Goal: Information Seeking & Learning: Compare options

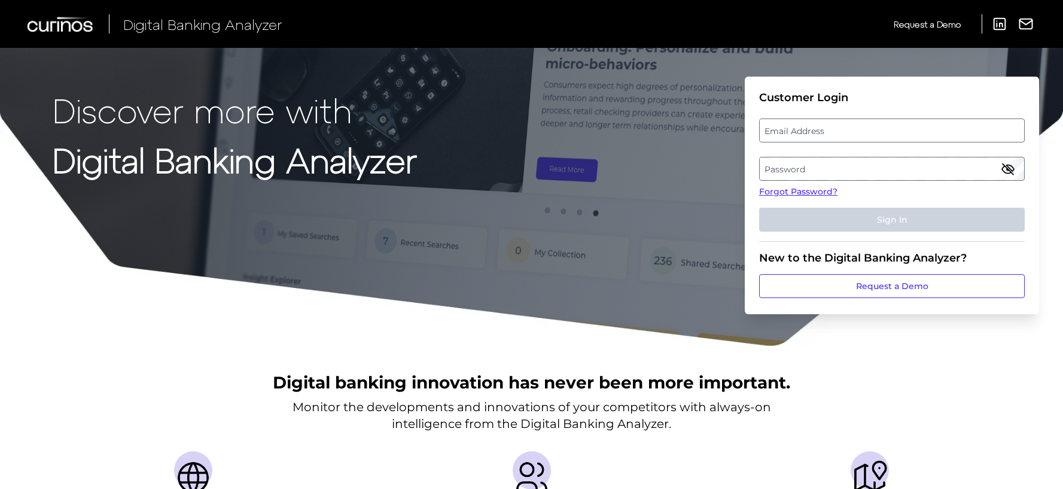
type input "paul.cook@associatedbank.com"
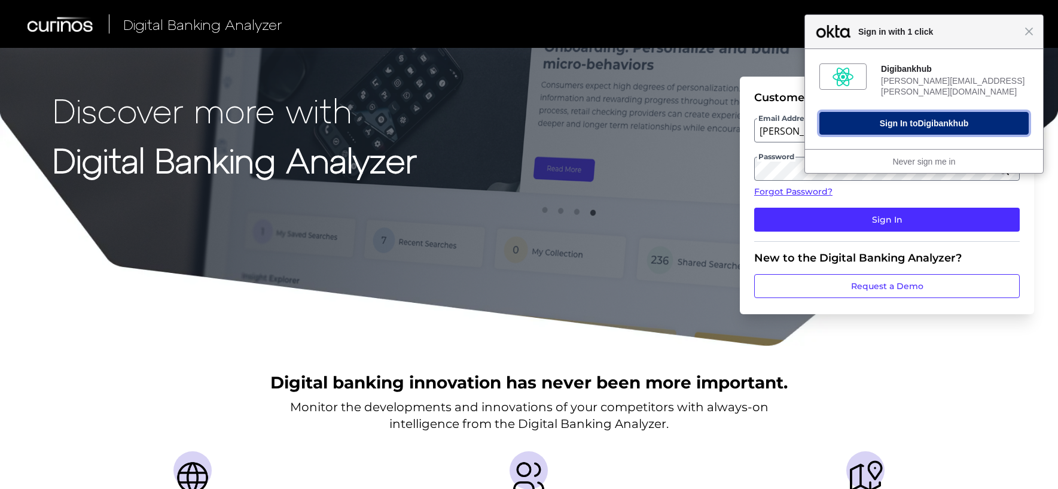
click at [907, 123] on button "Sign In to Digibankhub" at bounding box center [923, 123] width 209 height 23
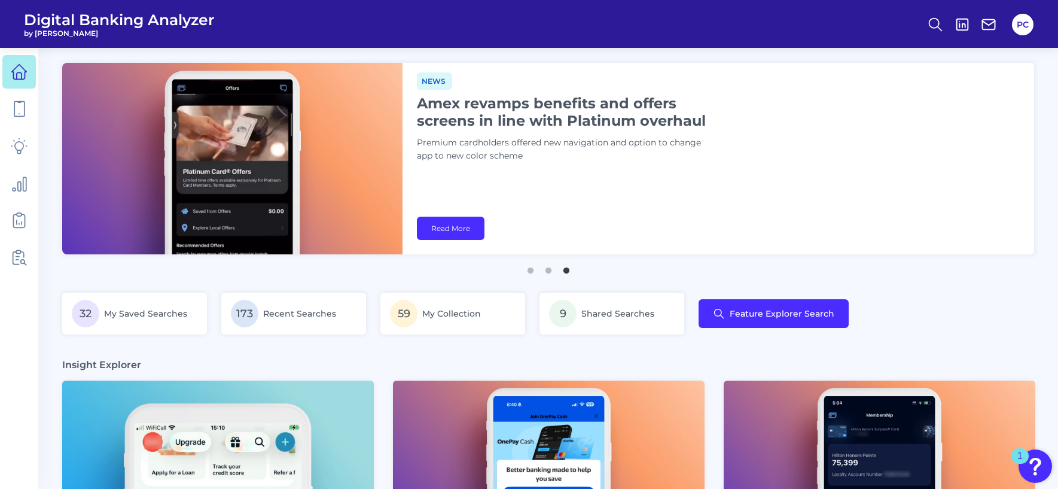
drag, startPoint x: 15, startPoint y: 345, endPoint x: 18, endPoint y: 340, distance: 6.2
click at [15, 345] on nav at bounding box center [19, 268] width 38 height 441
click at [935, 26] on icon at bounding box center [935, 24] width 17 height 17
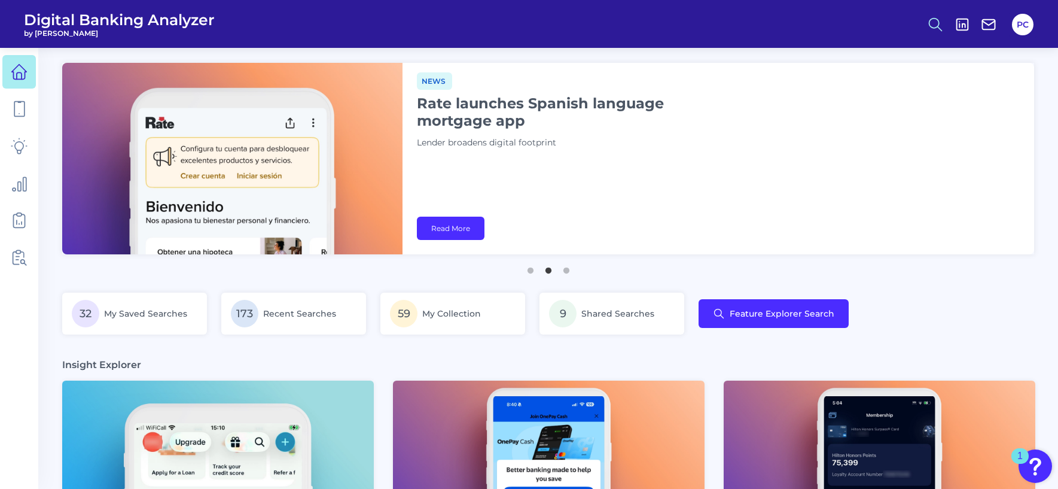
click at [936, 27] on circle at bounding box center [934, 23] width 10 height 10
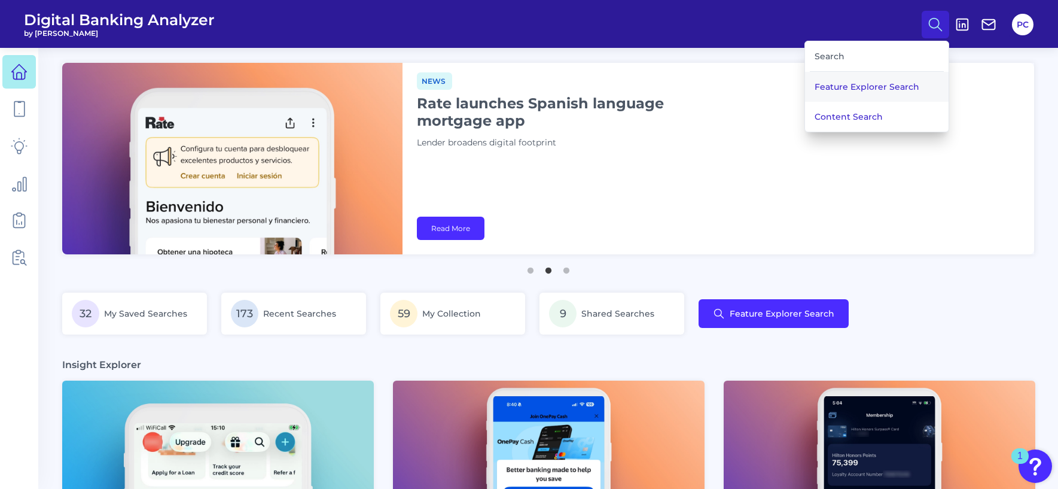
click at [867, 94] on button "Feature Explorer Search" at bounding box center [877, 87] width 144 height 30
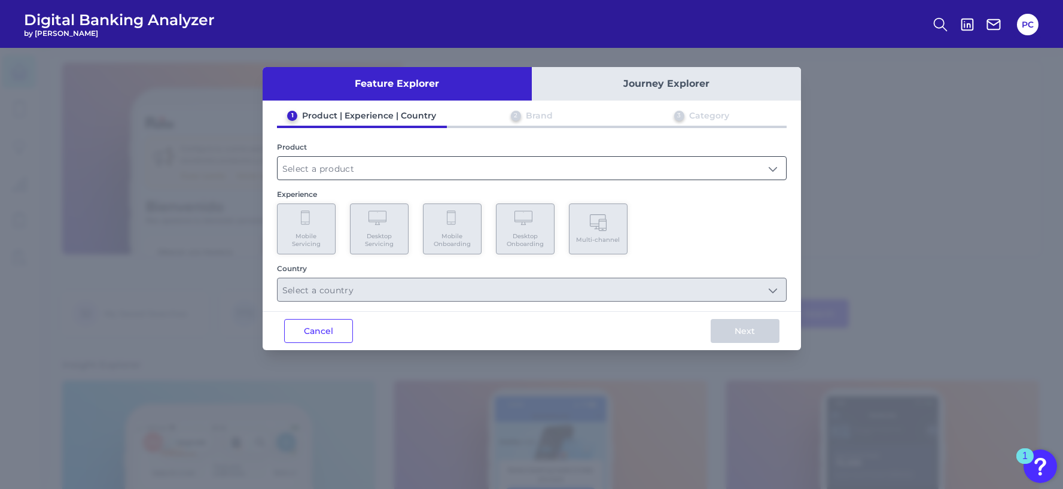
click at [329, 172] on input "text" at bounding box center [531, 168] width 508 height 23
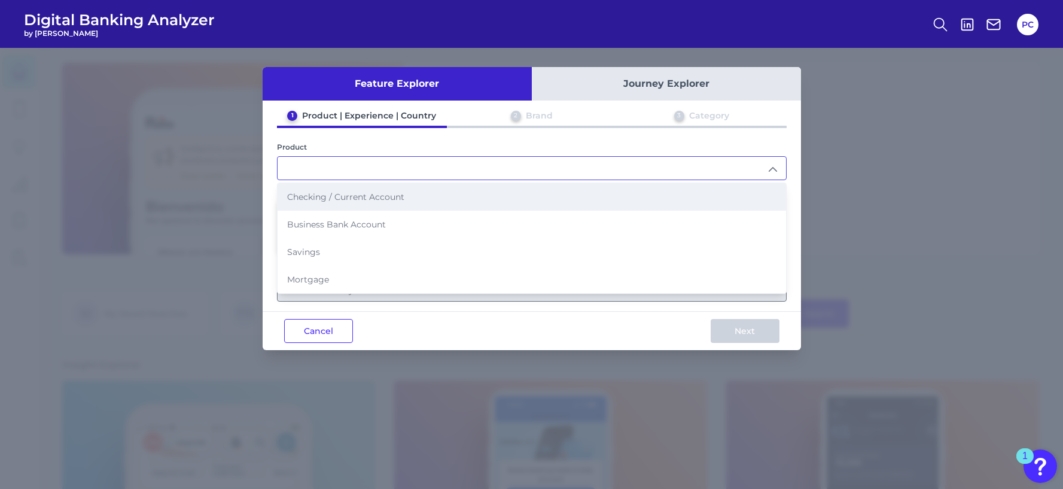
click at [321, 200] on span "Checking / Current Account" at bounding box center [345, 196] width 117 height 11
type input "Checking / Current Account"
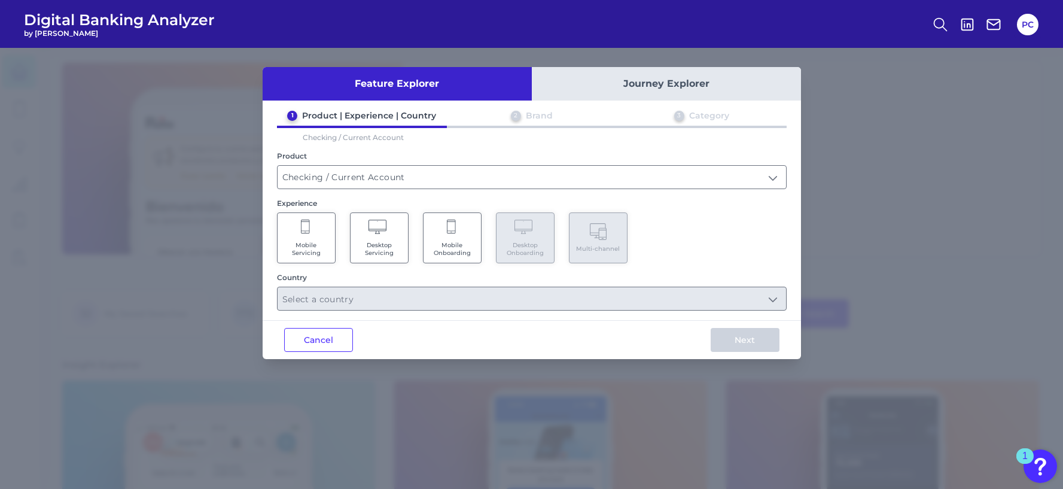
click at [306, 234] on icon at bounding box center [306, 227] width 11 height 17
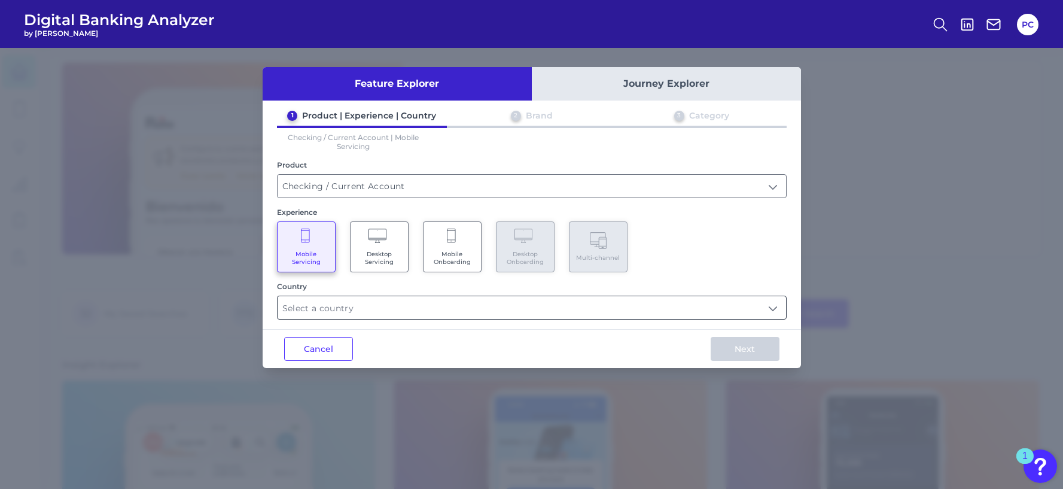
click at [343, 310] on input "text" at bounding box center [531, 307] width 508 height 23
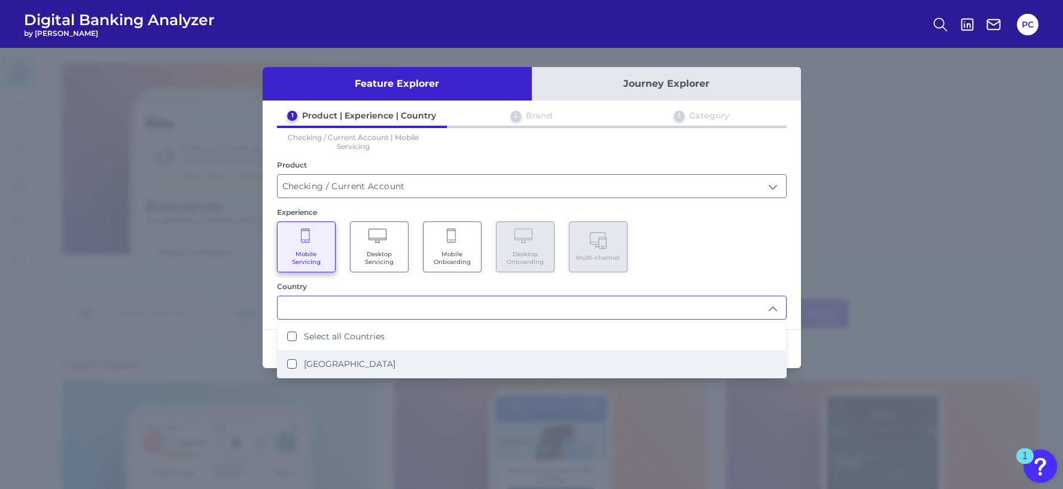
drag, startPoint x: 316, startPoint y: 359, endPoint x: 331, endPoint y: 355, distance: 15.4
click at [316, 359] on label "United States" at bounding box center [349, 363] width 91 height 11
type input "Select all Countries"
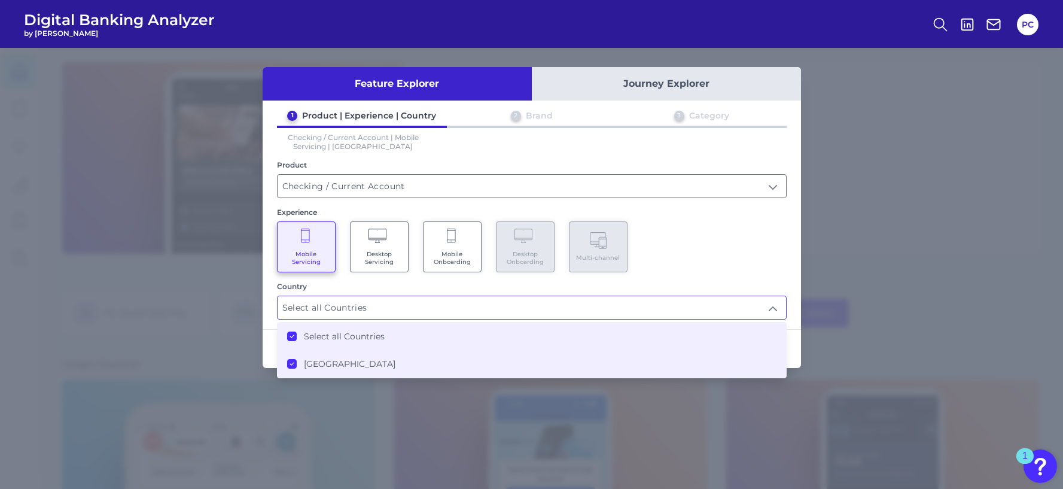
drag, startPoint x: 728, startPoint y: 258, endPoint x: 756, endPoint y: 290, distance: 43.2
click at [728, 258] on div "Mobile Servicing Desktop Servicing Mobile Onboarding Desktop Onboarding Multi-c…" at bounding box center [531, 246] width 509 height 51
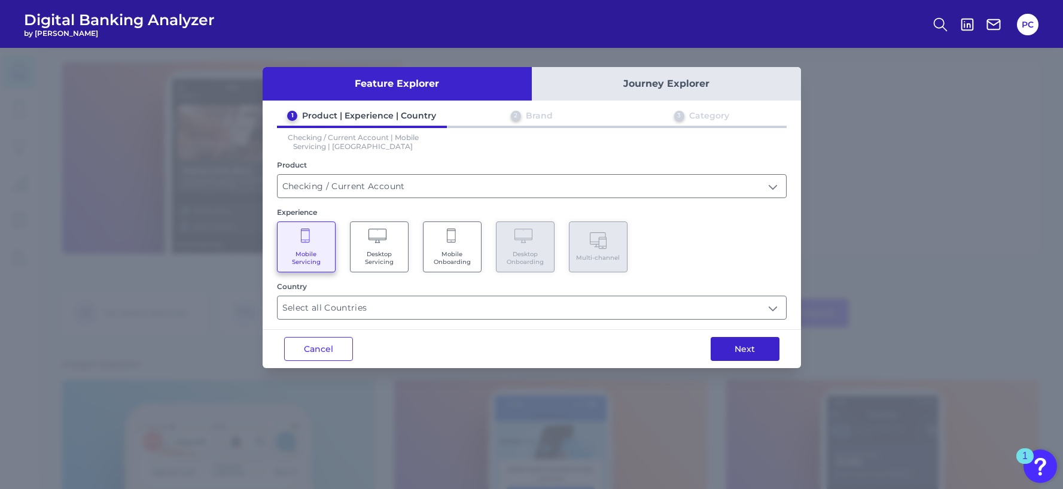
click at [751, 350] on button "Next" at bounding box center [744, 349] width 69 height 24
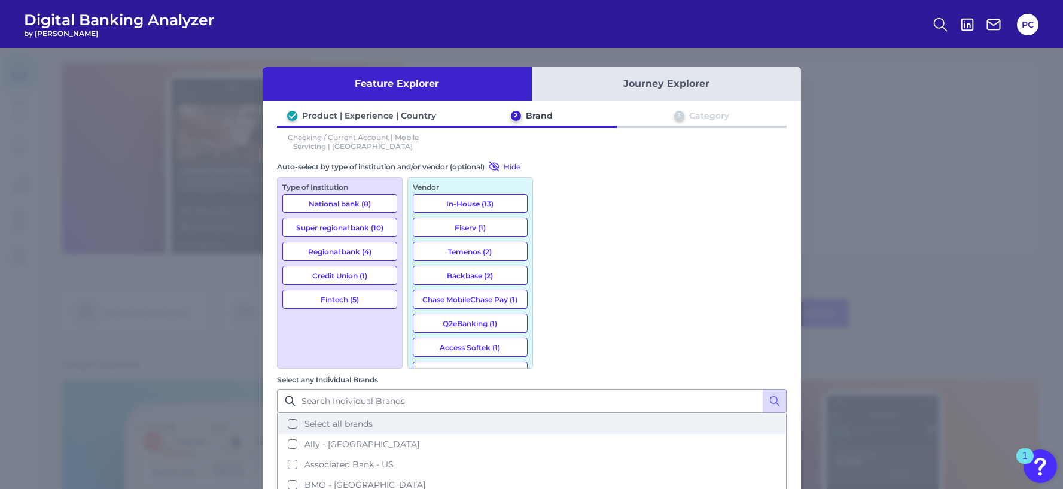
drag, startPoint x: 611, startPoint y: 212, endPoint x: 635, endPoint y: 248, distance: 43.5
click at [373, 418] on span "Select all brands" at bounding box center [338, 423] width 68 height 11
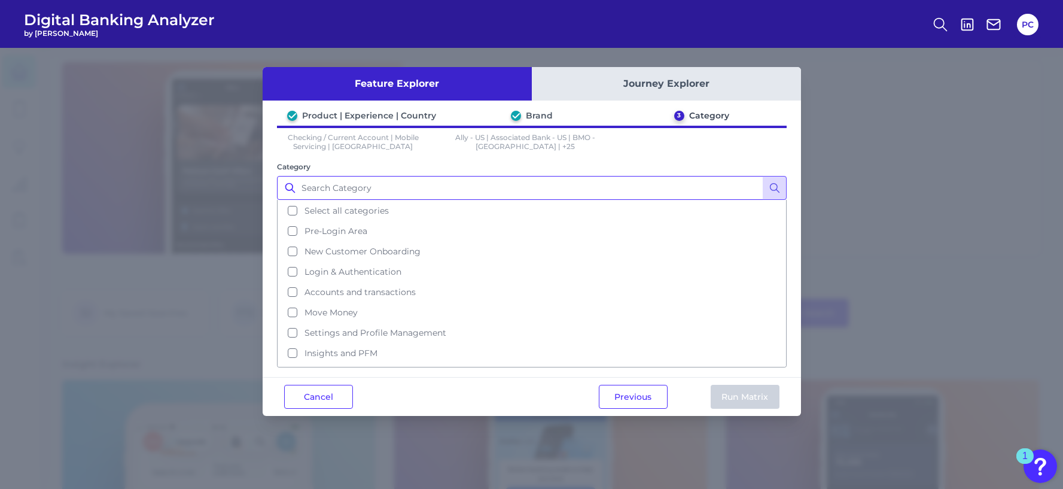
click at [318, 188] on input "Category" at bounding box center [531, 188] width 509 height 24
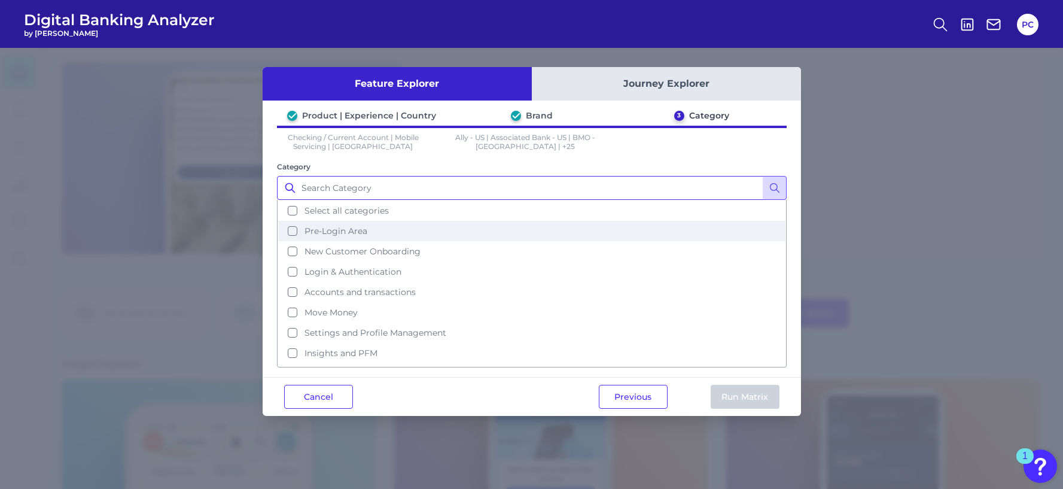
scroll to position [58, 0]
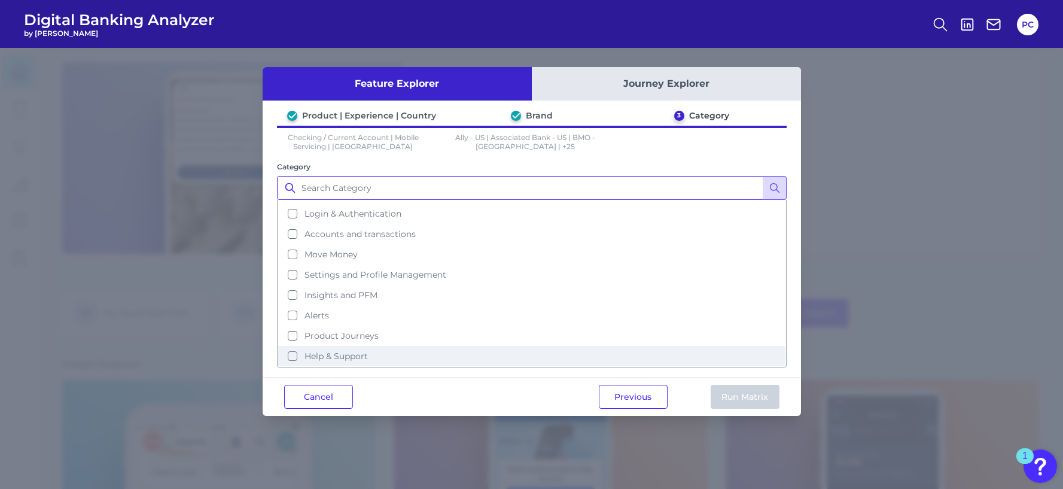
click at [294, 357] on button "Help & Support" at bounding box center [531, 356] width 507 height 20
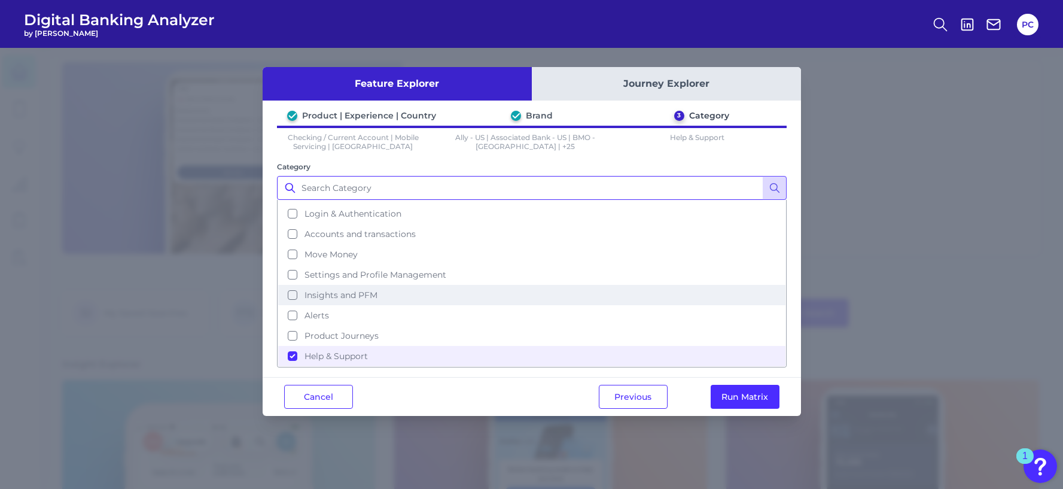
click at [289, 295] on button "Insights and PFM" at bounding box center [531, 295] width 507 height 20
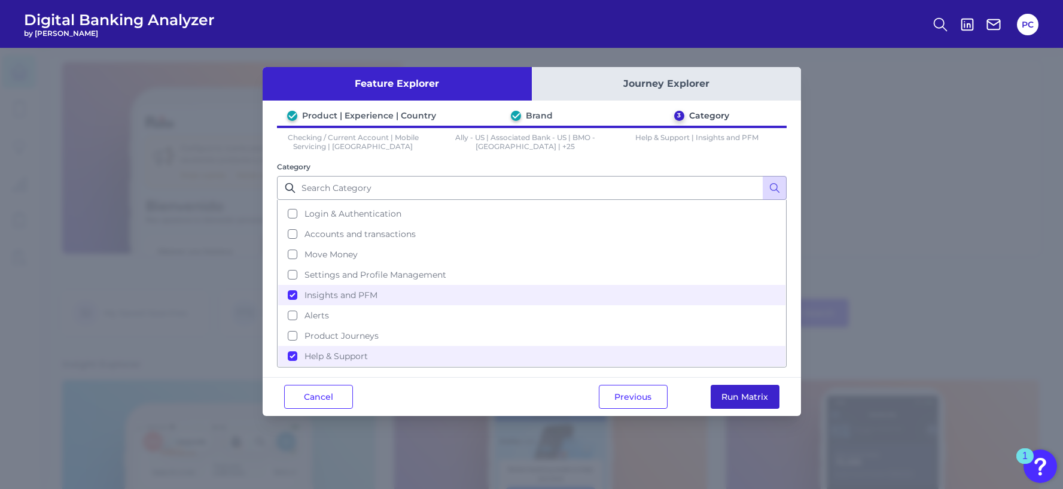
drag, startPoint x: 735, startPoint y: 398, endPoint x: 725, endPoint y: 389, distance: 13.2
click at [735, 397] on button "Run Matrix" at bounding box center [744, 396] width 69 height 24
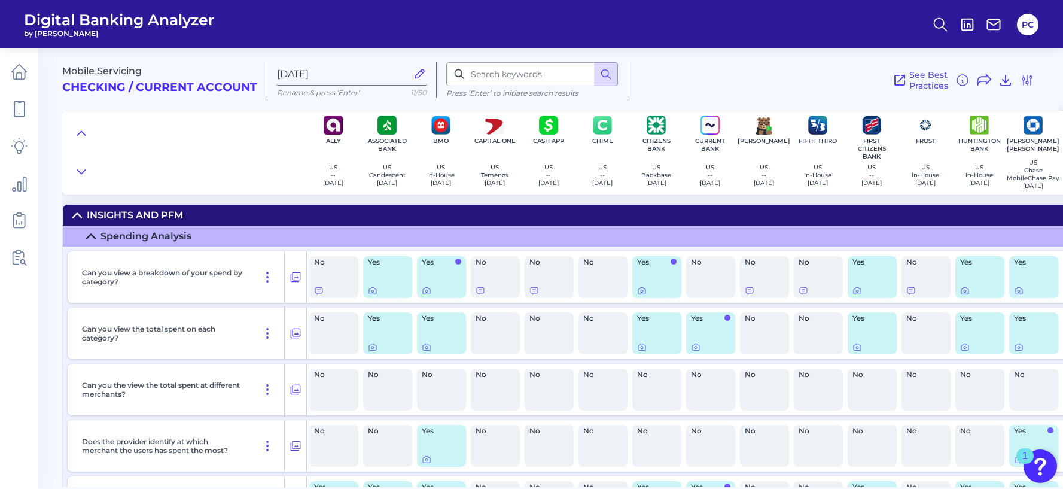
click at [1036, 80] on div "Mobile Servicing Checking / Current Account Oct 07 2025 Rename & press 'Enter' …" at bounding box center [560, 75] width 996 height 74
click at [1027, 77] on icon at bounding box center [1027, 80] width 14 height 14
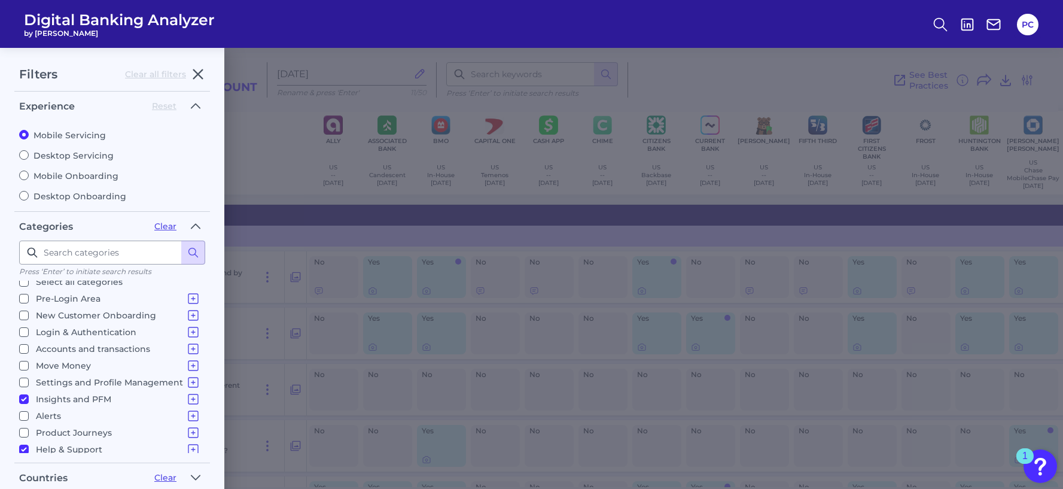
scroll to position [12, 0]
drag, startPoint x: 190, startPoint y: 442, endPoint x: 186, endPoint y: 436, distance: 7.5
click at [190, 442] on icon at bounding box center [193, 445] width 14 height 14
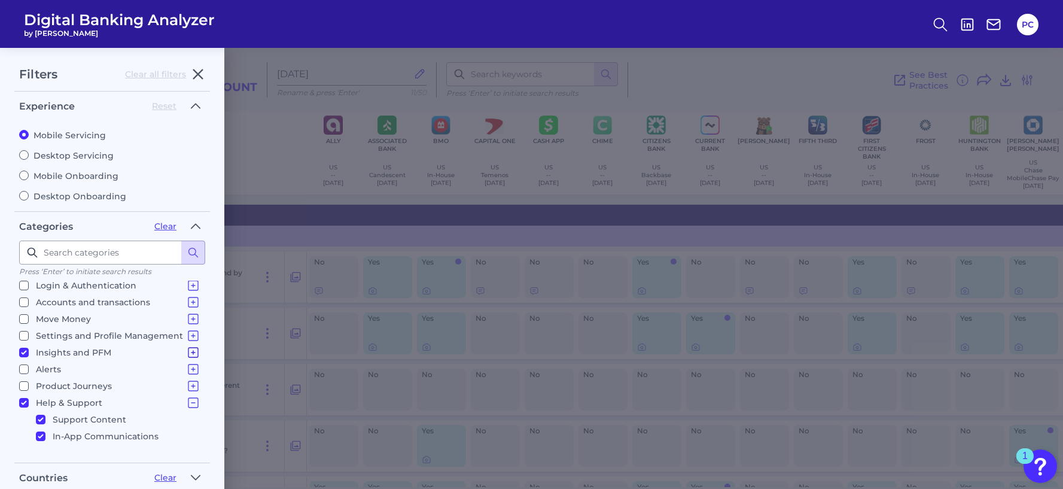
click at [186, 353] on icon at bounding box center [193, 352] width 14 height 14
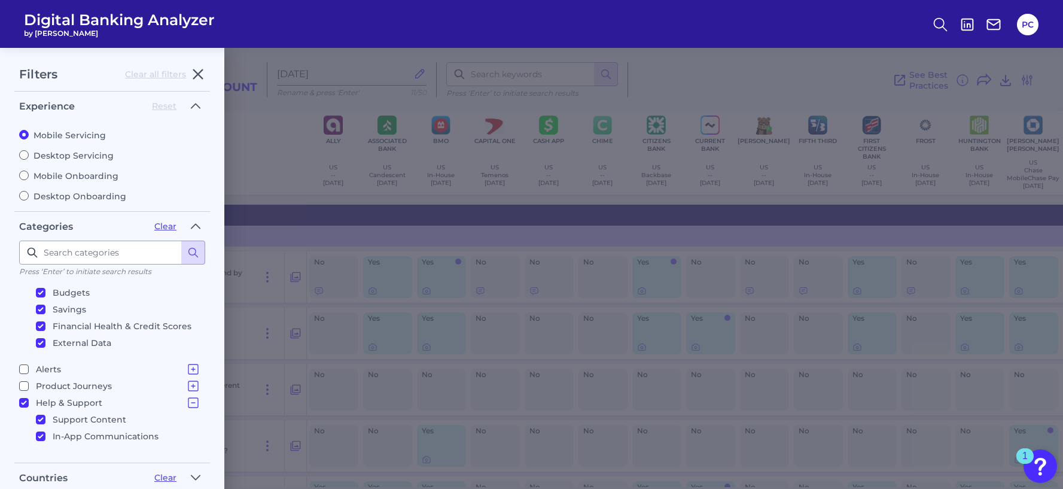
scroll to position [105, 0]
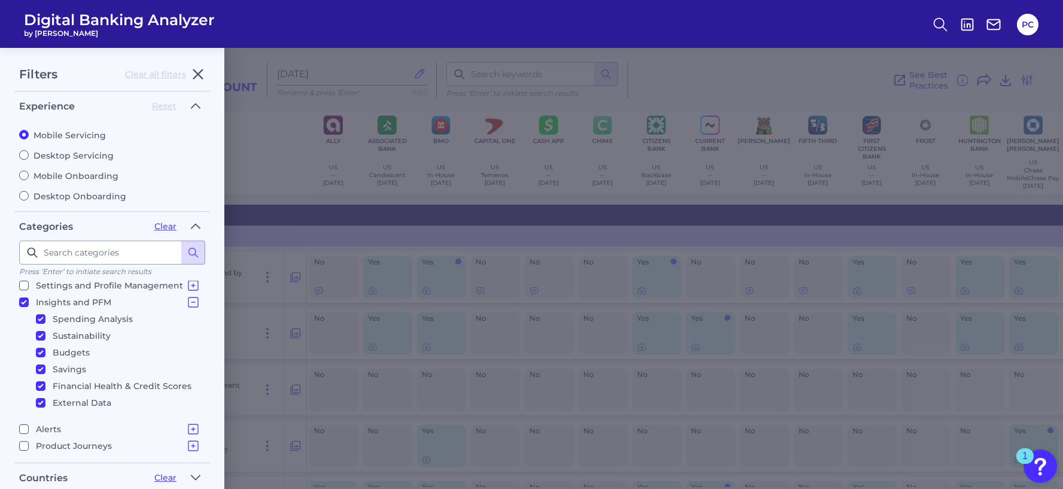
click at [25, 304] on input "Insights and PFM Spending Analysis Sustainability Budgets Savings Financial Hea…" at bounding box center [24, 302] width 10 height 10
checkbox input "false"
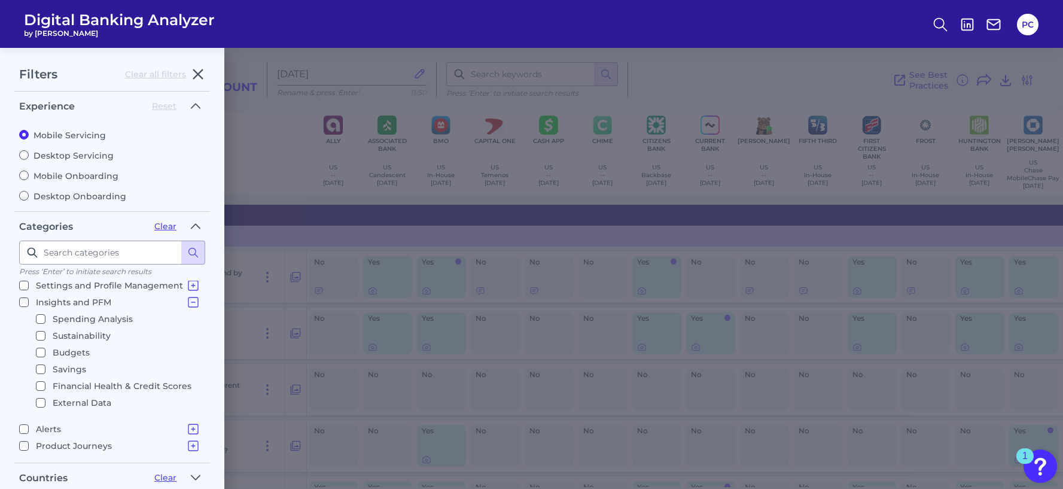
checkbox input "false"
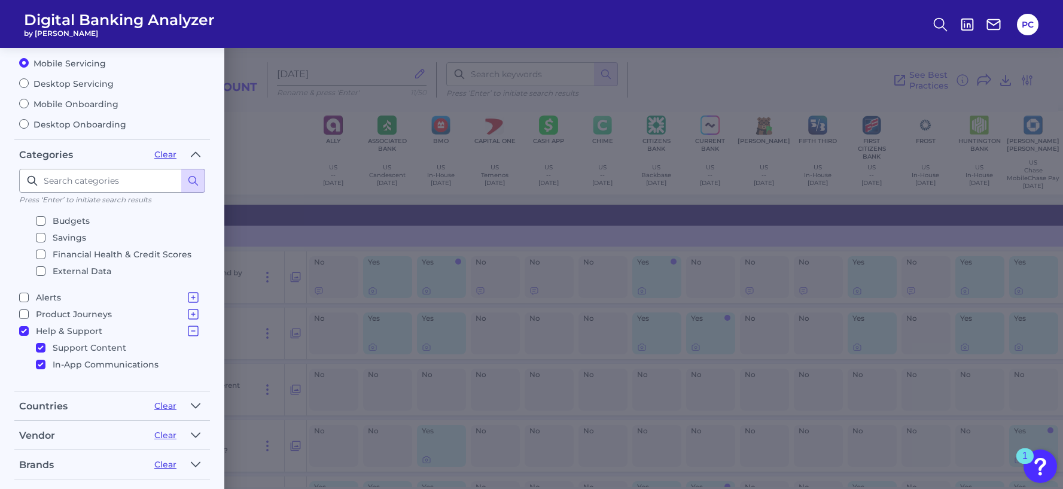
scroll to position [188, 0]
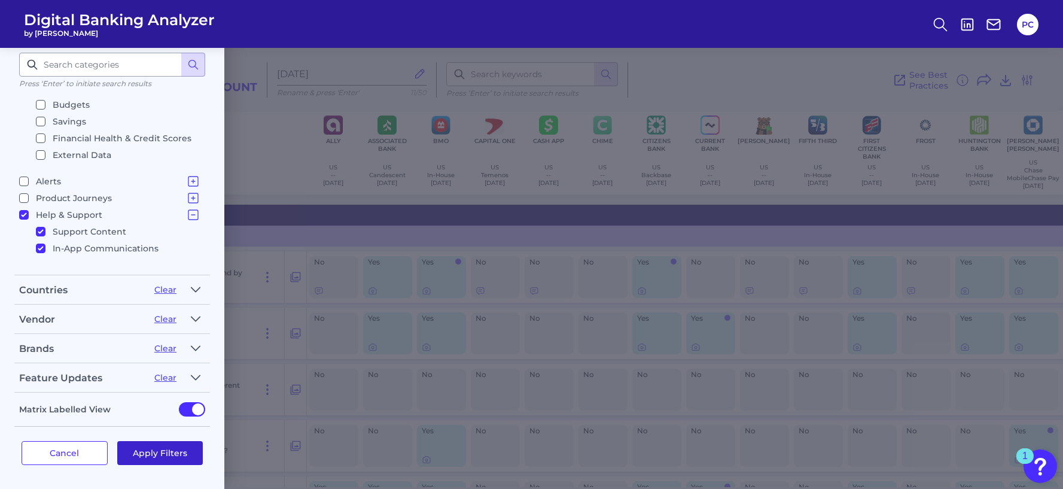
click at [151, 464] on button "Apply Filters" at bounding box center [160, 453] width 86 height 24
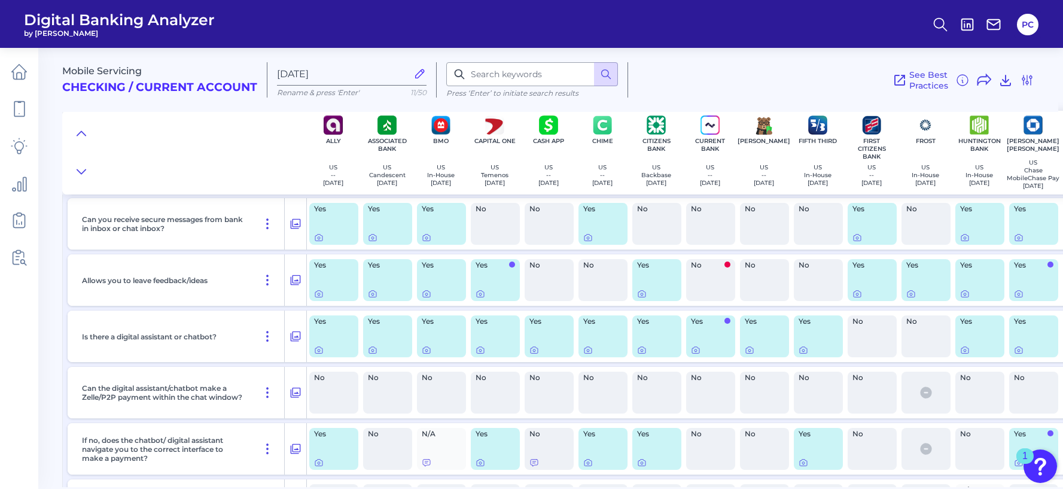
scroll to position [478, 0]
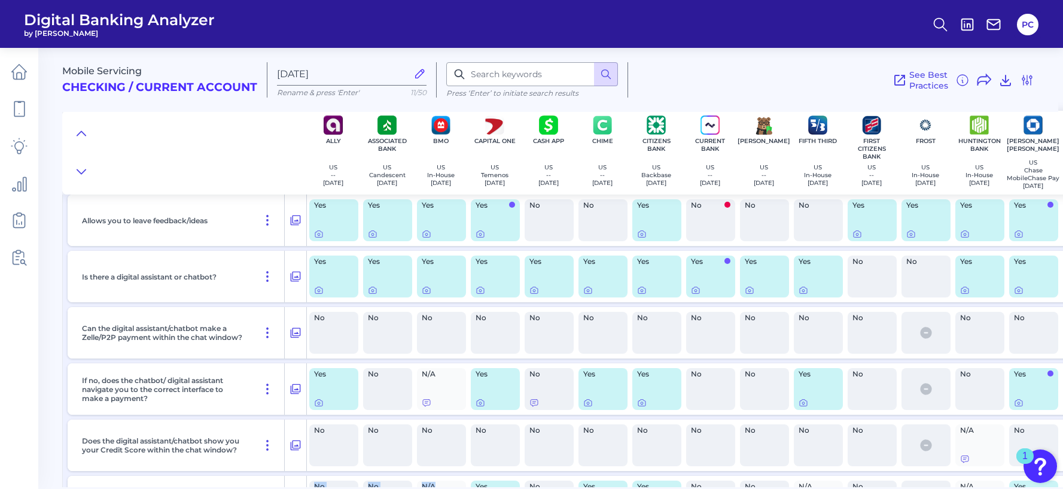
drag, startPoint x: 264, startPoint y: 487, endPoint x: 463, endPoint y: 503, distance: 199.8
click at [463, 488] on html "Digital Banking Analyzer by Curinos PC Mobile Servicing Checking / Current Acco…" at bounding box center [531, 244] width 1063 height 489
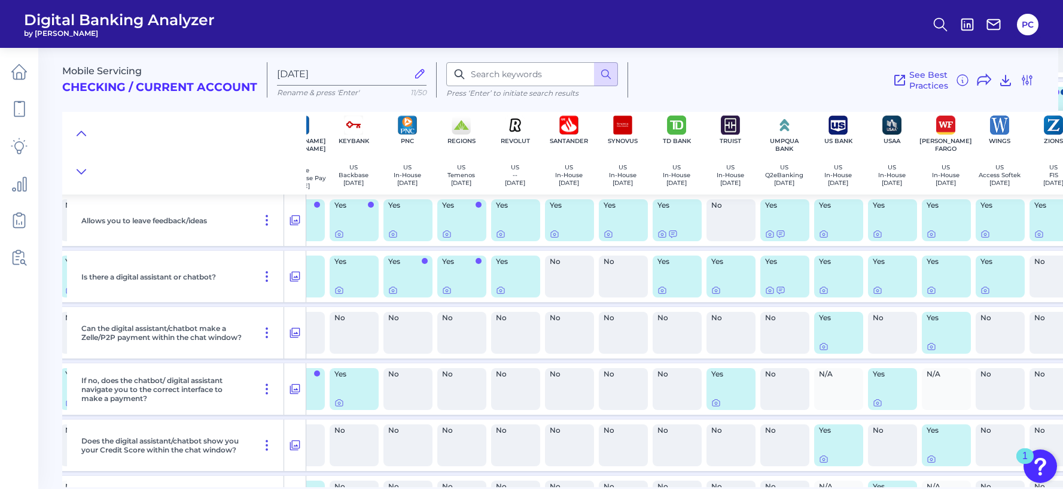
scroll to position [478, 761]
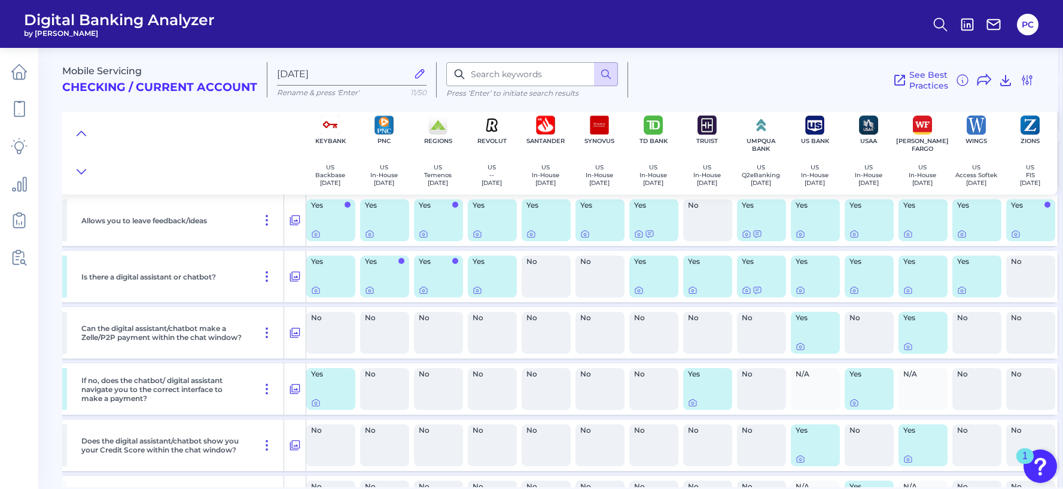
click at [810, 338] on div "Yes" at bounding box center [815, 333] width 49 height 42
click at [796, 349] on icon at bounding box center [800, 346] width 10 height 10
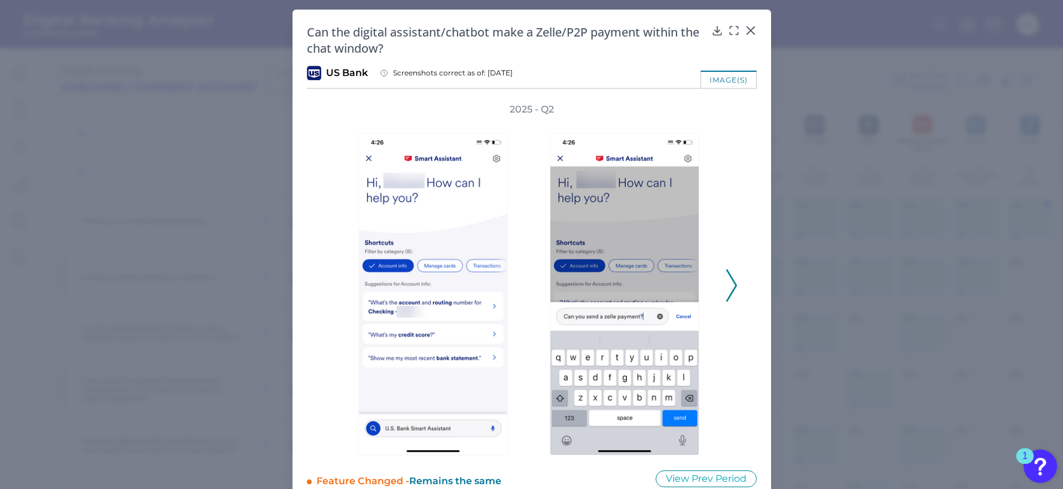
click at [726, 292] on icon at bounding box center [731, 285] width 11 height 32
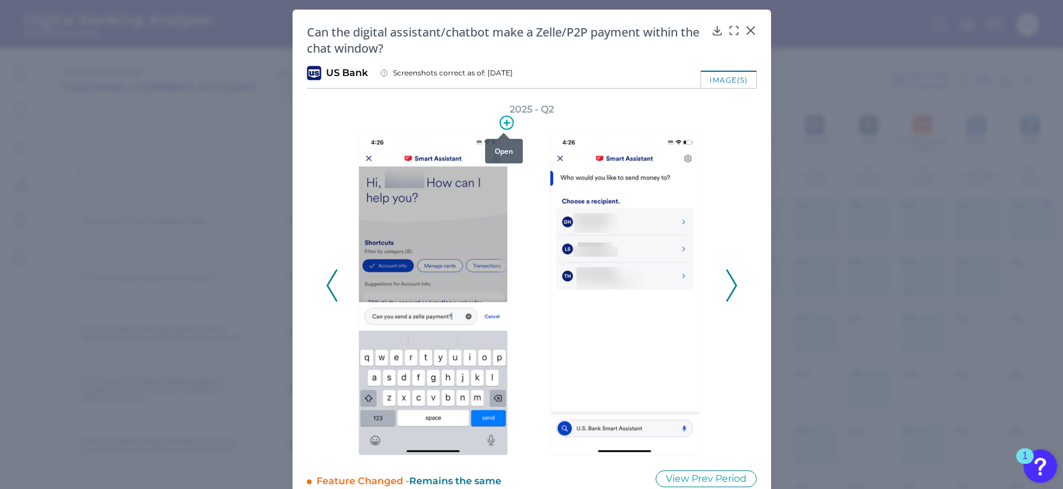
click at [505, 124] on icon at bounding box center [506, 122] width 14 height 14
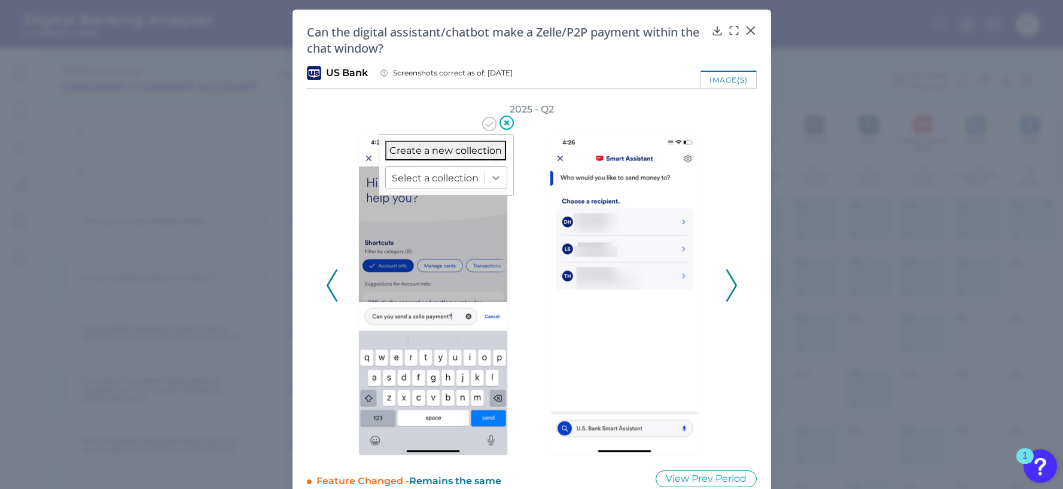
click at [492, 184] on div at bounding box center [496, 178] width 22 height 22
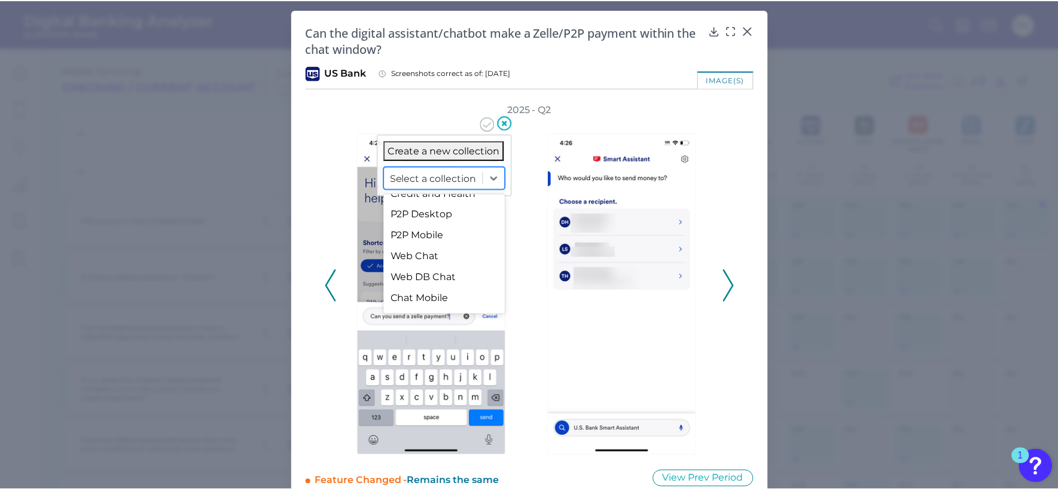
scroll to position [1177, 0]
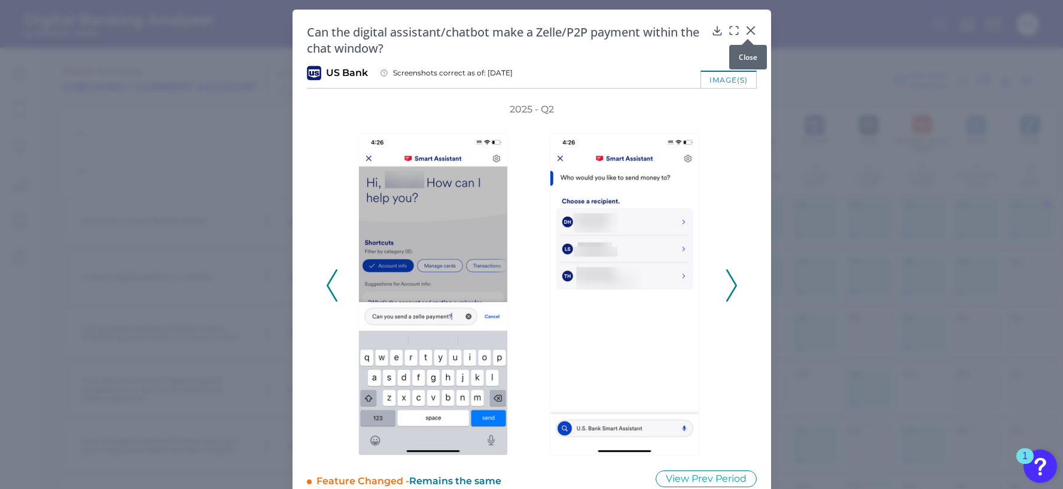
click at [749, 28] on icon at bounding box center [750, 31] width 12 height 12
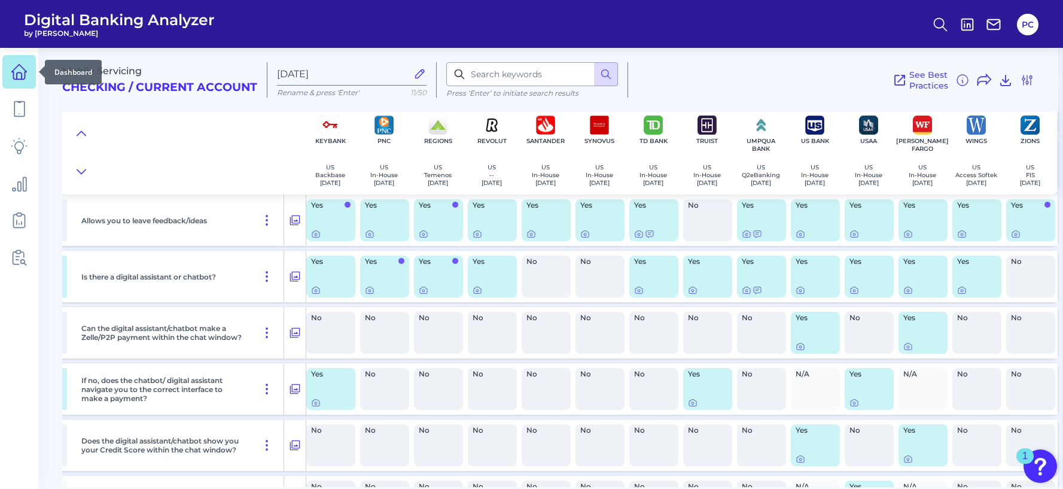
click at [7, 80] on link at bounding box center [18, 71] width 33 height 33
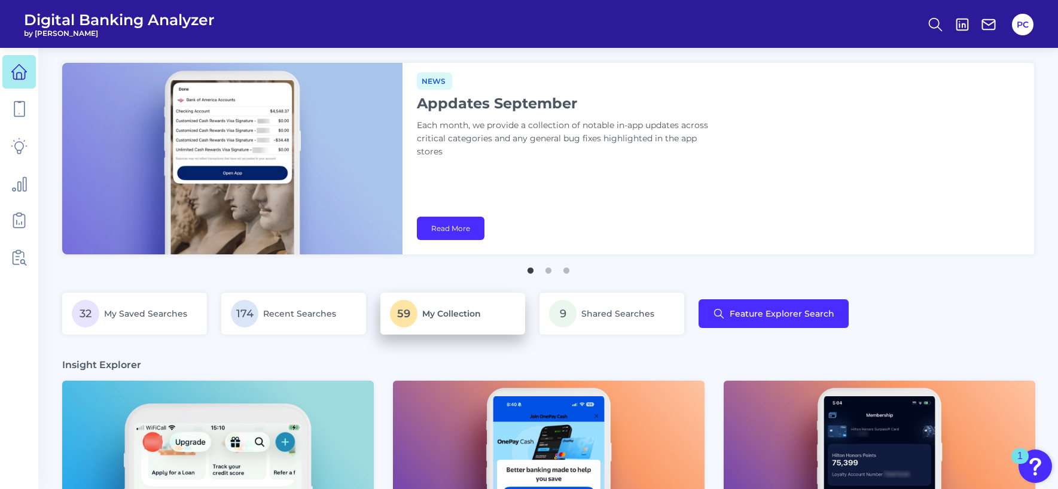
click at [472, 312] on span "My Collection" at bounding box center [451, 313] width 59 height 11
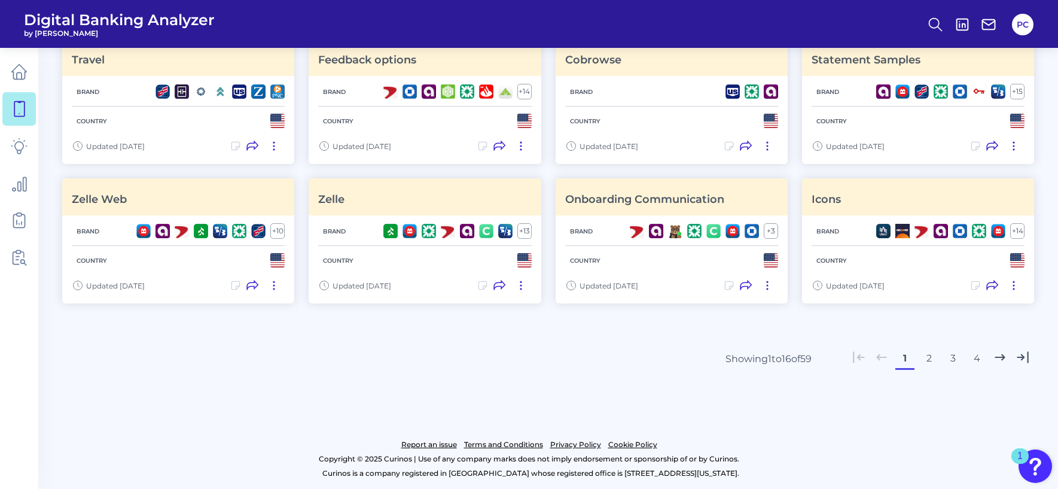
scroll to position [428, 0]
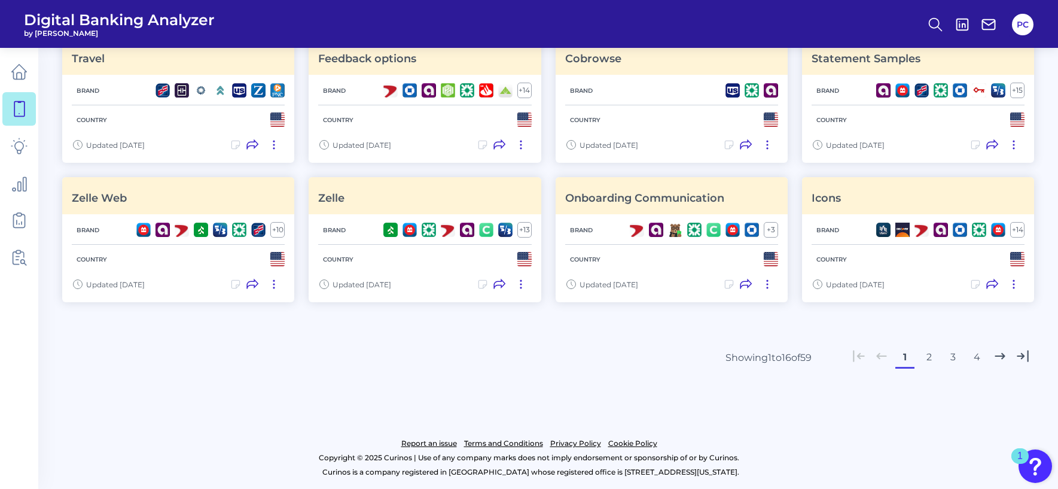
click at [973, 357] on button "4" at bounding box center [976, 356] width 19 height 19
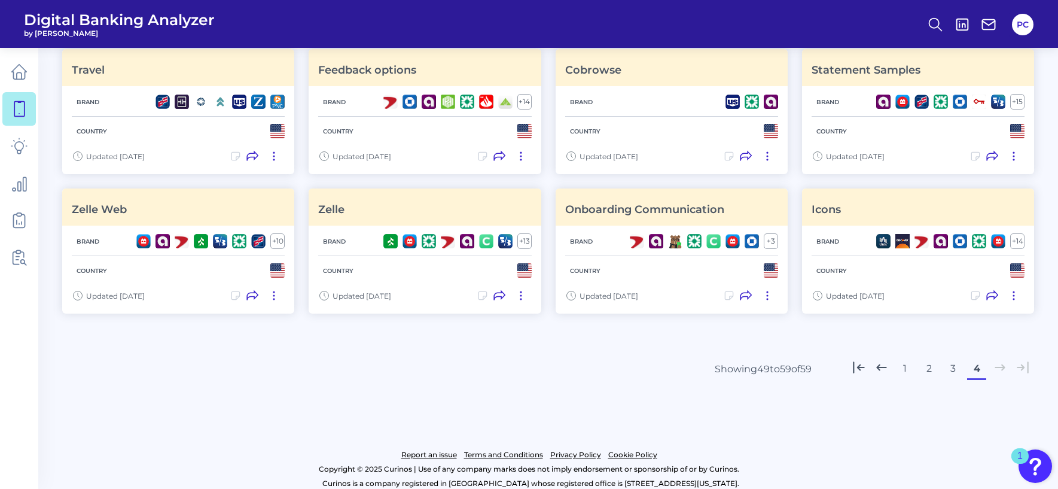
scroll to position [419, 0]
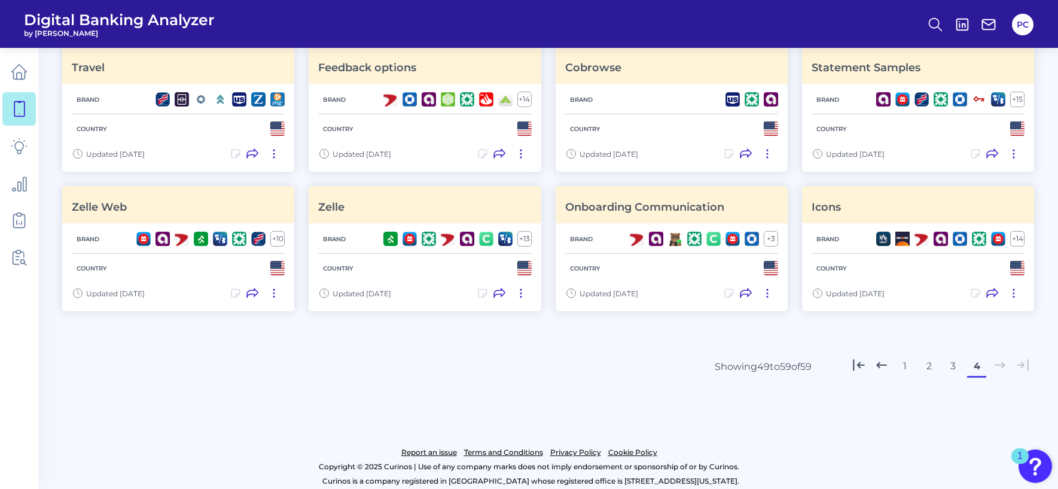
click at [949, 365] on button "3" at bounding box center [952, 365] width 19 height 19
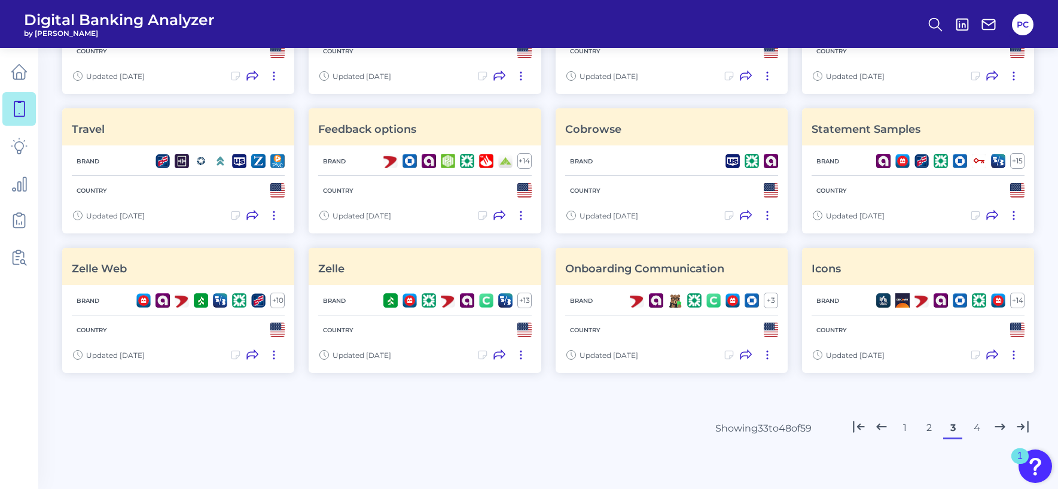
scroll to position [428, 0]
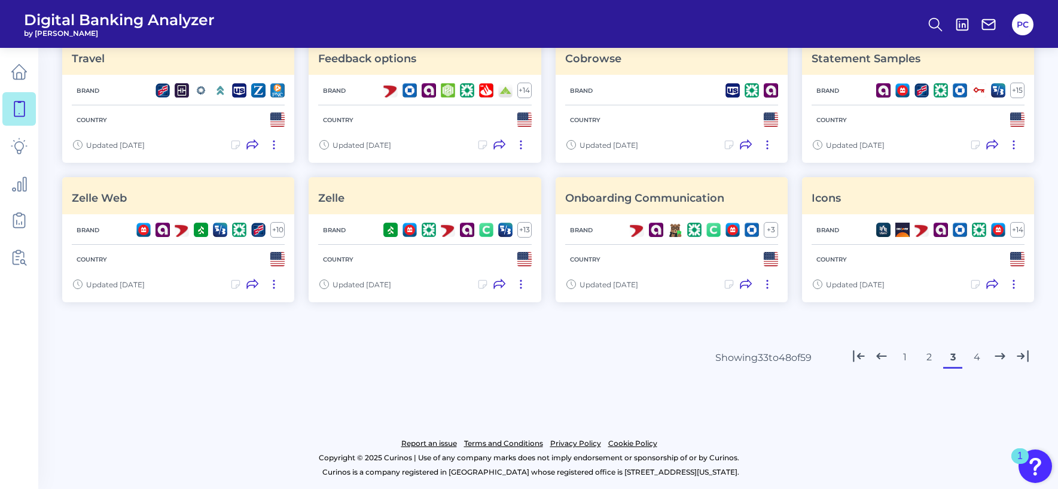
click at [930, 357] on button "2" at bounding box center [928, 356] width 19 height 19
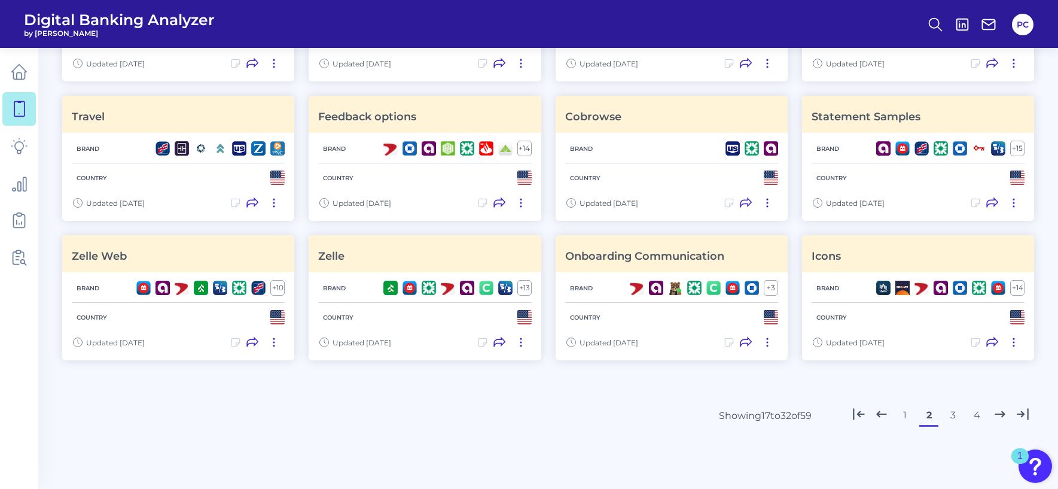
scroll to position [419, 0]
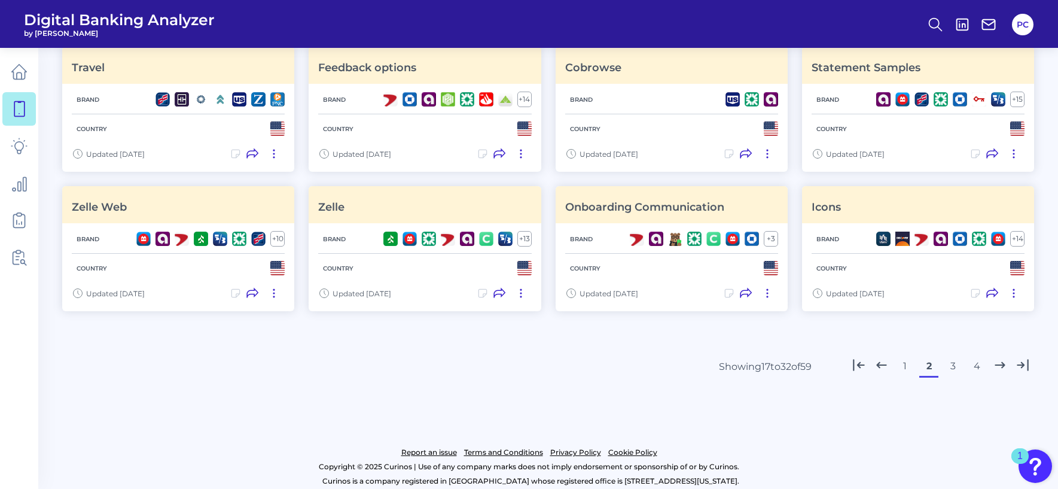
click at [905, 365] on button "1" at bounding box center [904, 365] width 19 height 19
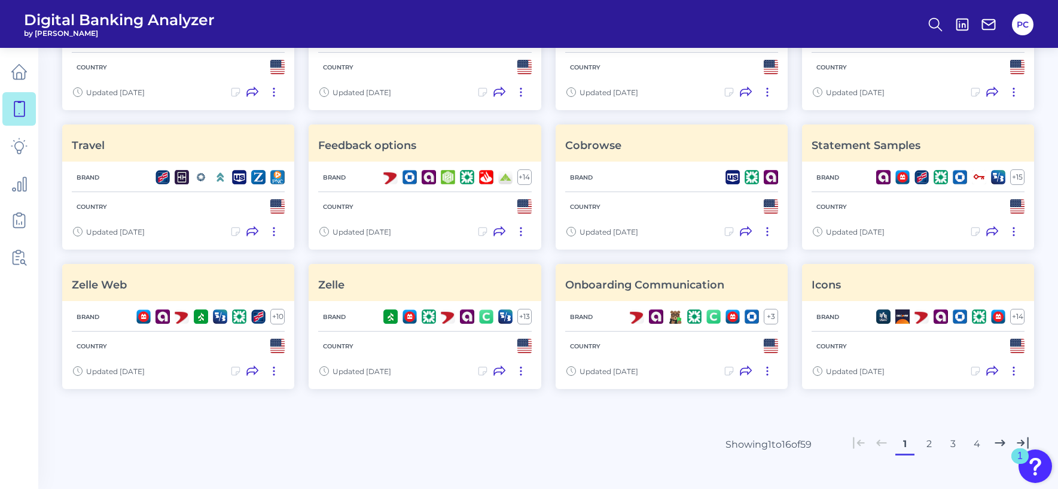
scroll to position [359, 0]
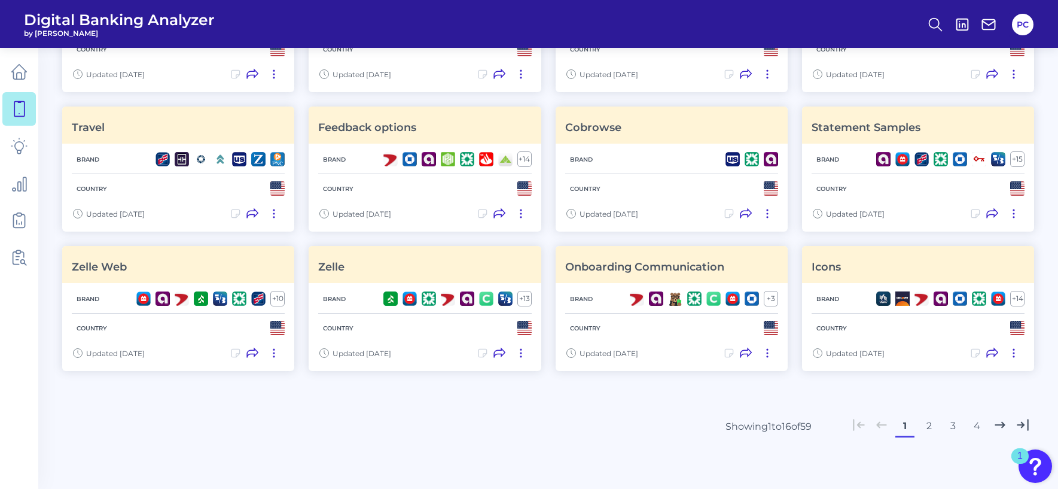
click at [998, 427] on icon at bounding box center [1000, 425] width 16 height 16
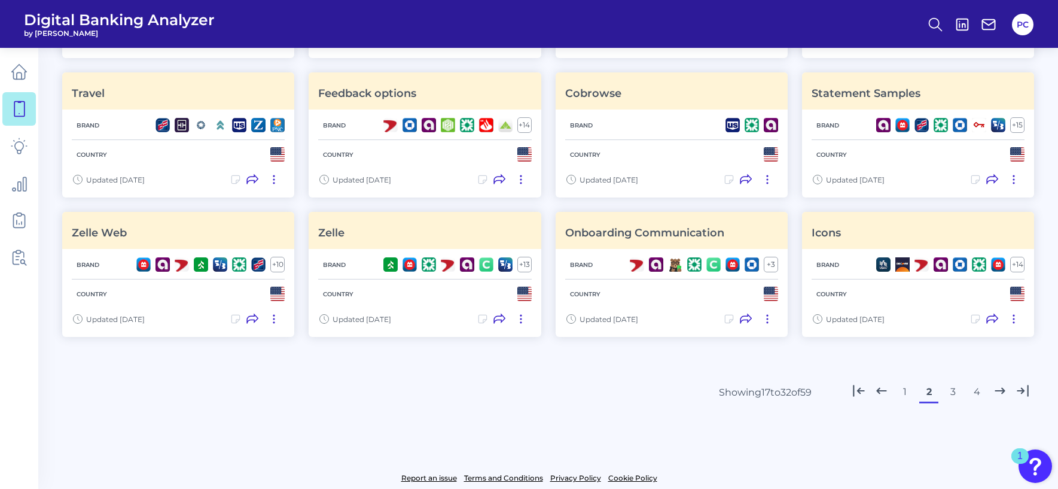
scroll to position [428, 0]
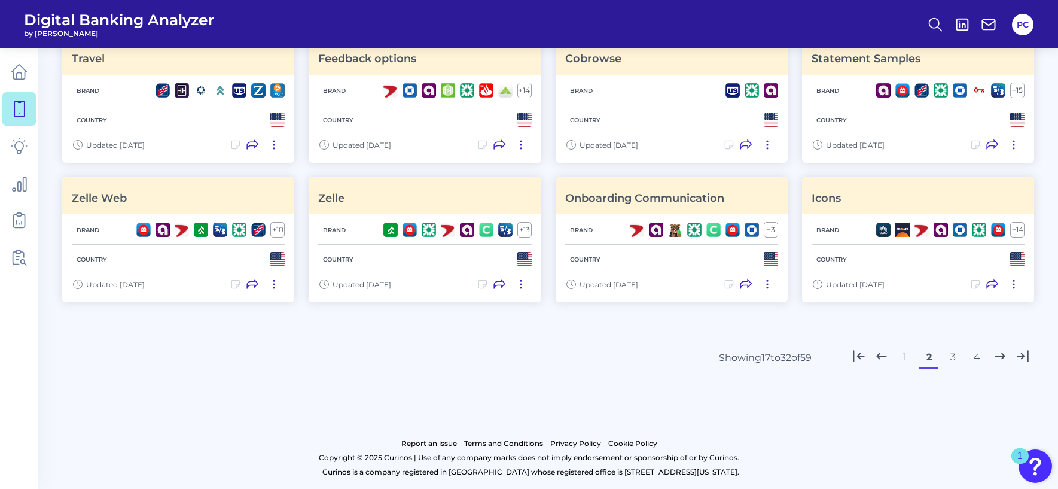
click at [1017, 362] on icon at bounding box center [1023, 356] width 16 height 16
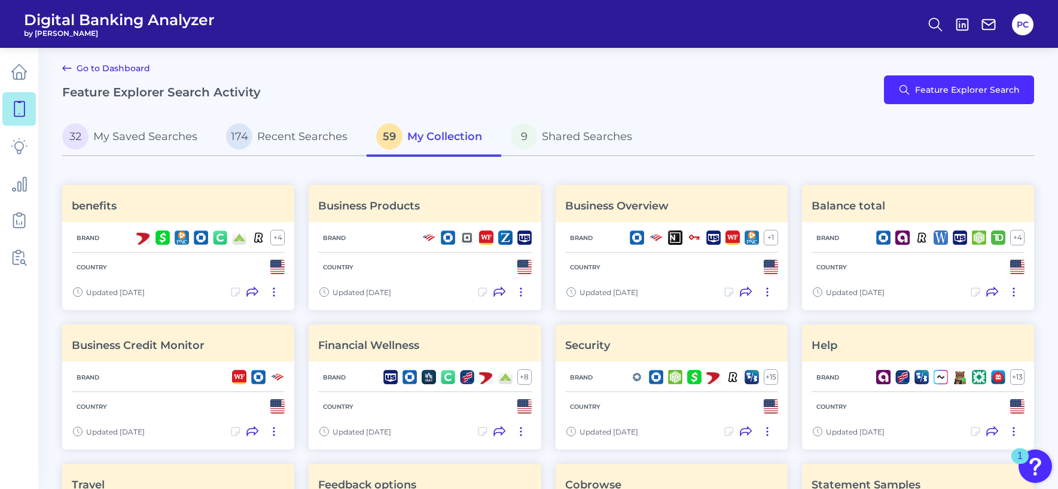
scroll to position [0, 0]
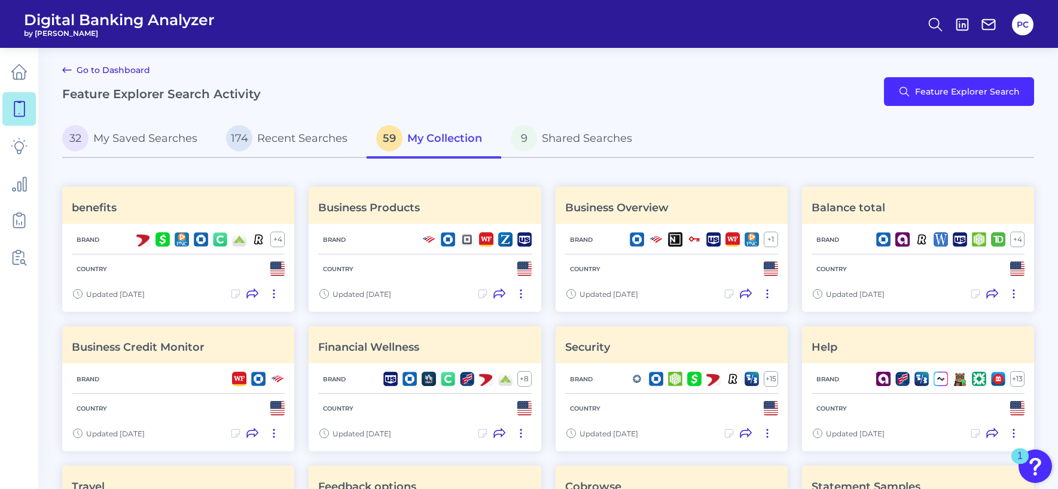
click at [423, 148] on p "59 My Collection" at bounding box center [429, 138] width 106 height 26
click at [386, 140] on span "59" at bounding box center [389, 138] width 26 height 26
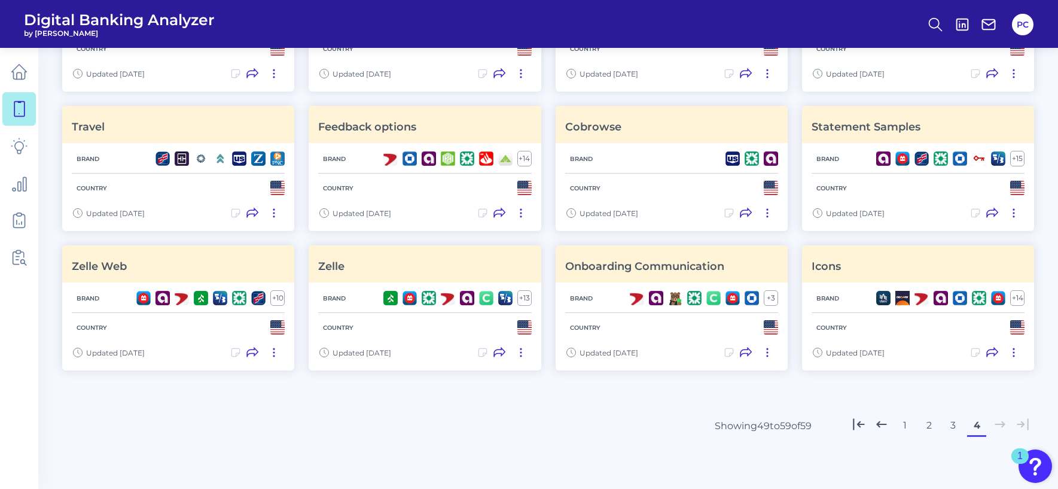
scroll to position [428, 0]
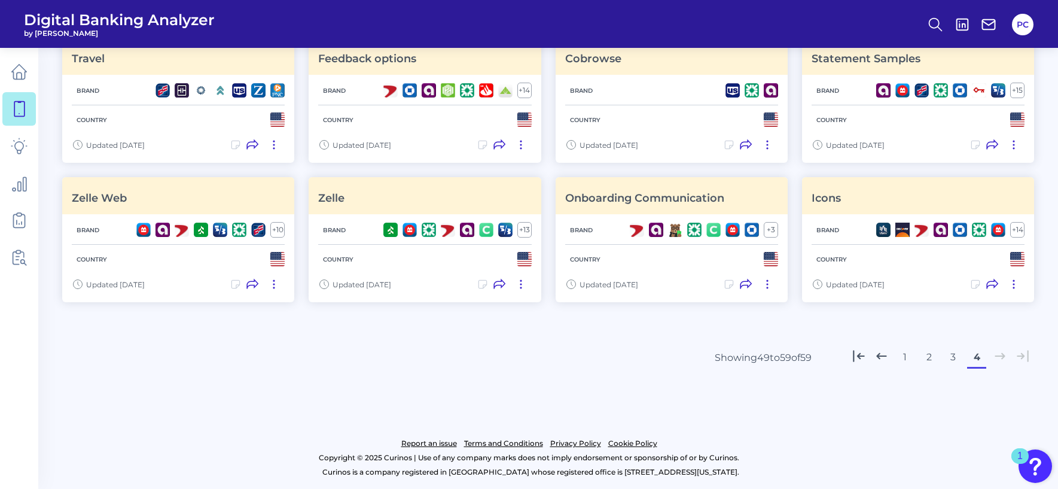
click at [952, 361] on button "3" at bounding box center [952, 356] width 19 height 19
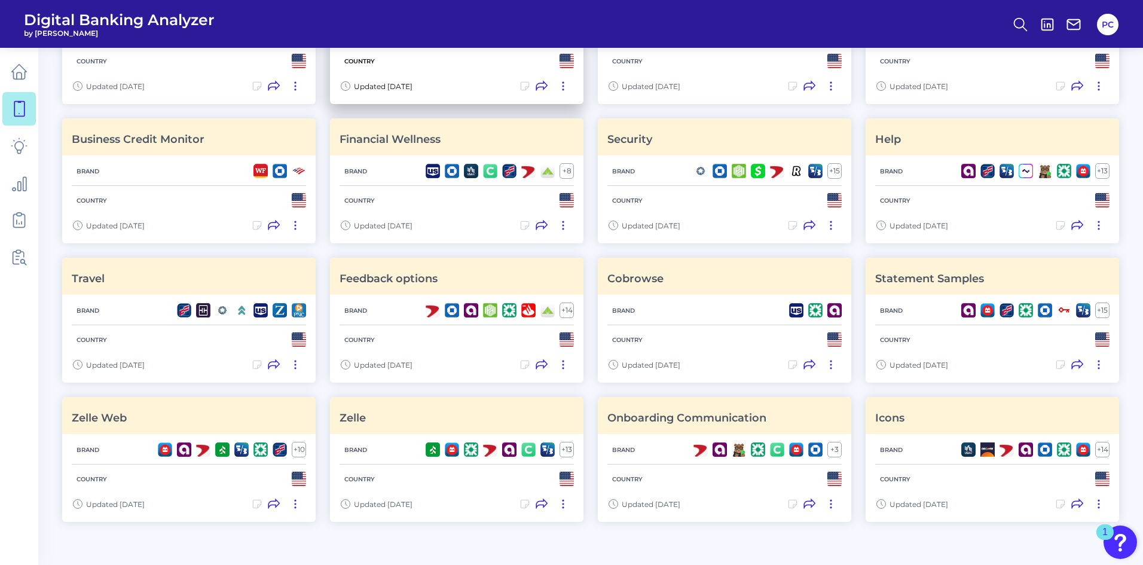
scroll to position [299, 0]
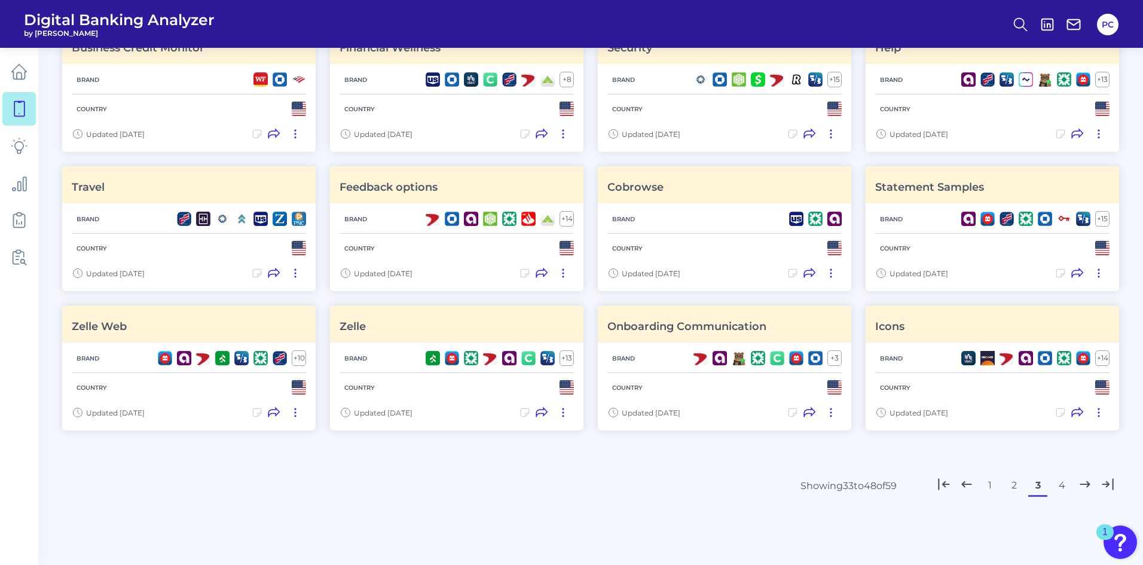
click at [989, 488] on button "1" at bounding box center [990, 485] width 19 height 19
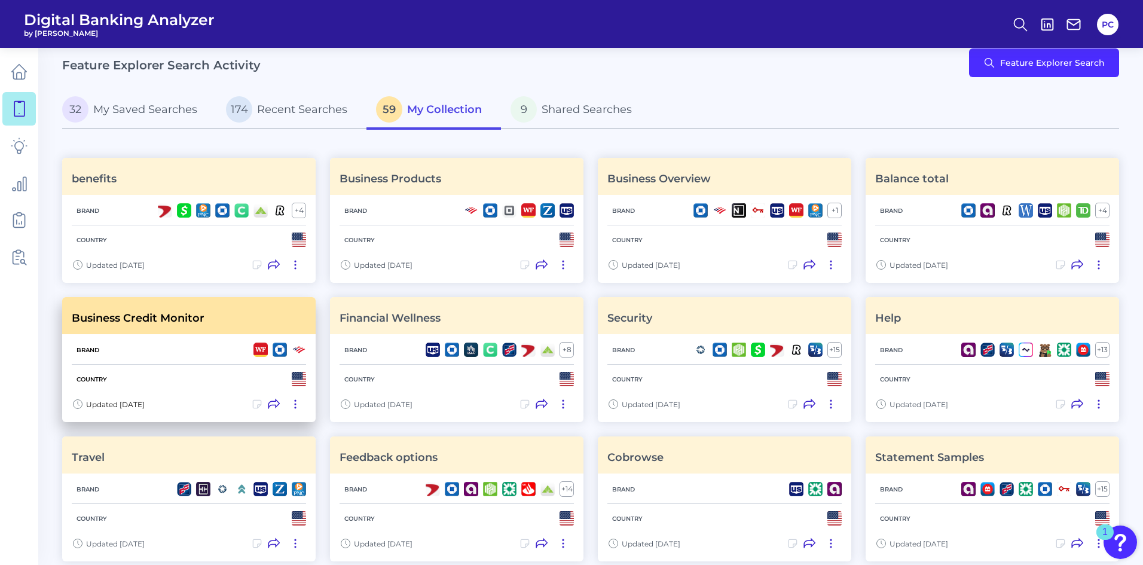
scroll to position [0, 0]
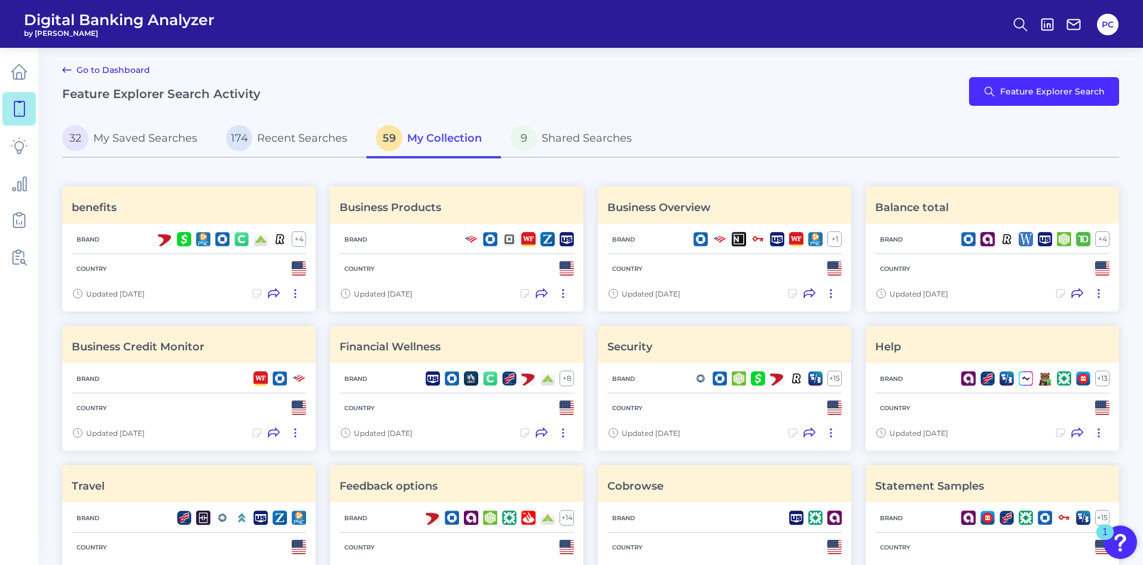
click at [416, 142] on span "My Collection" at bounding box center [444, 138] width 75 height 13
click at [11, 70] on icon at bounding box center [19, 71] width 17 height 17
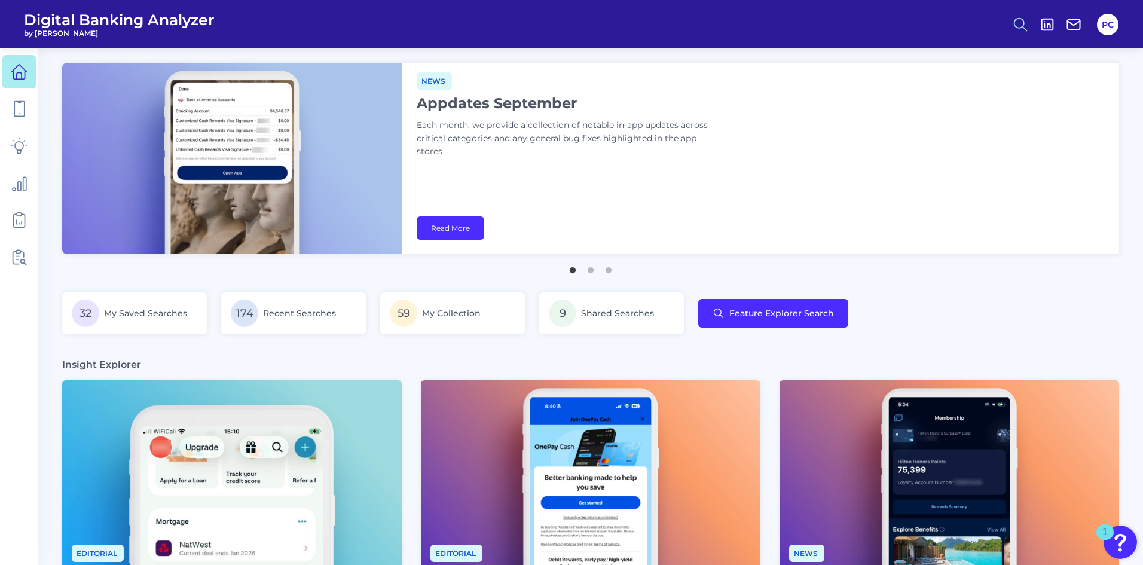
click at [1023, 25] on icon at bounding box center [1020, 24] width 17 height 17
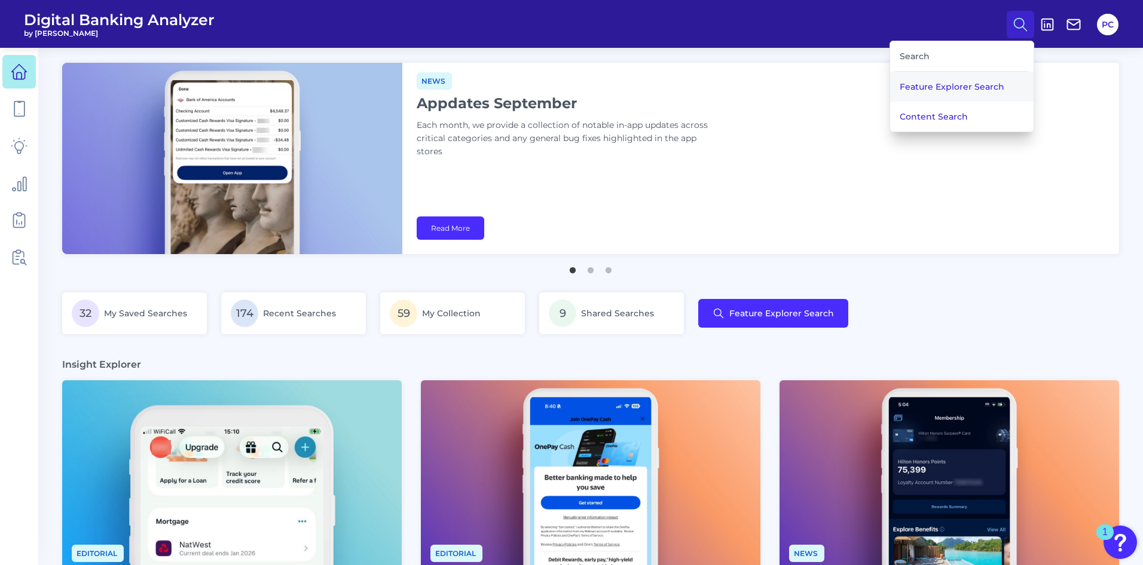
click at [939, 87] on button "Feature Explorer Search" at bounding box center [962, 87] width 144 height 30
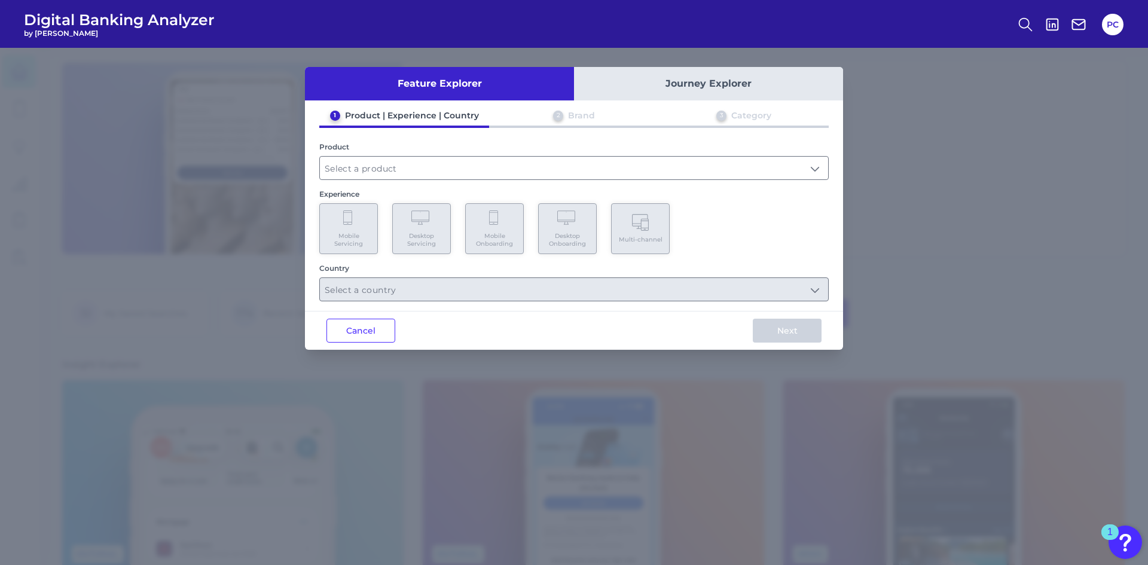
click at [896, 119] on div "Feature Explorer Journey Explorer 1 Product | Experience | Country 2 Brand 3 Ca…" at bounding box center [574, 306] width 1148 height 517
drag, startPoint x: 45, startPoint y: 57, endPoint x: 304, endPoint y: 260, distance: 328.4
click at [47, 59] on div "Feature Explorer Journey Explorer 1 Product | Experience | Country 2 Brand 3 Ca…" at bounding box center [574, 306] width 1148 height 517
click at [367, 332] on button "Cancel" at bounding box center [360, 331] width 69 height 24
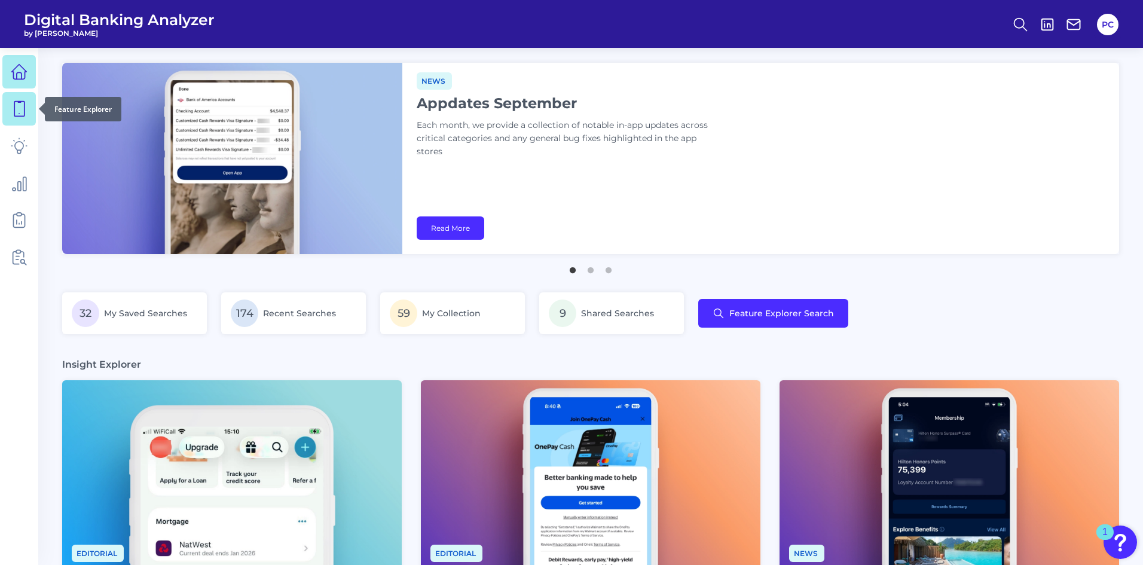
click at [14, 115] on icon at bounding box center [19, 108] width 17 height 17
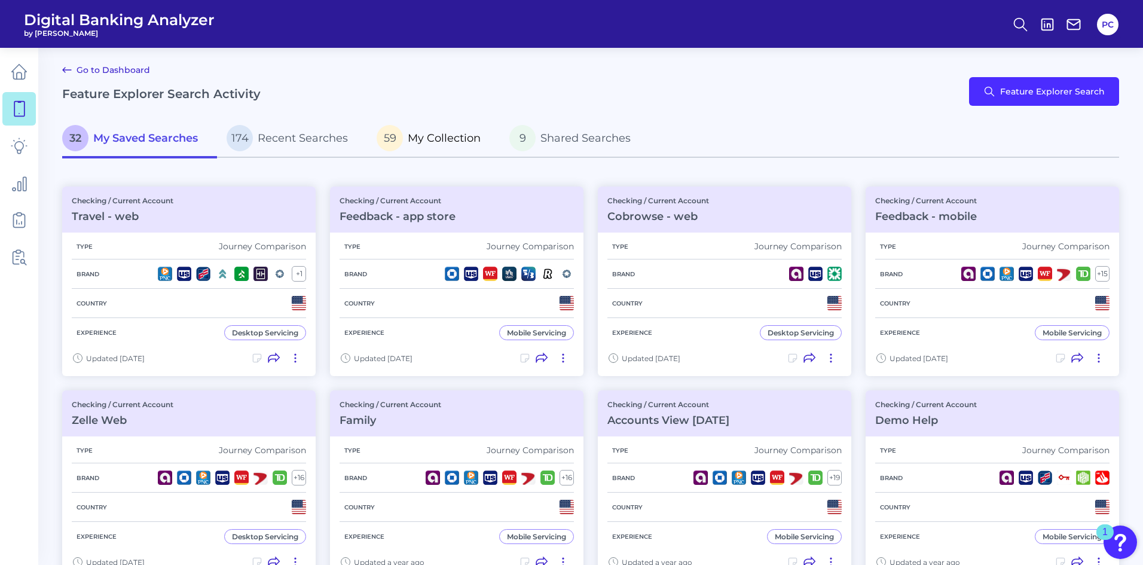
click at [447, 139] on span "My Collection" at bounding box center [444, 138] width 73 height 13
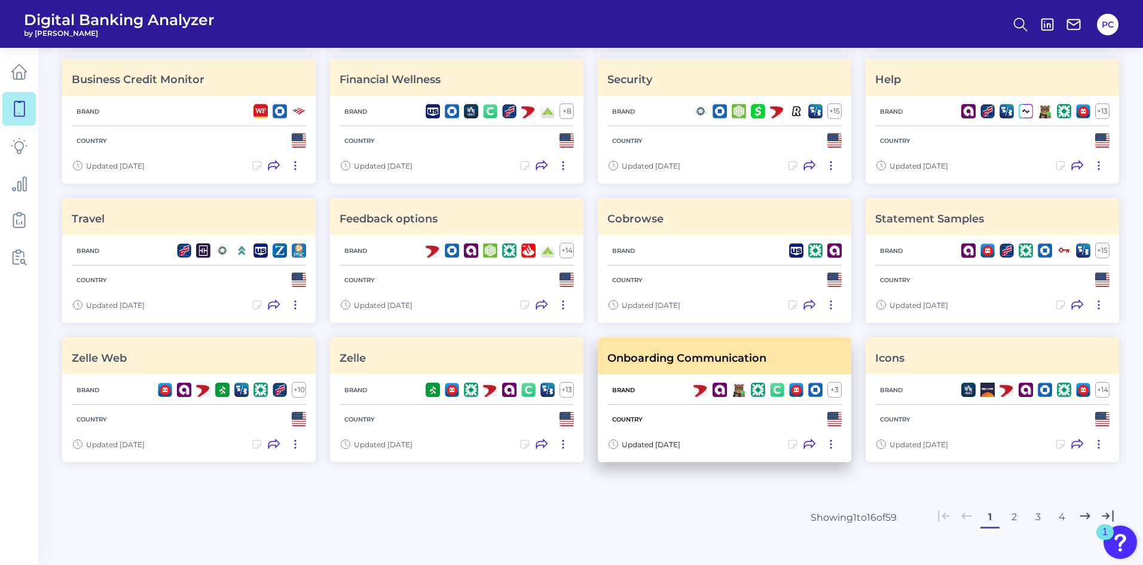
scroll to position [351, 0]
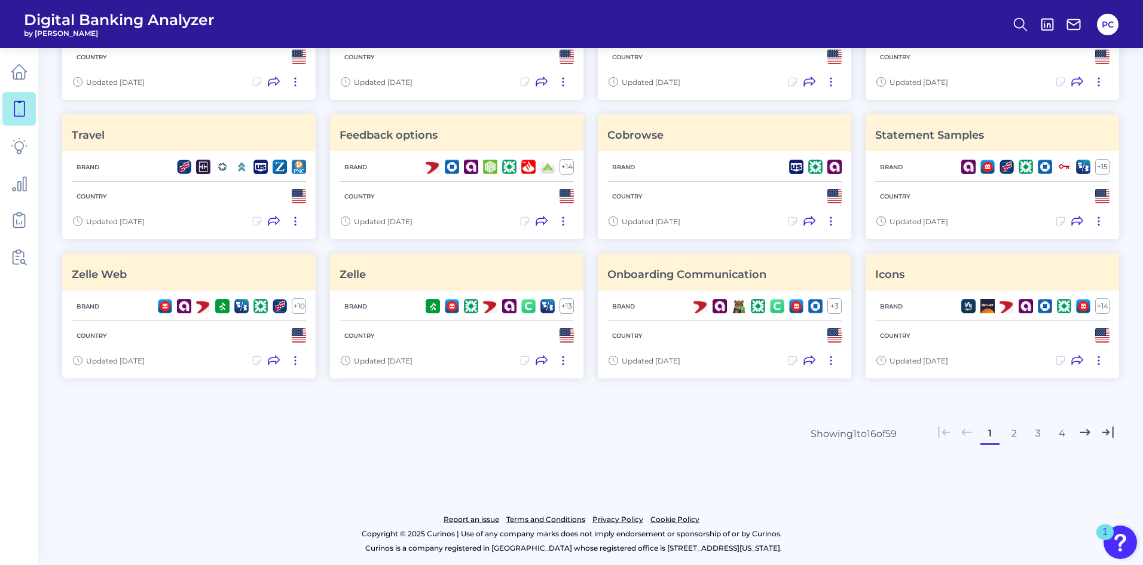
click at [1015, 435] on button "2" at bounding box center [1014, 433] width 19 height 19
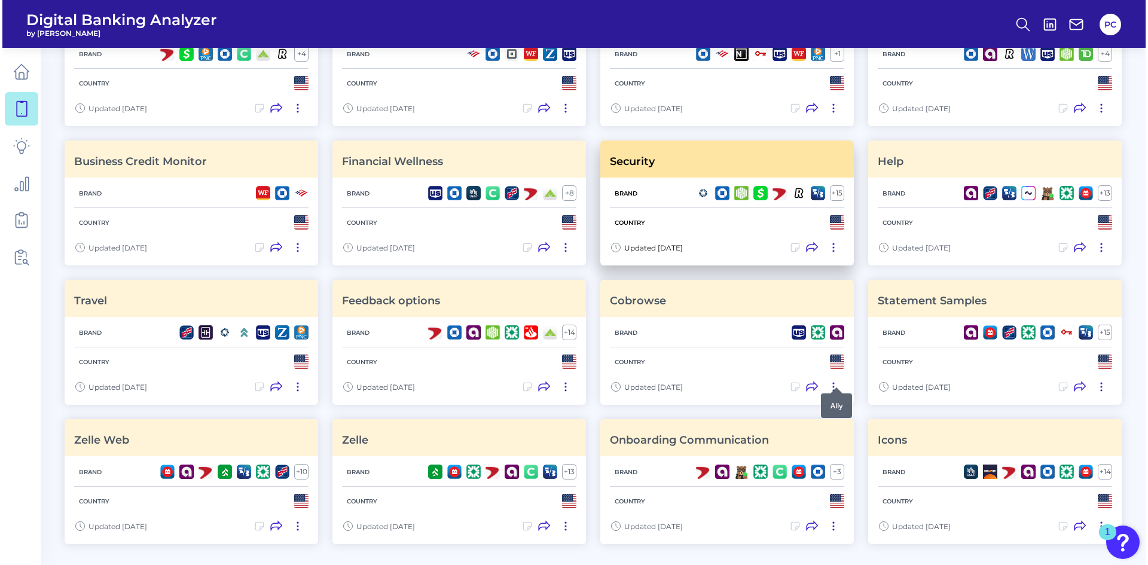
scroll to position [0, 0]
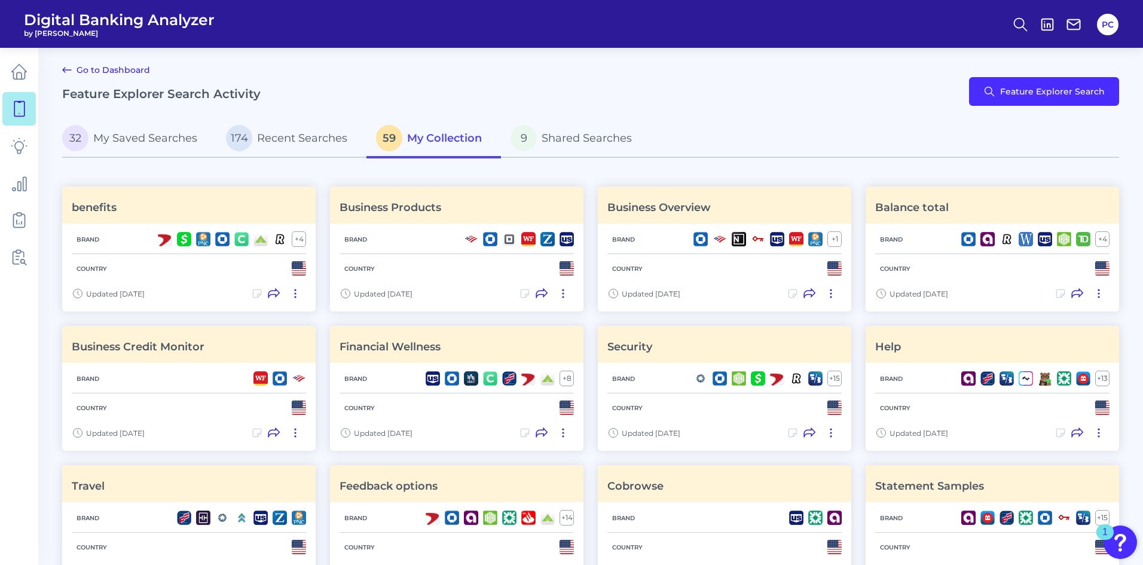
click at [685, 132] on div "32 My Saved Searches 174 Recent Searches 59 My Collection 9 Shared Searches" at bounding box center [590, 139] width 1057 height 38
click at [1015, 92] on button "Feature Explorer Search" at bounding box center [1044, 91] width 150 height 29
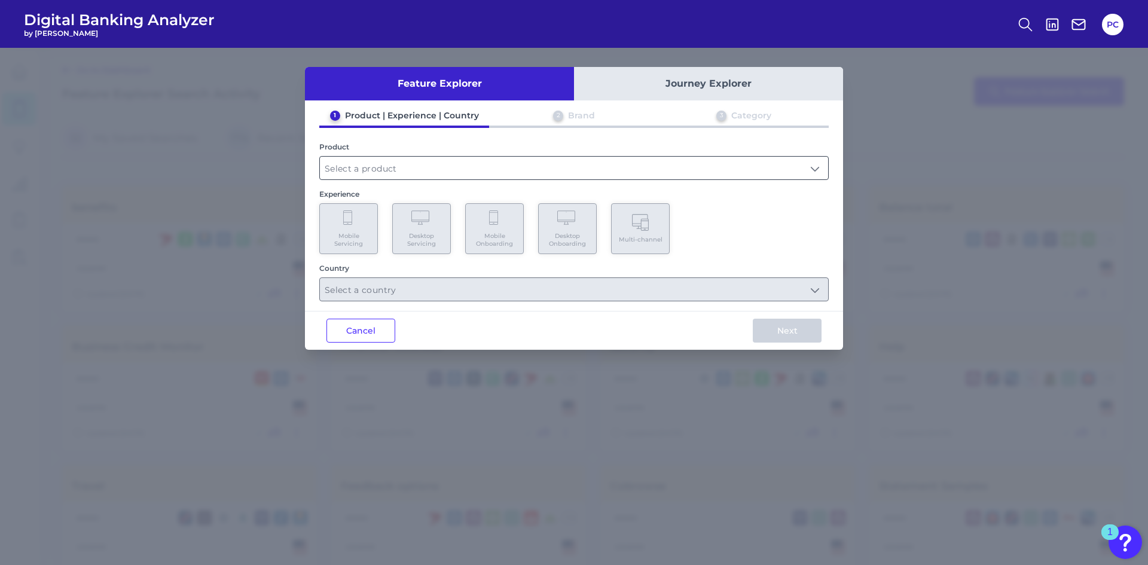
click at [342, 179] on input "text" at bounding box center [574, 168] width 508 height 23
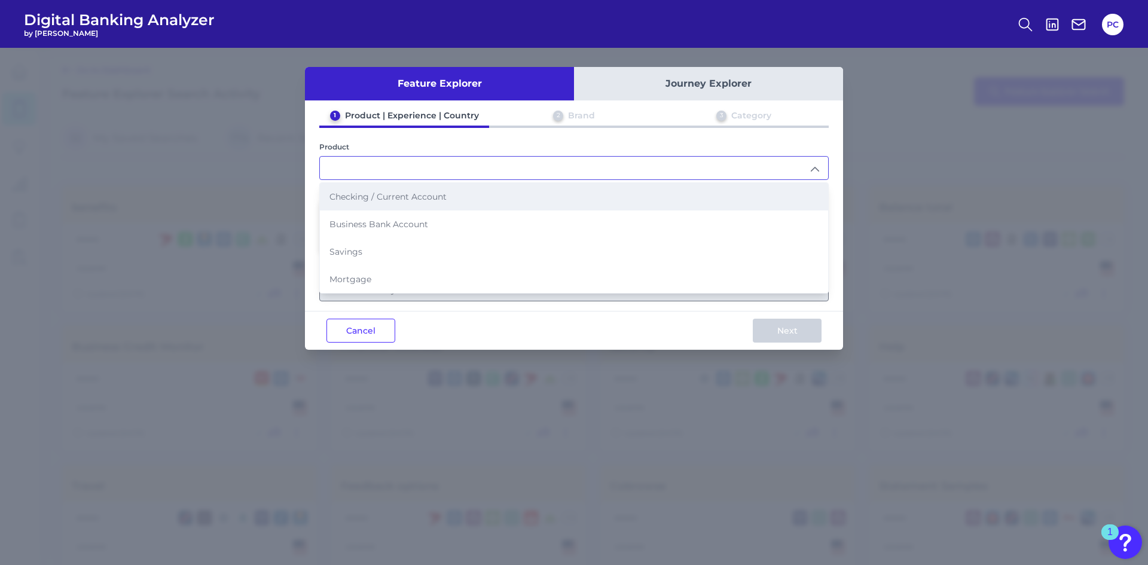
click at [347, 201] on span "Checking / Current Account" at bounding box center [387, 196] width 117 height 11
type input "Checking / Current Account"
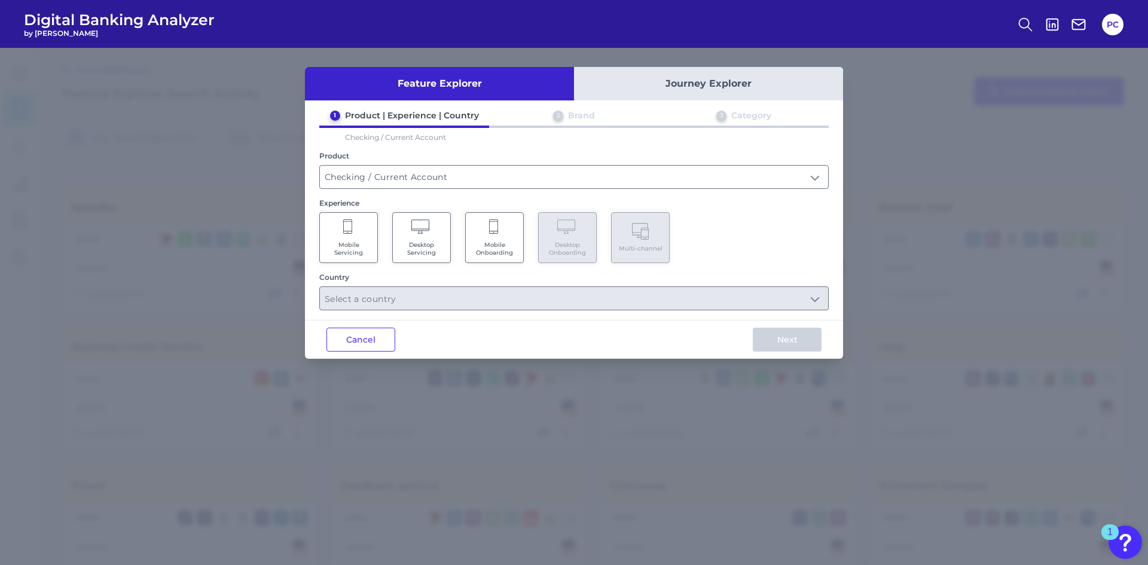
click at [350, 247] on span "Mobile Servicing" at bounding box center [348, 249] width 45 height 16
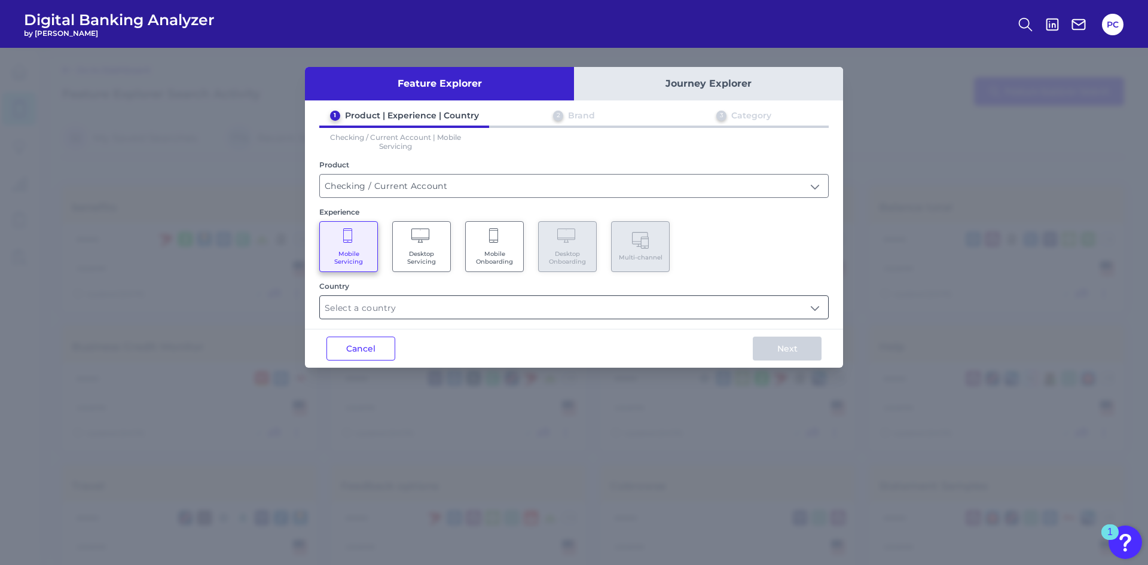
click at [367, 313] on input "text" at bounding box center [574, 307] width 508 height 23
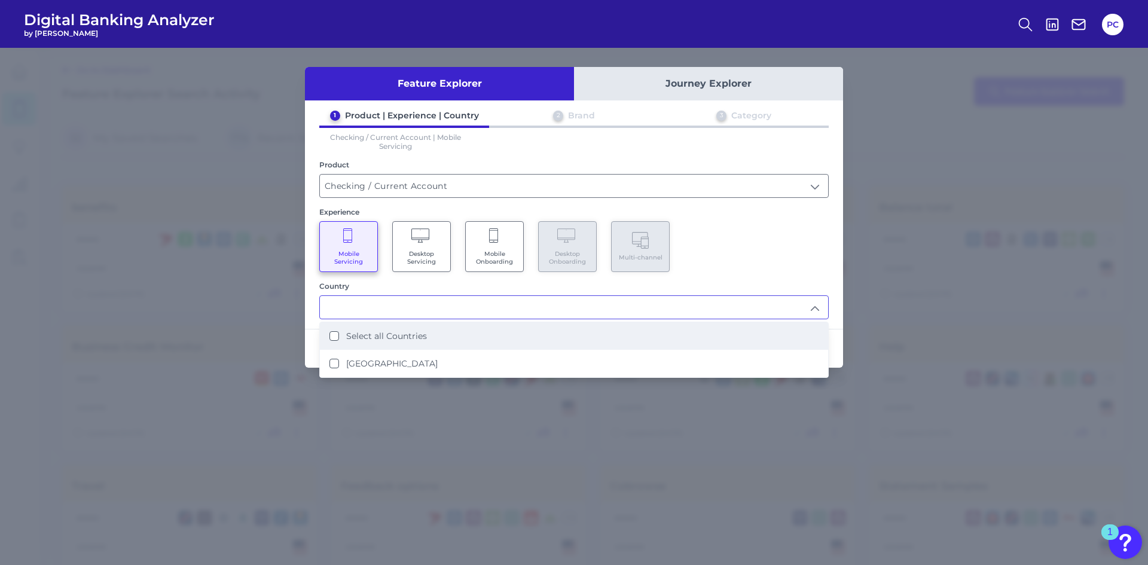
drag, startPoint x: 373, startPoint y: 344, endPoint x: 397, endPoint y: 344, distance: 23.9
click at [374, 346] on li "Select all Countries" at bounding box center [574, 336] width 508 height 28
type input "Select all Countries"
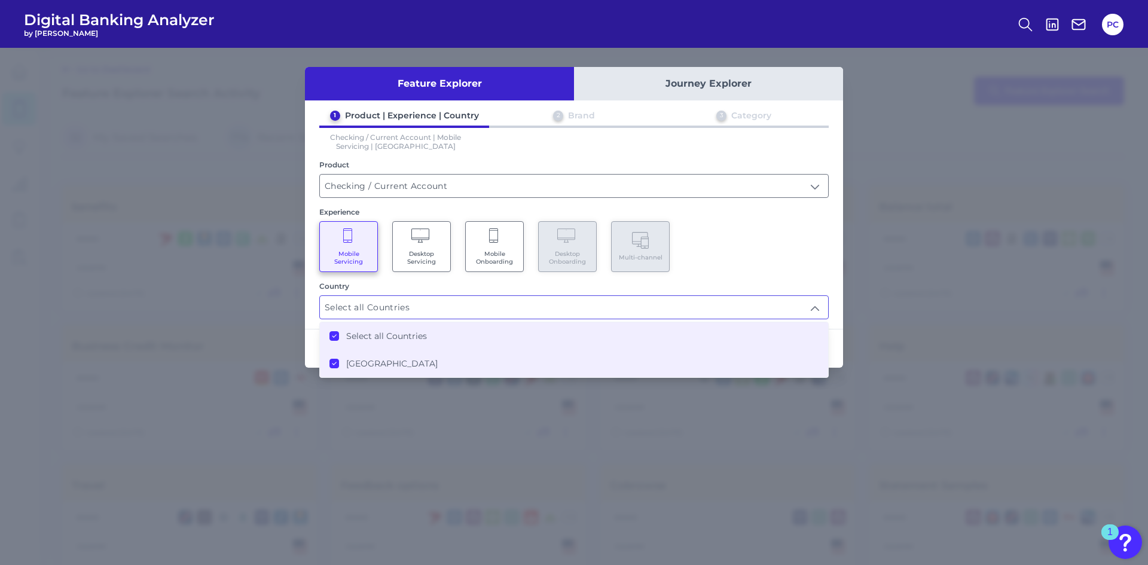
drag, startPoint x: 721, startPoint y: 265, endPoint x: 724, endPoint y: 275, distance: 9.9
click at [722, 272] on div "1 Product | Experience | Country 2 Brand 3 Category Checking / Current Account …" at bounding box center [574, 214] width 538 height 209
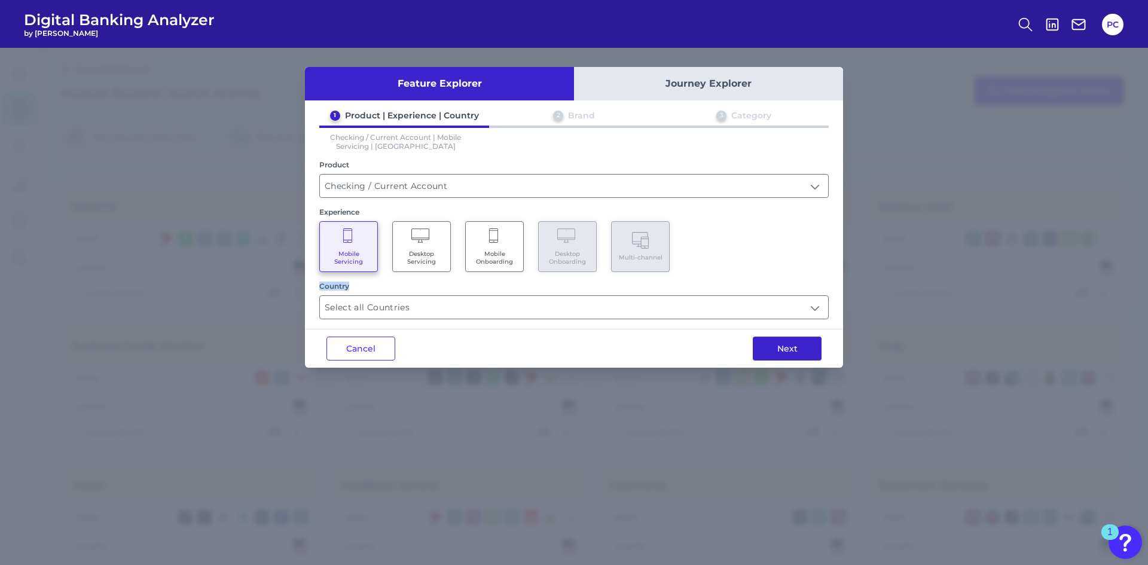
click at [768, 356] on button "Next" at bounding box center [787, 349] width 69 height 24
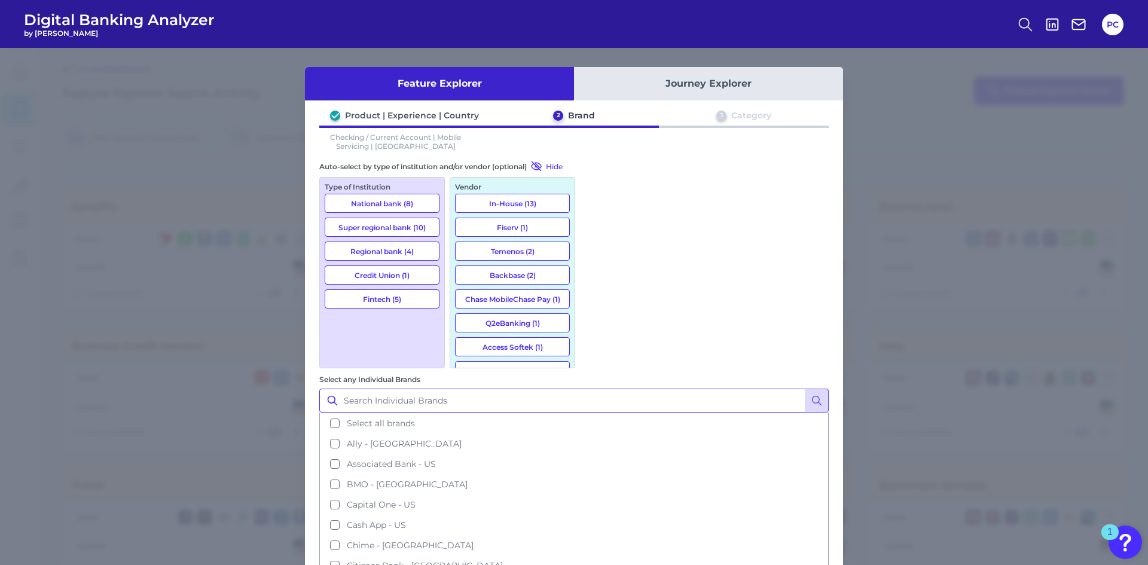
click at [623, 389] on input "Select any Individual Brands" at bounding box center [573, 401] width 509 height 24
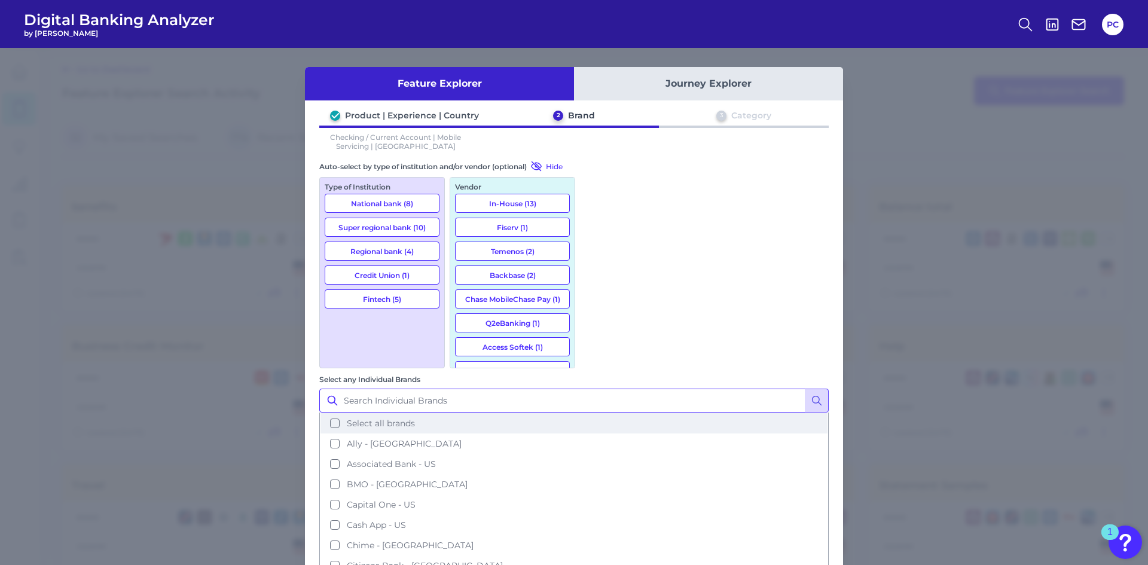
click at [415, 418] on span "Select all brands" at bounding box center [381, 423] width 68 height 11
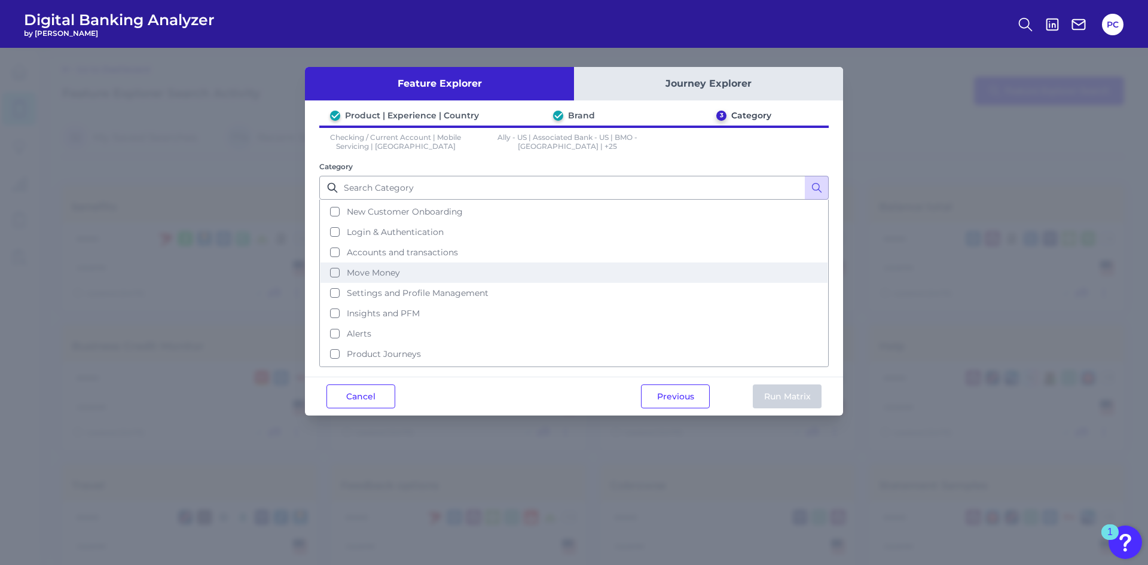
scroll to position [58, 0]
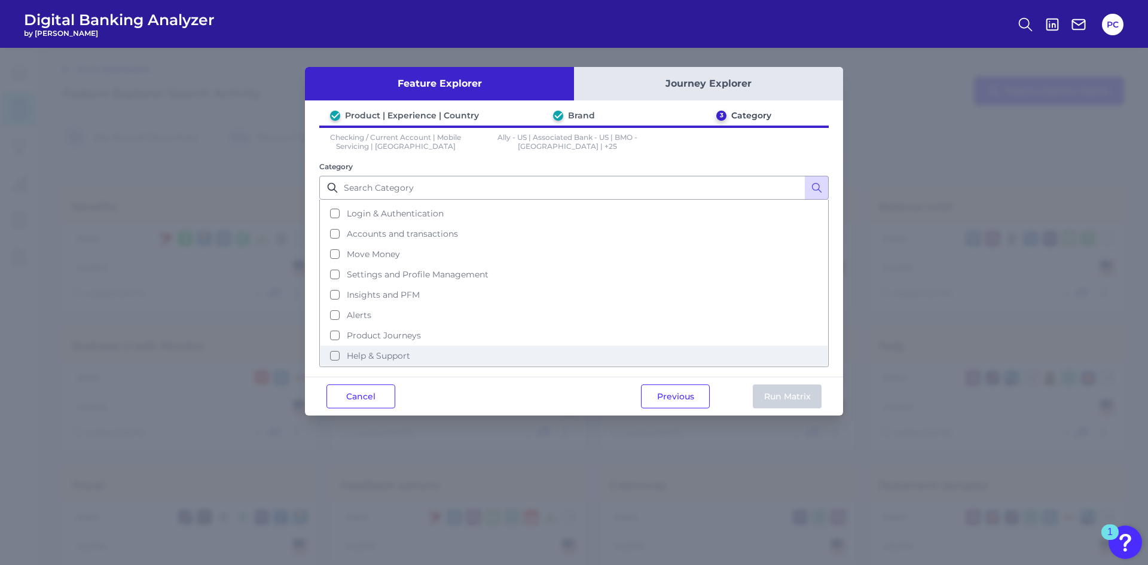
click at [364, 353] on span "Help & Support" at bounding box center [378, 355] width 63 height 11
click at [795, 401] on button "Run Matrix" at bounding box center [787, 396] width 69 height 24
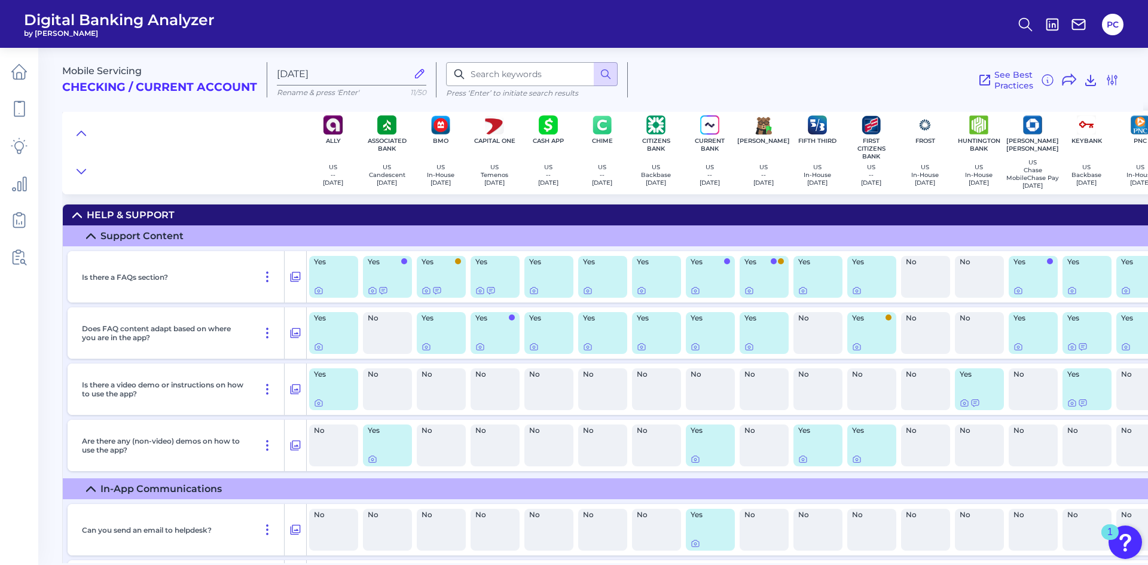
click at [833, 88] on div "See Best Practices Filters Clear all filters Experience Reset Mobile Servicing …" at bounding box center [874, 79] width 492 height 35
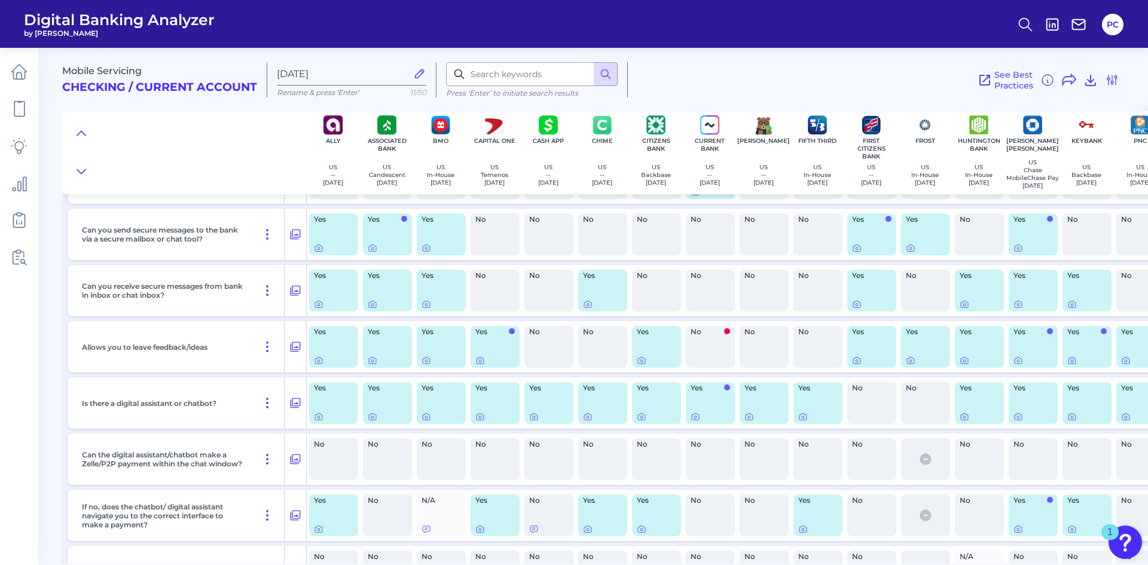
scroll to position [478, 0]
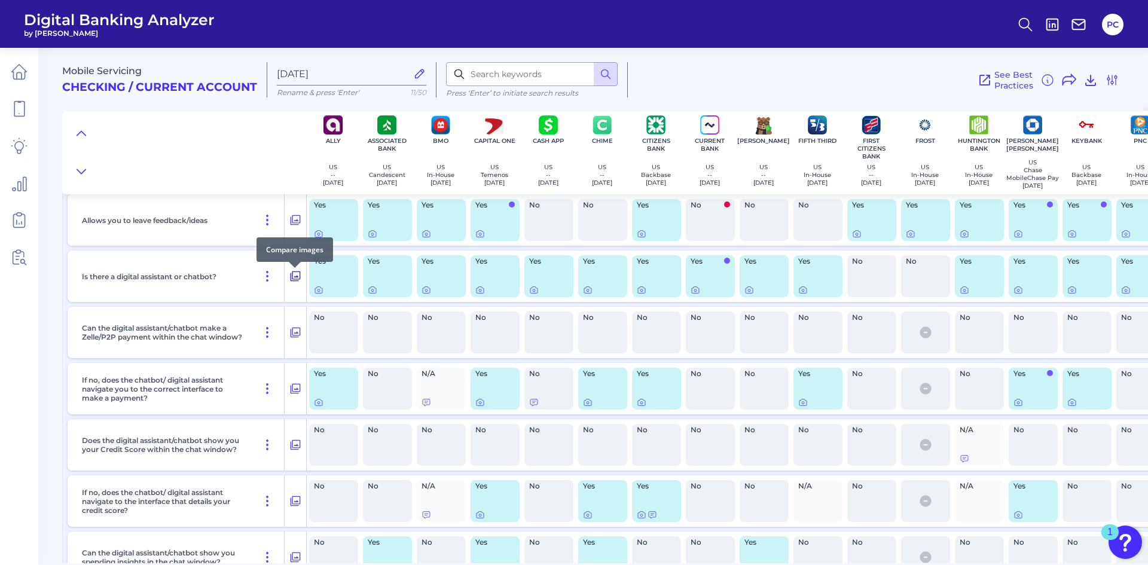
click at [291, 280] on icon at bounding box center [296, 276] width 10 height 10
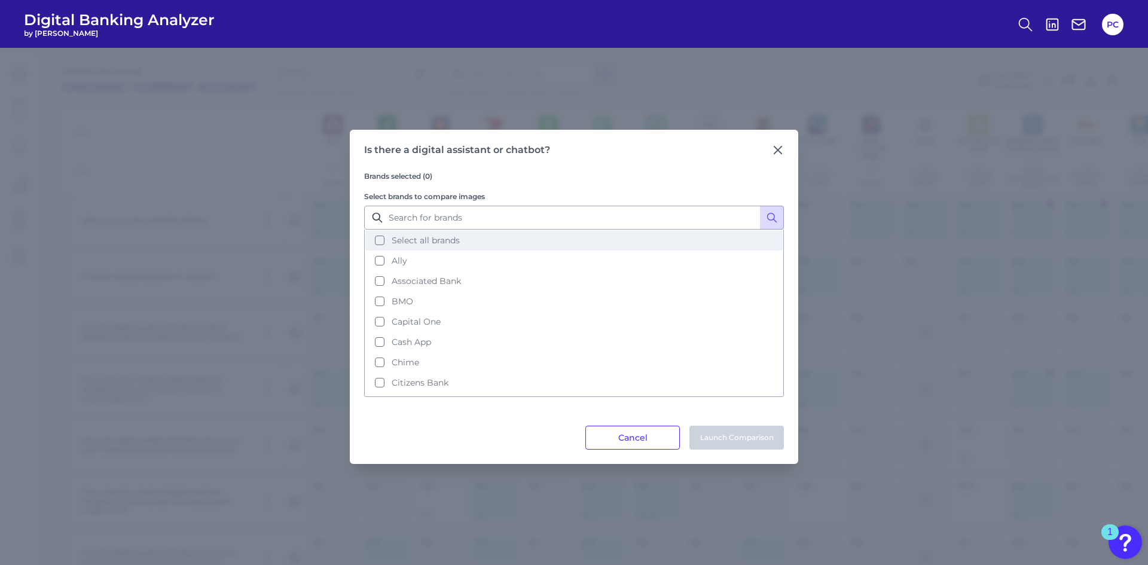
click at [407, 243] on span "Select all brands" at bounding box center [426, 240] width 68 height 11
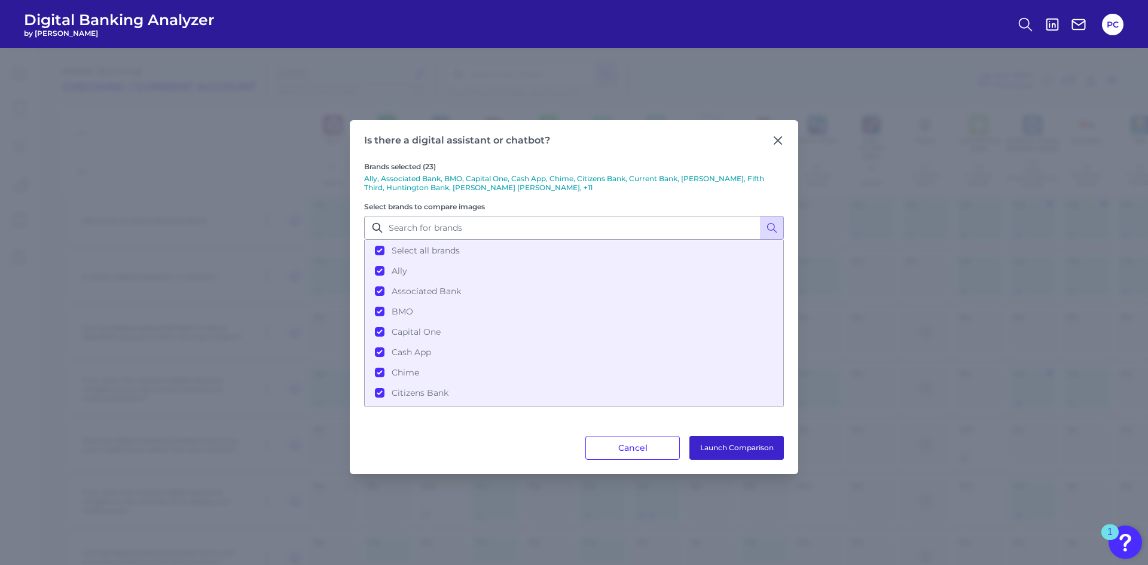
click at [705, 454] on button "Launch Comparison" at bounding box center [736, 448] width 94 height 24
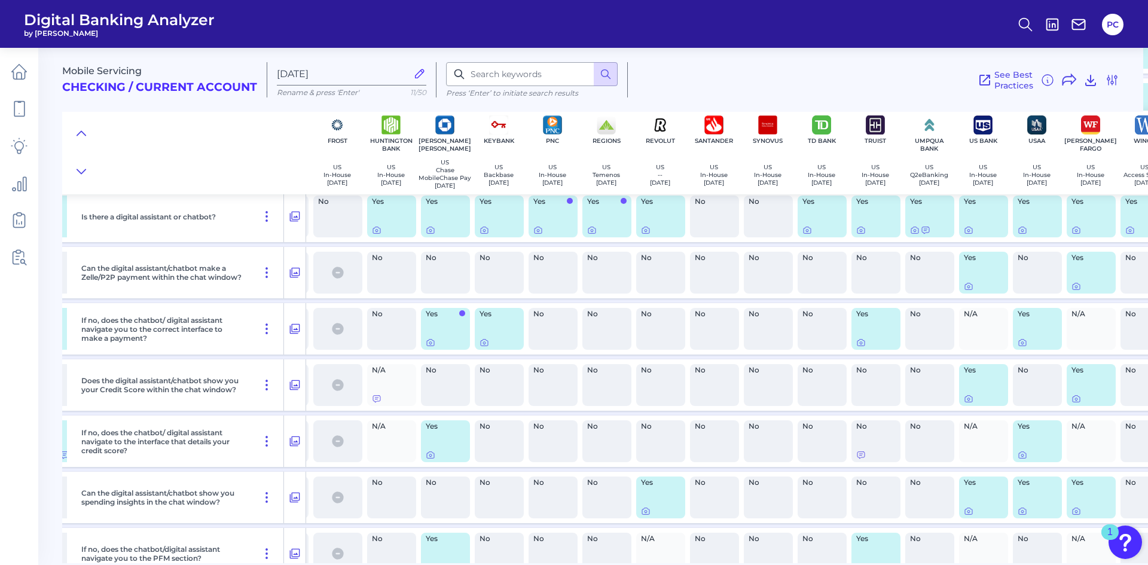
scroll to position [538, 596]
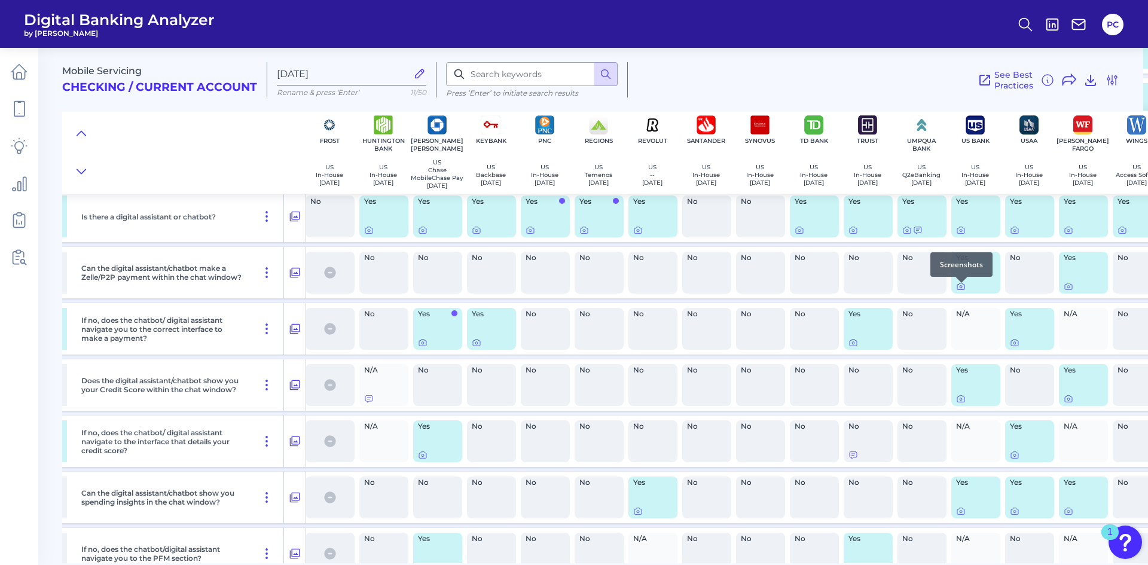
click at [961, 288] on icon at bounding box center [961, 287] width 2 height 2
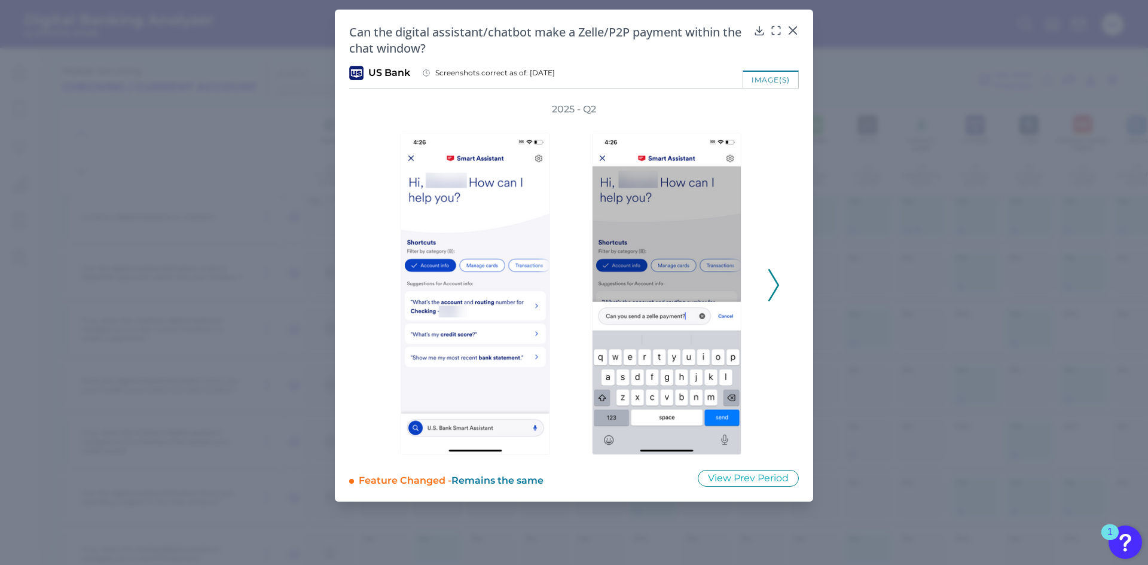
click at [772, 289] on icon at bounding box center [773, 285] width 11 height 32
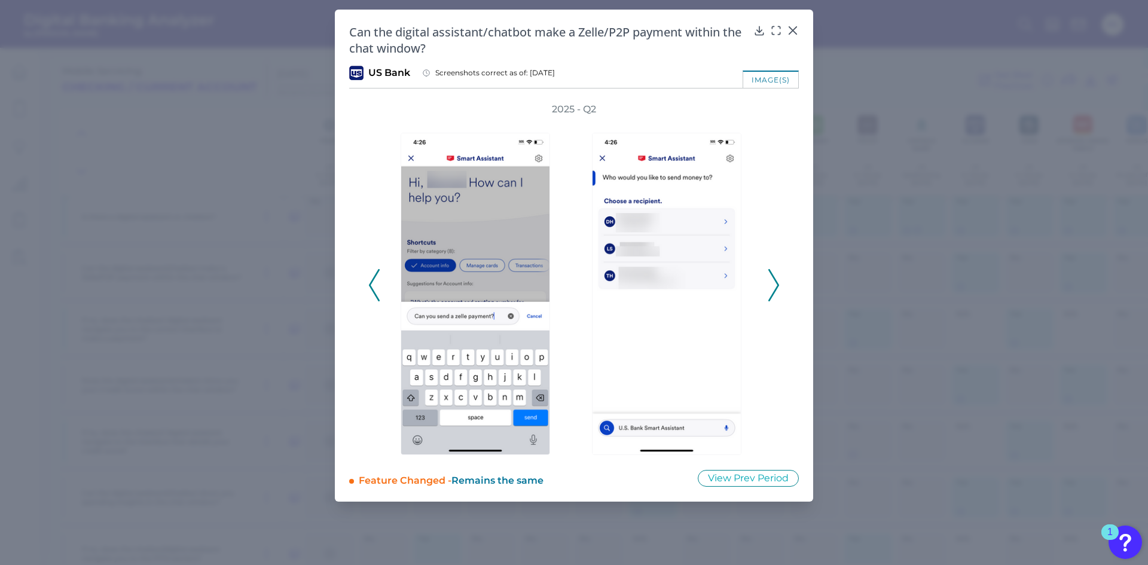
click at [772, 285] on icon at bounding box center [773, 285] width 11 height 32
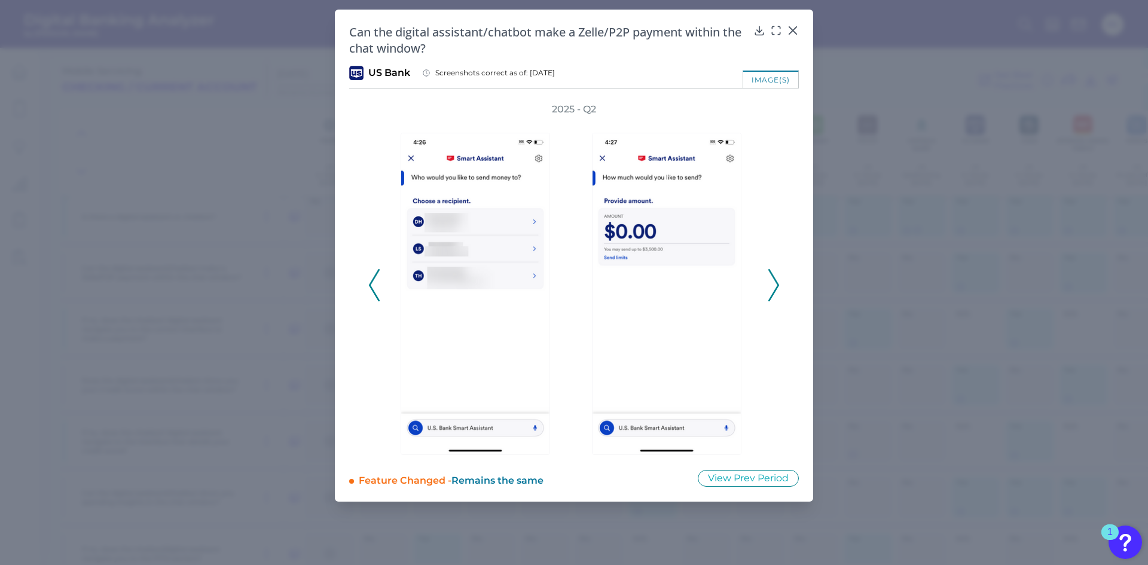
click at [772, 285] on icon at bounding box center [773, 285] width 11 height 32
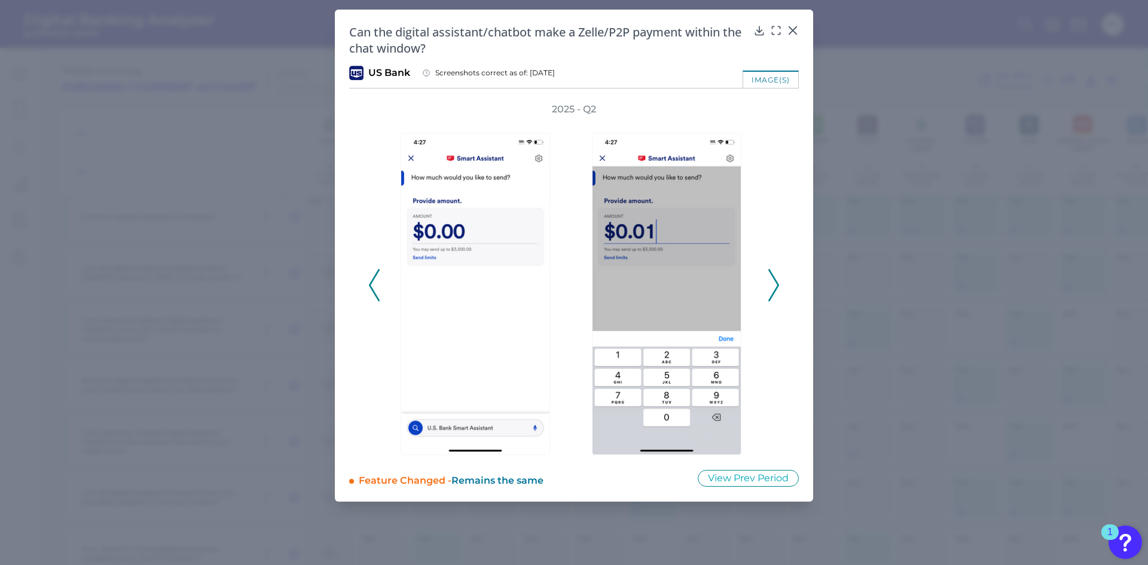
click at [772, 285] on icon at bounding box center [773, 285] width 11 height 32
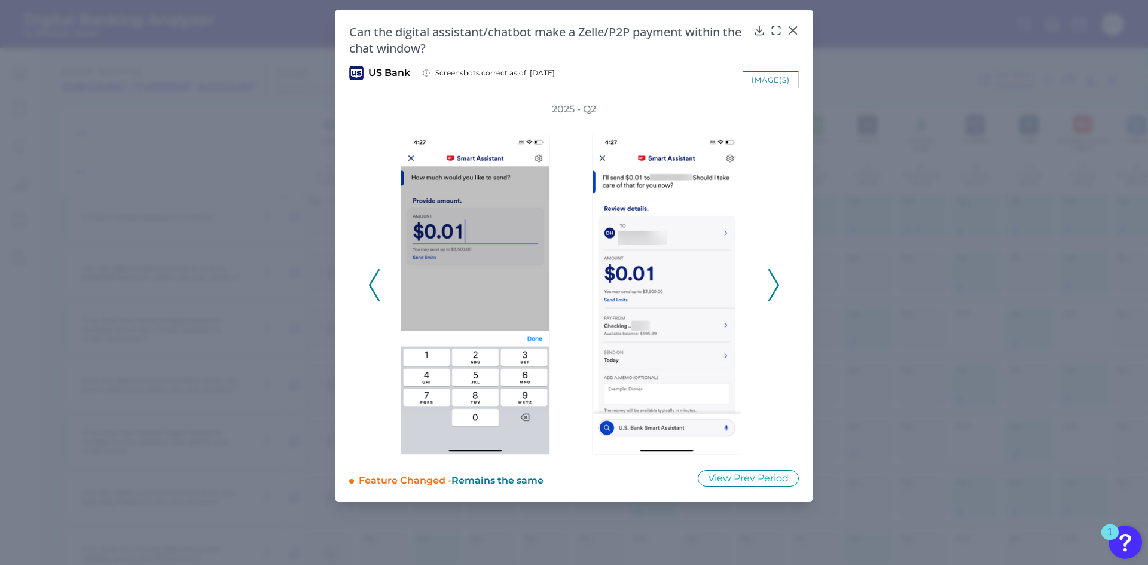
click at [772, 285] on icon at bounding box center [773, 285] width 11 height 32
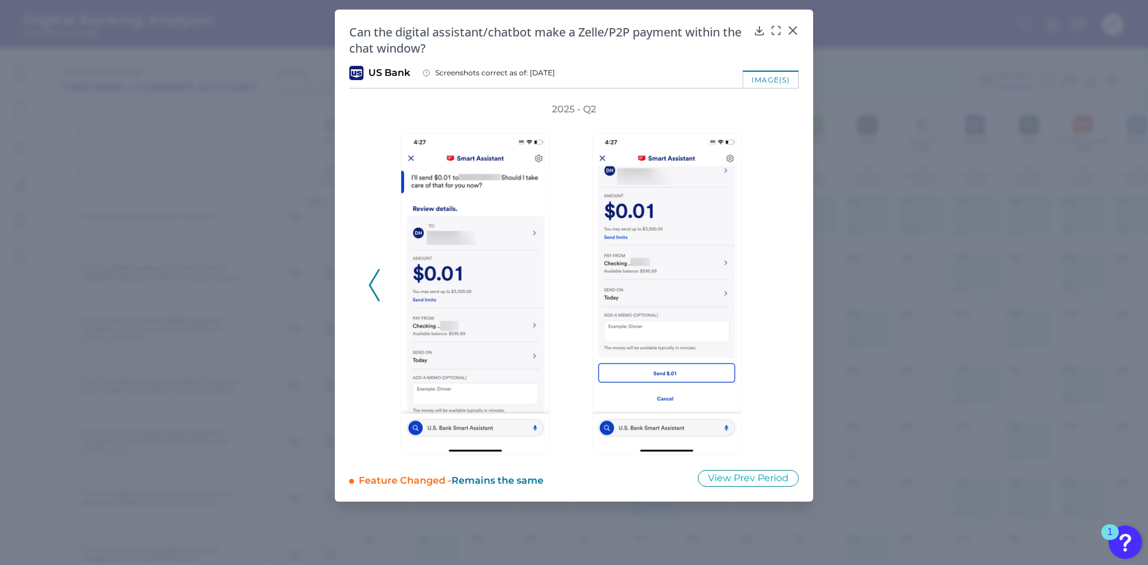
click at [772, 285] on div "2025 - Q2" at bounding box center [573, 279] width 411 height 352
click at [376, 289] on icon at bounding box center [374, 285] width 11 height 32
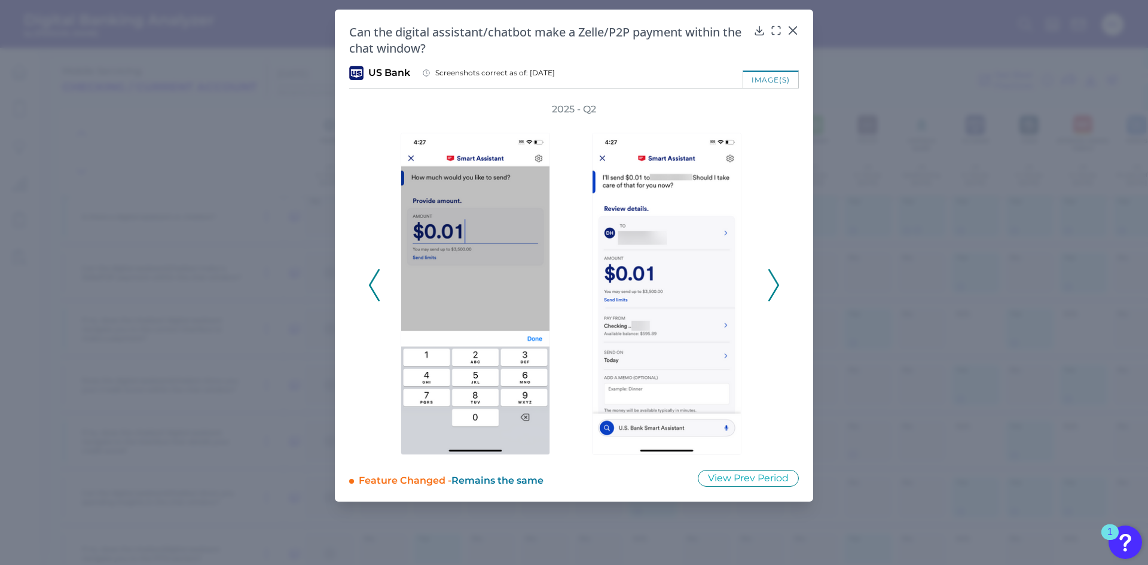
click at [376, 289] on icon at bounding box center [374, 285] width 11 height 32
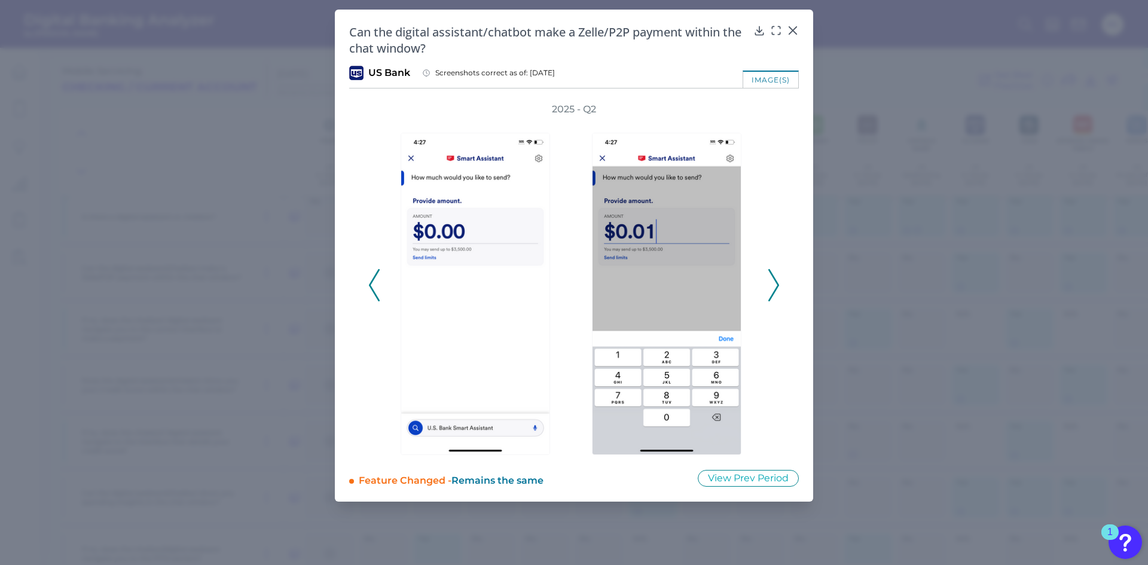
click at [376, 289] on icon at bounding box center [374, 285] width 11 height 32
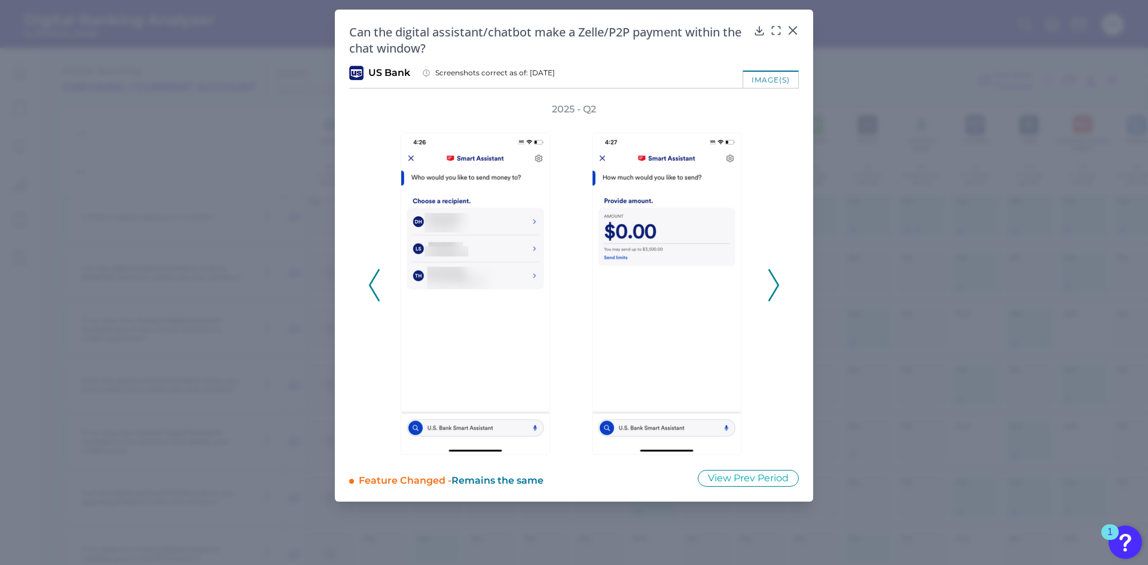
click at [376, 289] on icon at bounding box center [374, 285] width 11 height 32
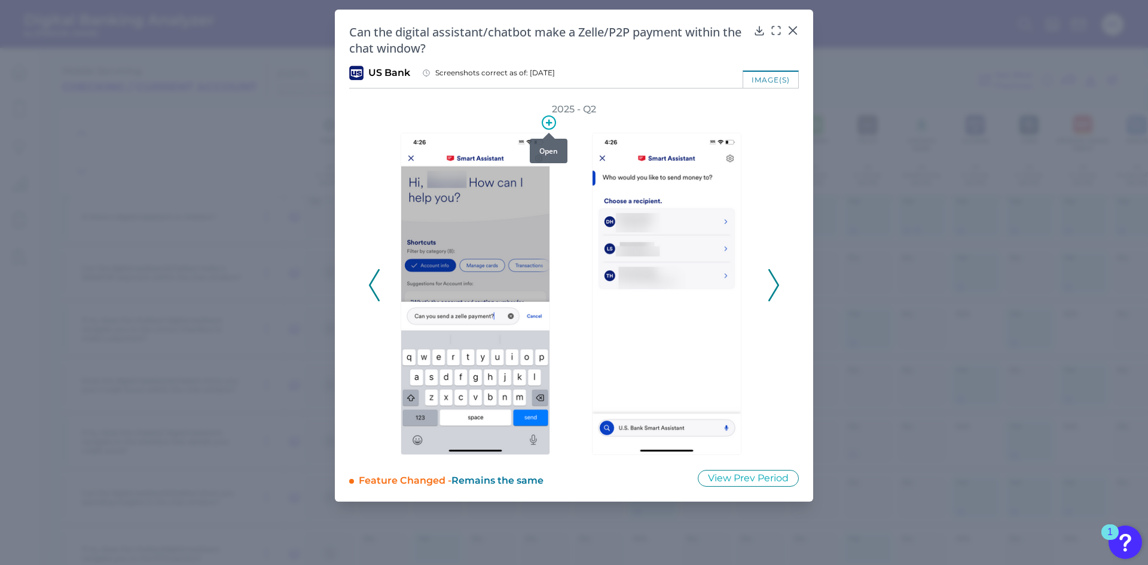
click at [547, 126] on icon at bounding box center [549, 122] width 14 height 14
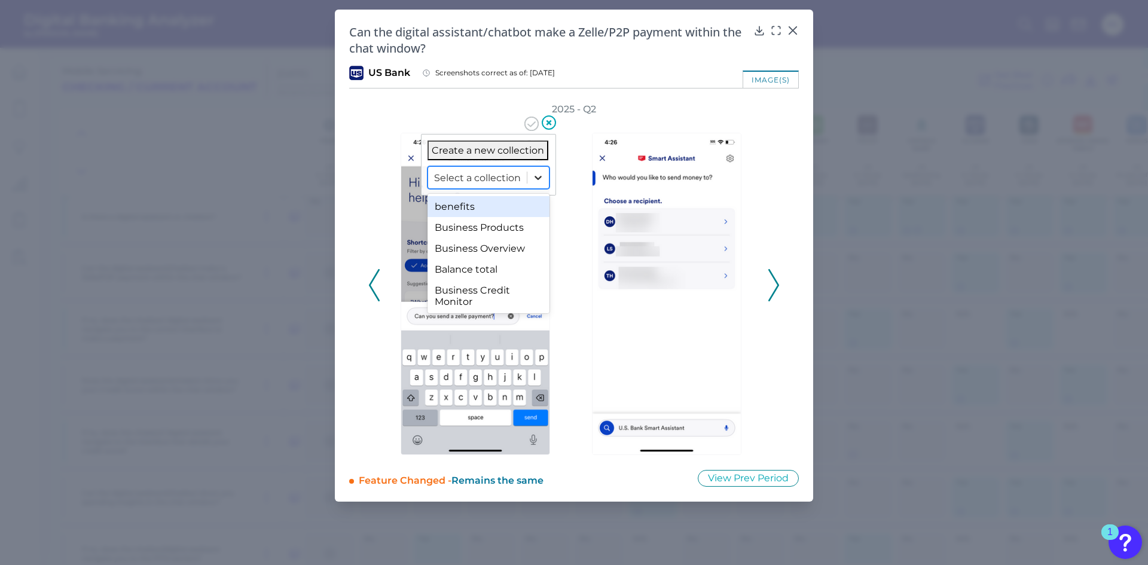
click at [529, 181] on div at bounding box center [538, 178] width 22 height 22
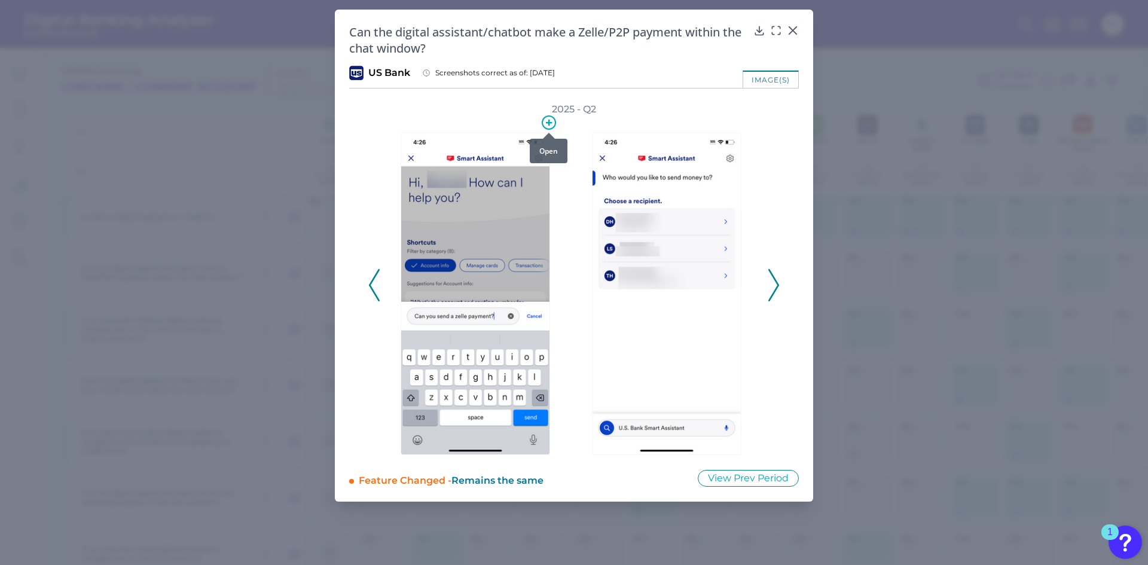
click at [550, 128] on div at bounding box center [549, 133] width 12 height 12
click at [547, 124] on icon at bounding box center [549, 122] width 14 height 14
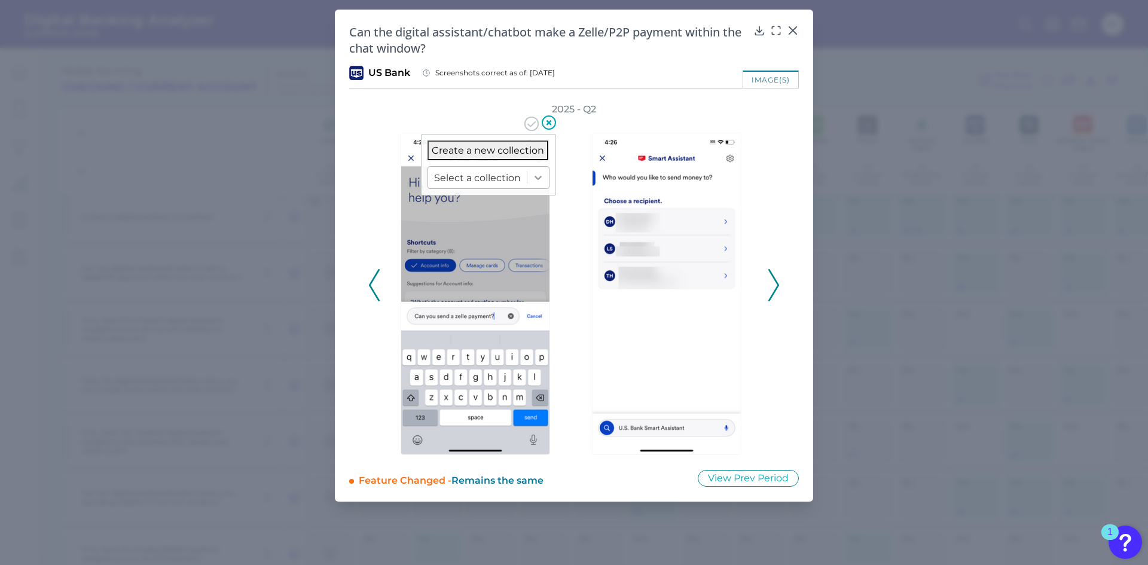
click at [537, 179] on icon at bounding box center [538, 178] width 12 height 12
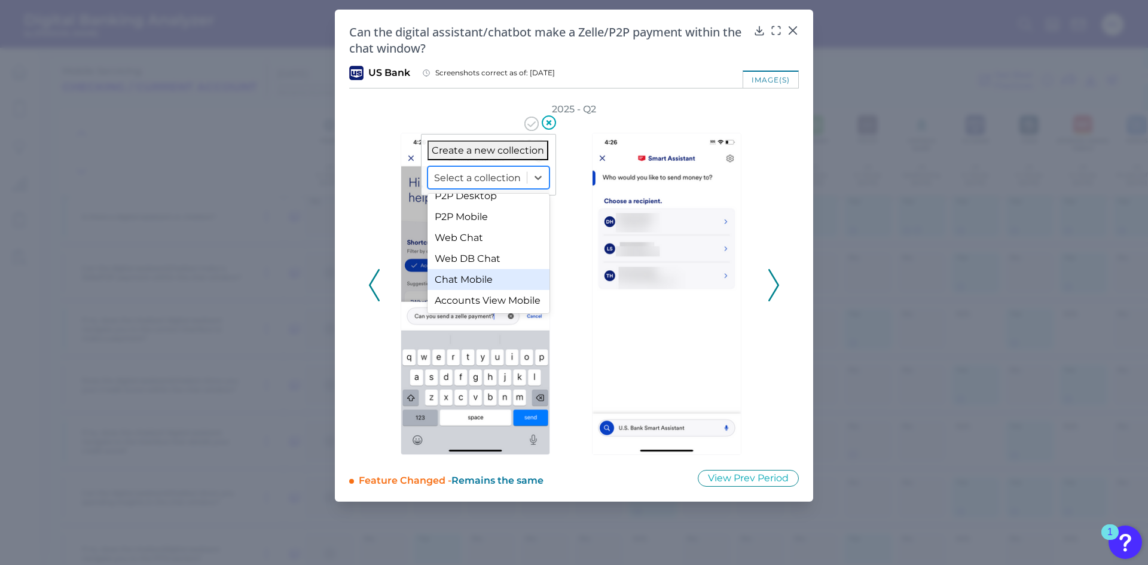
click at [475, 273] on div "Chat Mobile" at bounding box center [489, 279] width 122 height 21
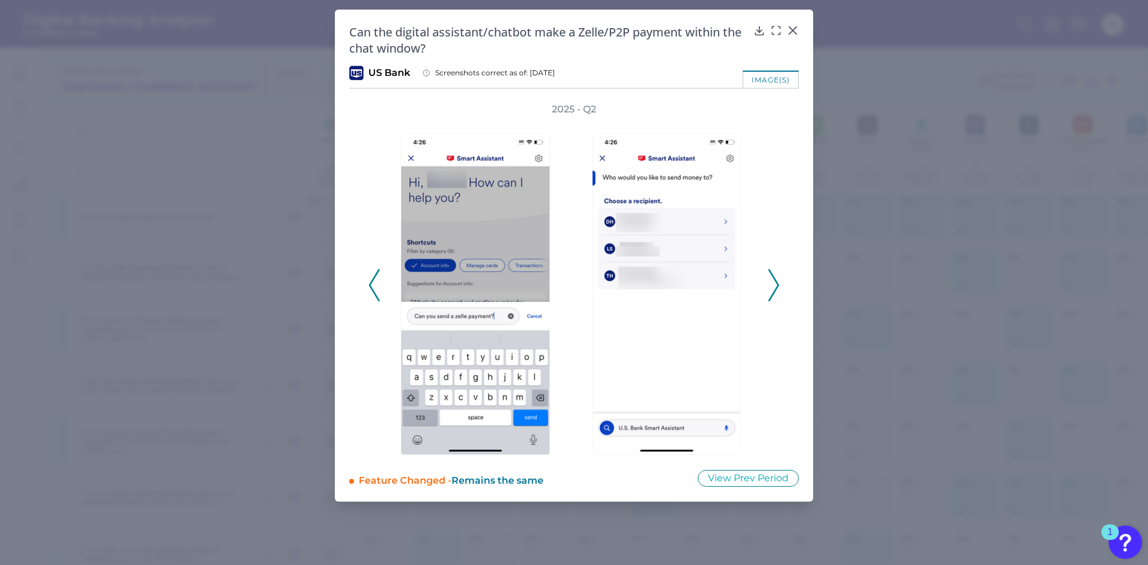
click at [771, 280] on icon at bounding box center [773, 285] width 11 height 32
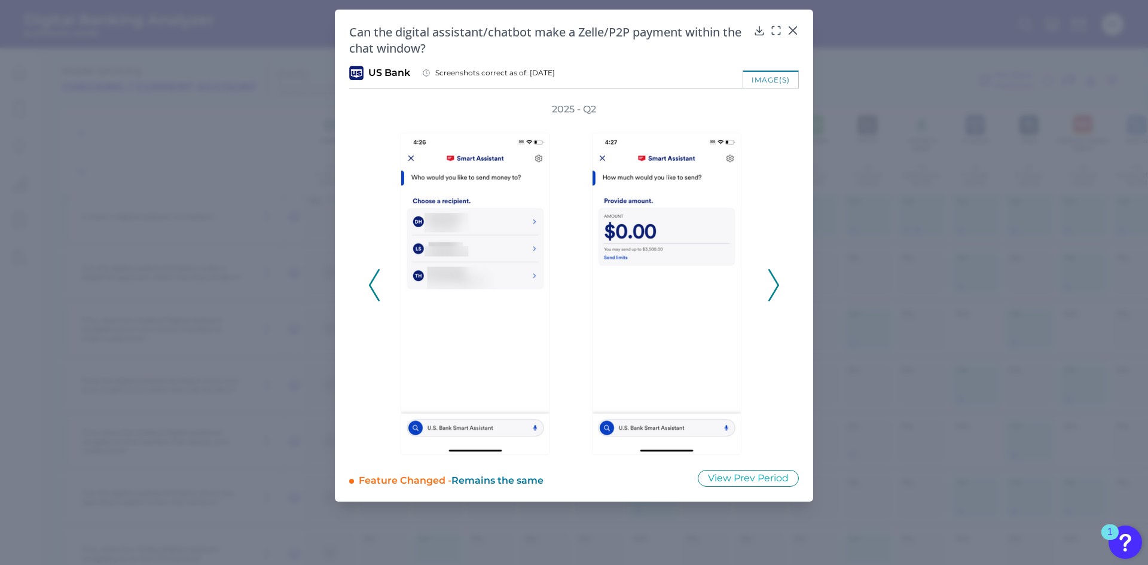
click at [373, 282] on icon at bounding box center [374, 285] width 11 height 32
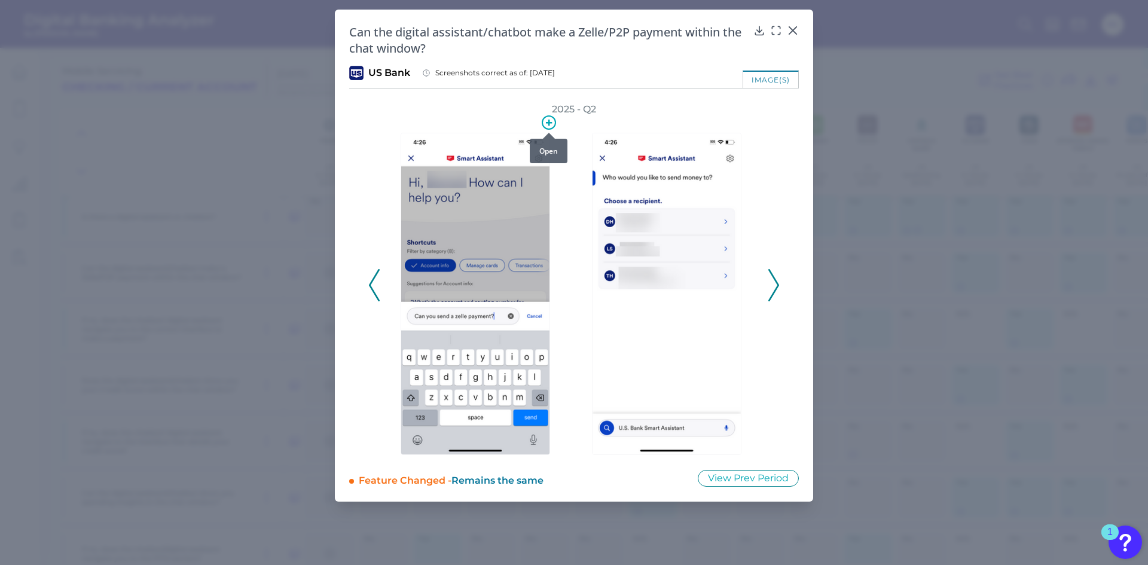
click at [547, 124] on icon at bounding box center [549, 122] width 14 height 14
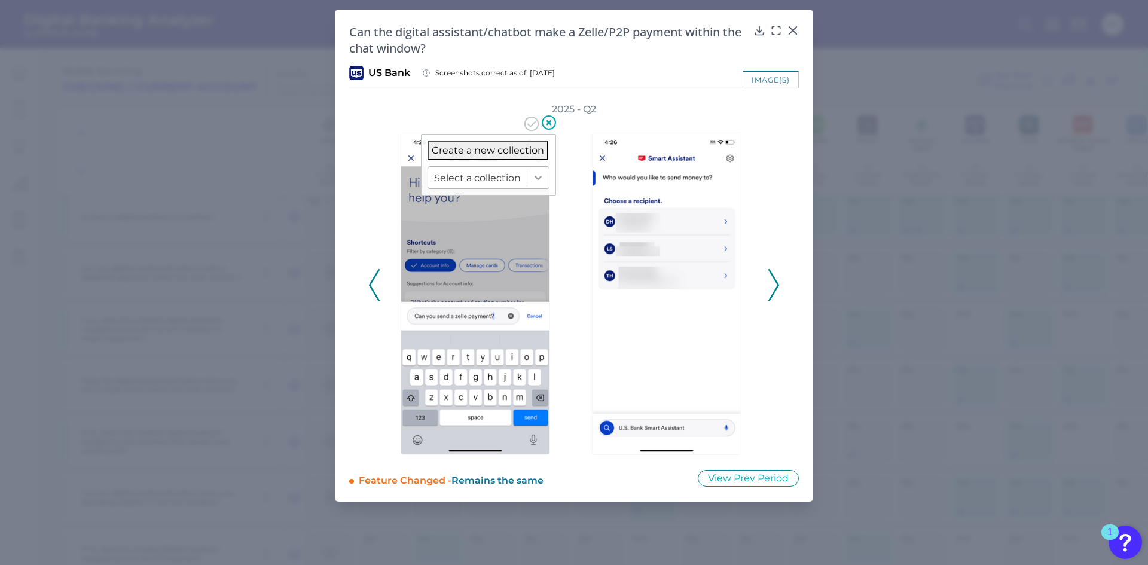
click at [536, 180] on icon at bounding box center [538, 178] width 12 height 12
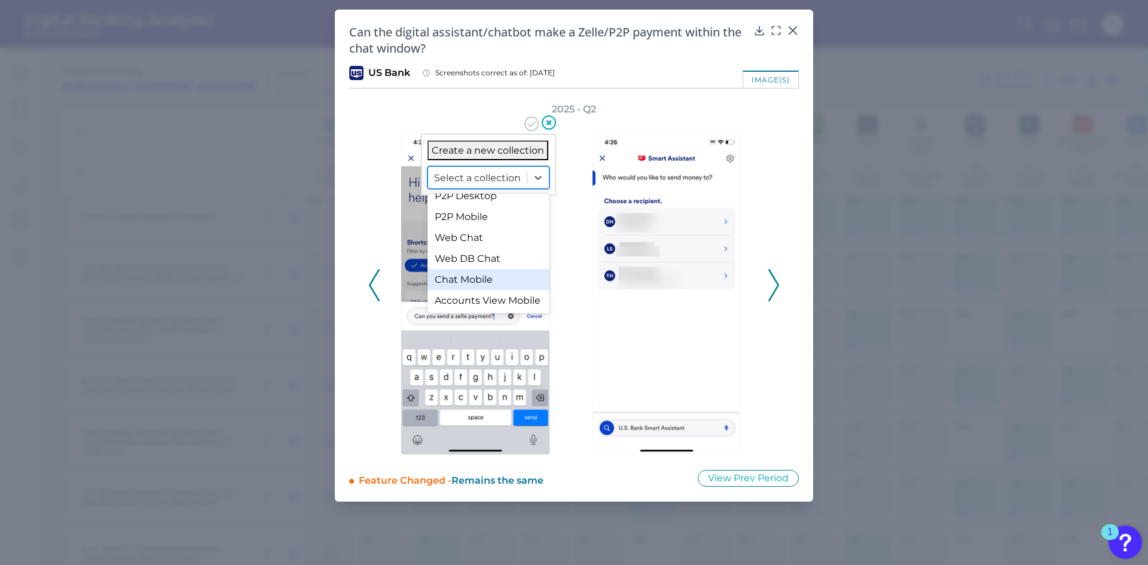
click at [457, 269] on div "Chat Mobile" at bounding box center [489, 279] width 122 height 21
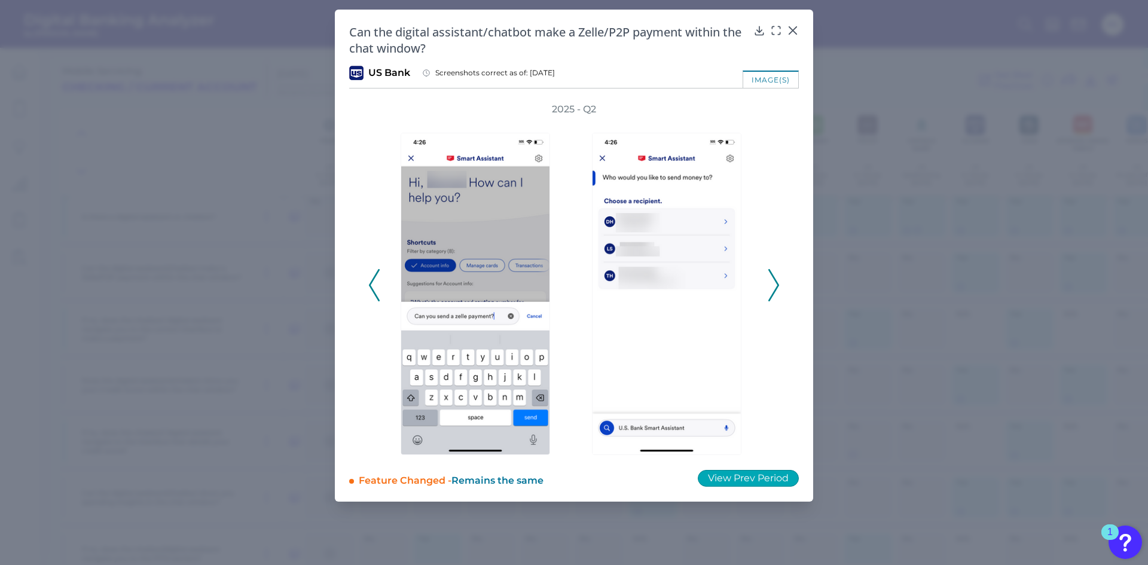
click at [758, 479] on button "View Prev Period" at bounding box center [748, 478] width 101 height 17
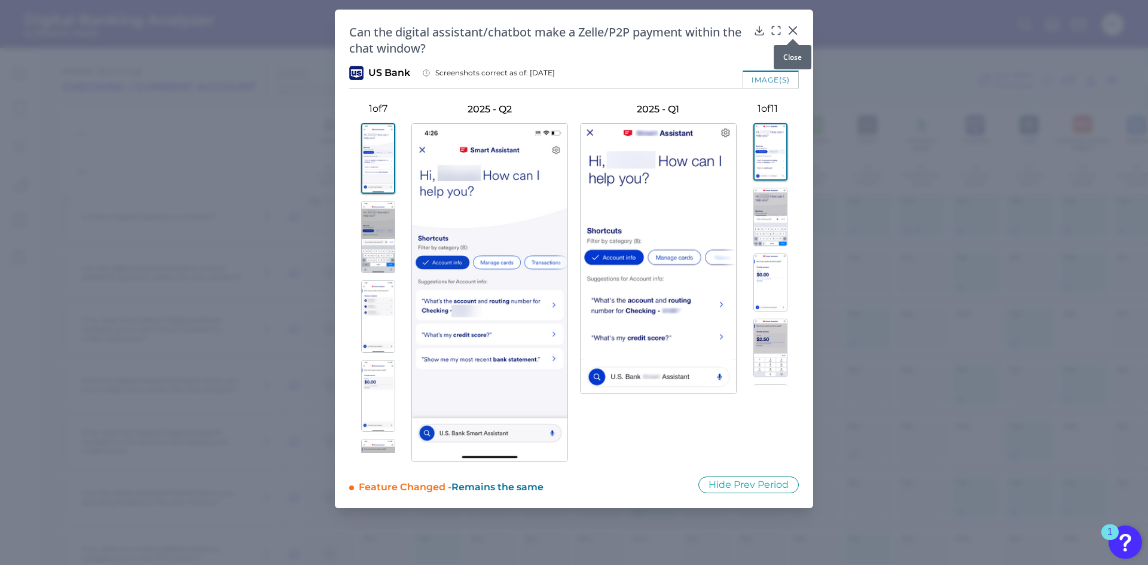
click at [792, 28] on icon at bounding box center [793, 31] width 12 height 12
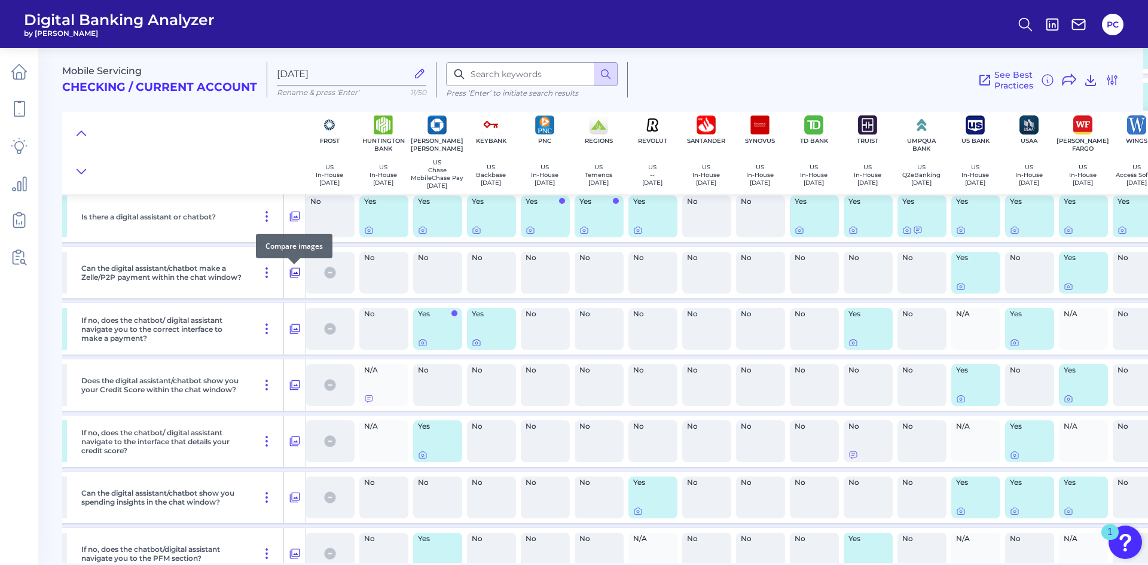
click at [297, 278] on icon at bounding box center [295, 272] width 12 height 14
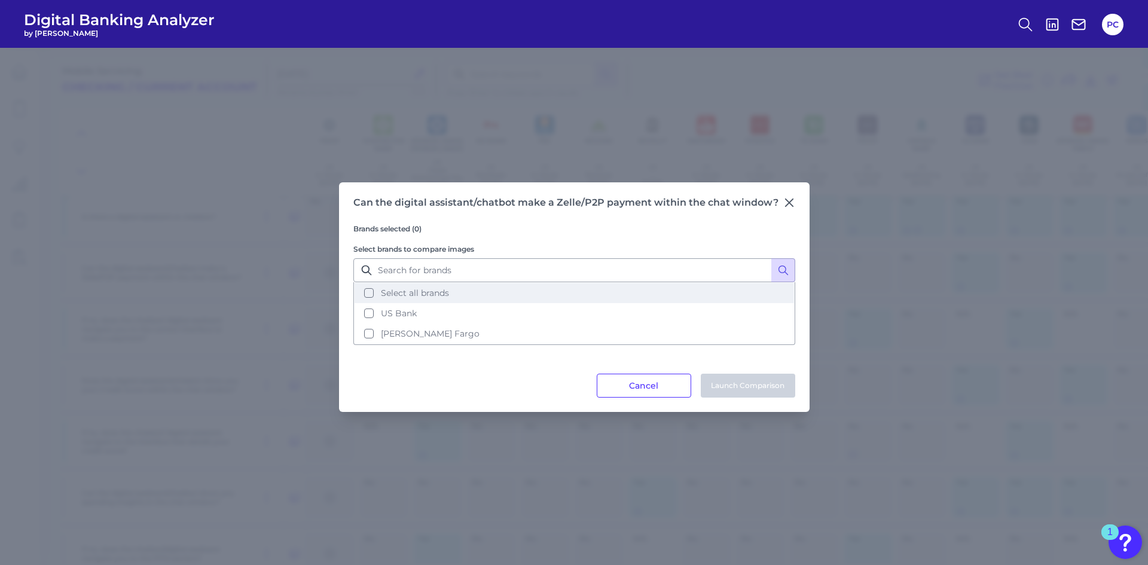
click at [394, 288] on span "Select all brands" at bounding box center [415, 293] width 68 height 11
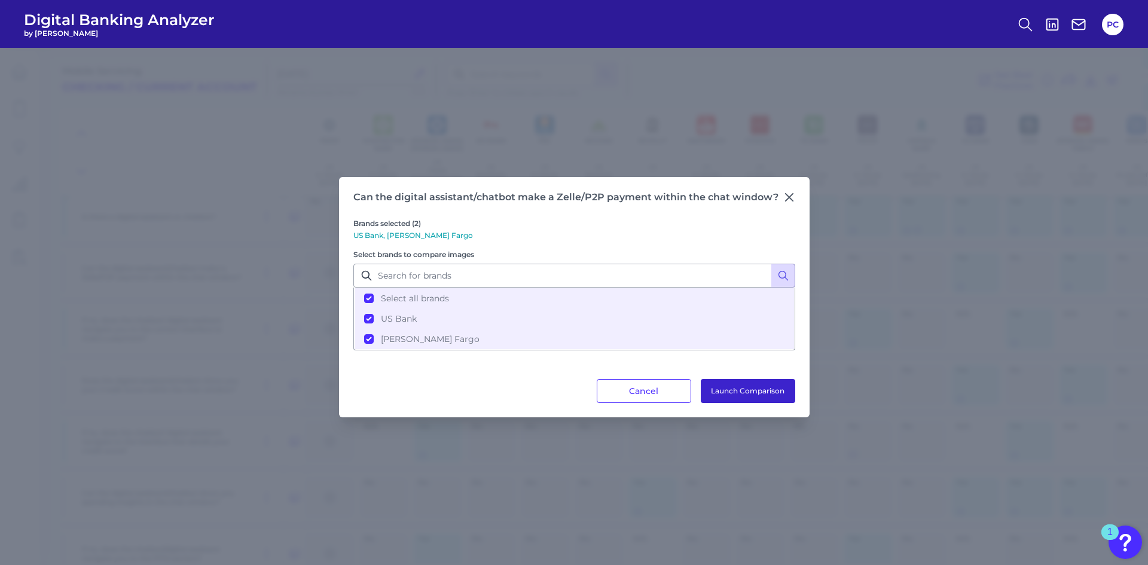
click at [730, 388] on button "Launch Comparison" at bounding box center [748, 391] width 94 height 24
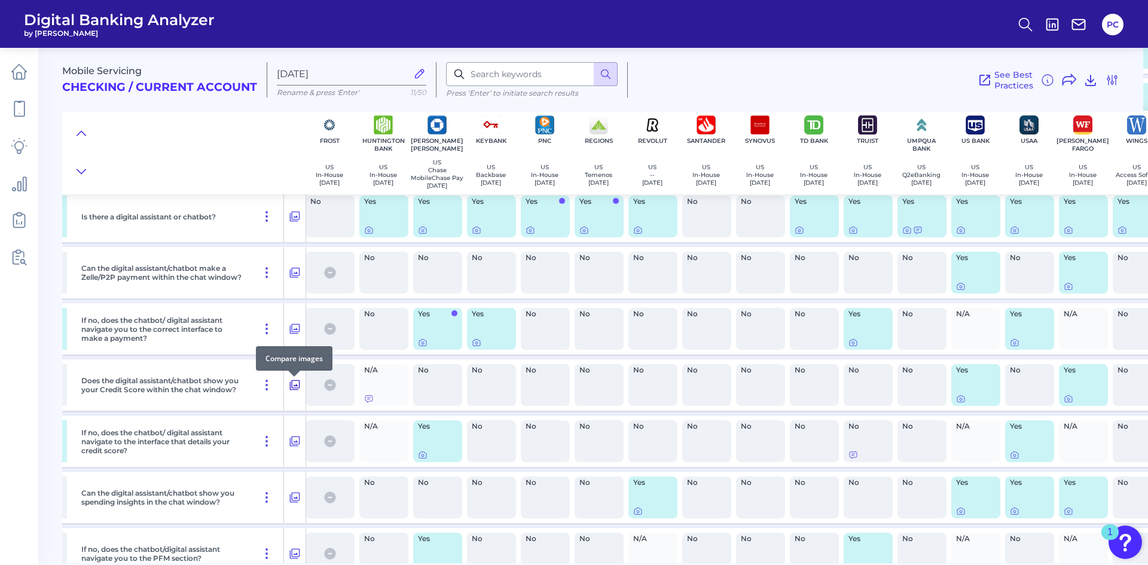
click at [297, 392] on icon at bounding box center [295, 385] width 12 height 14
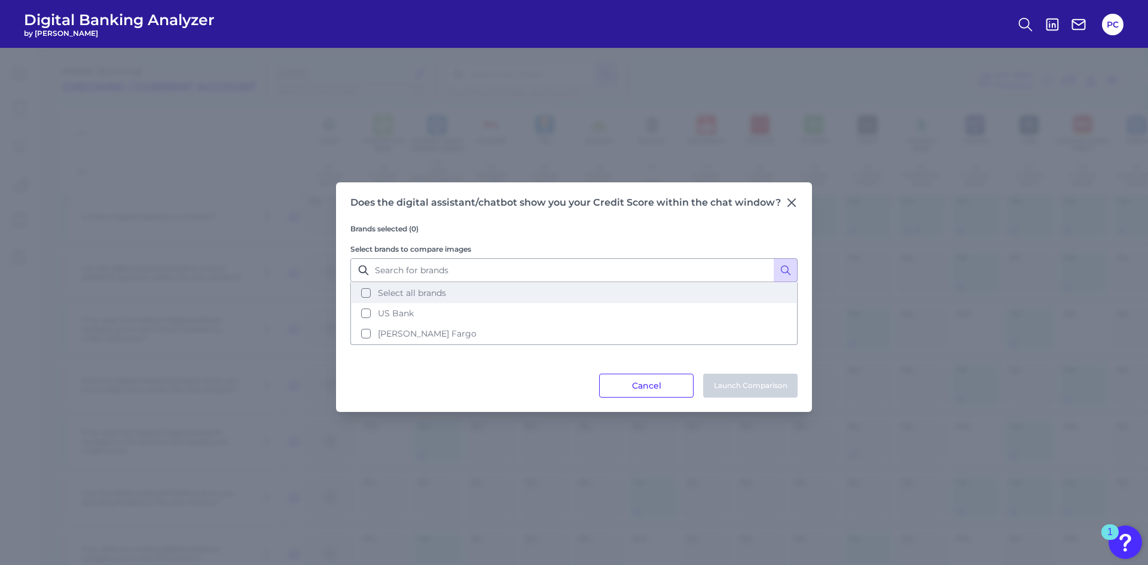
click at [365, 295] on button "Select all brands" at bounding box center [574, 293] width 445 height 20
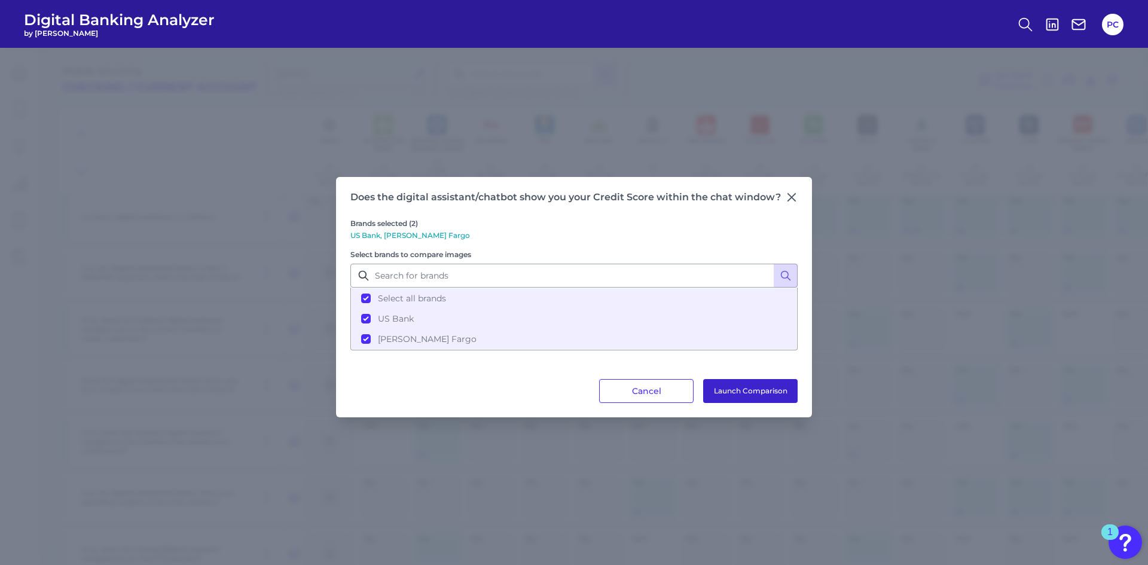
click at [727, 382] on button "Launch Comparison" at bounding box center [750, 391] width 94 height 24
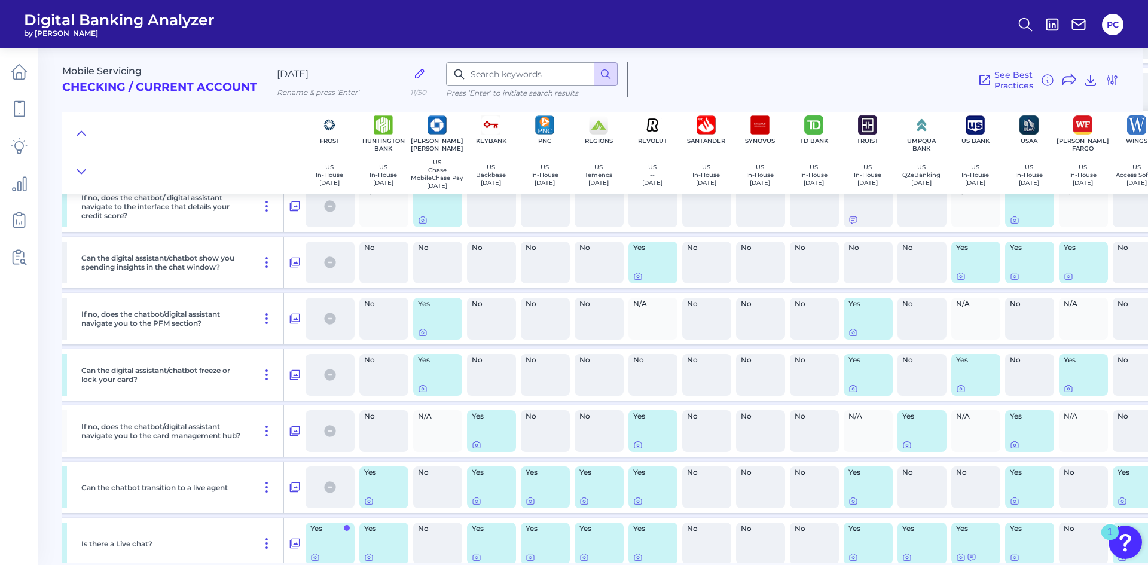
scroll to position [777, 596]
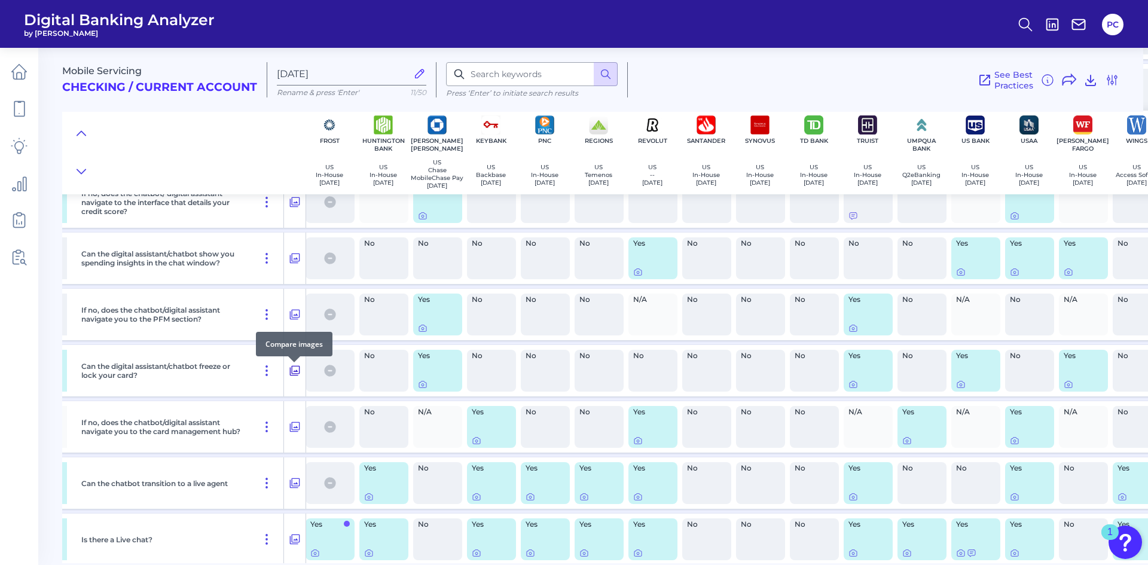
click at [291, 376] on icon at bounding box center [295, 371] width 10 height 10
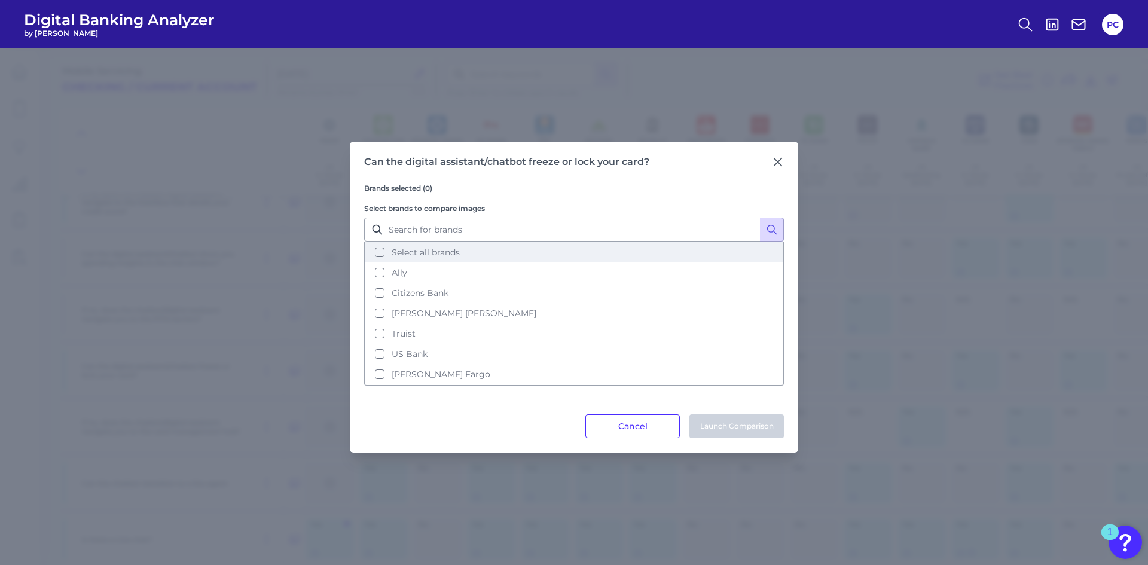
click at [377, 255] on button "Select all brands" at bounding box center [573, 252] width 417 height 20
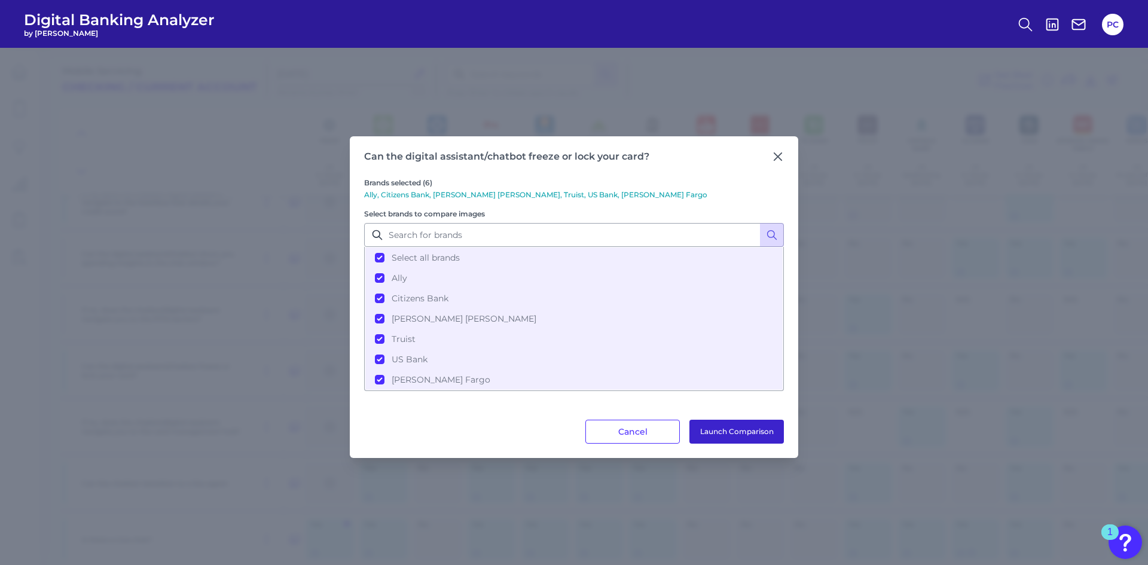
click at [724, 425] on button "Launch Comparison" at bounding box center [736, 432] width 94 height 24
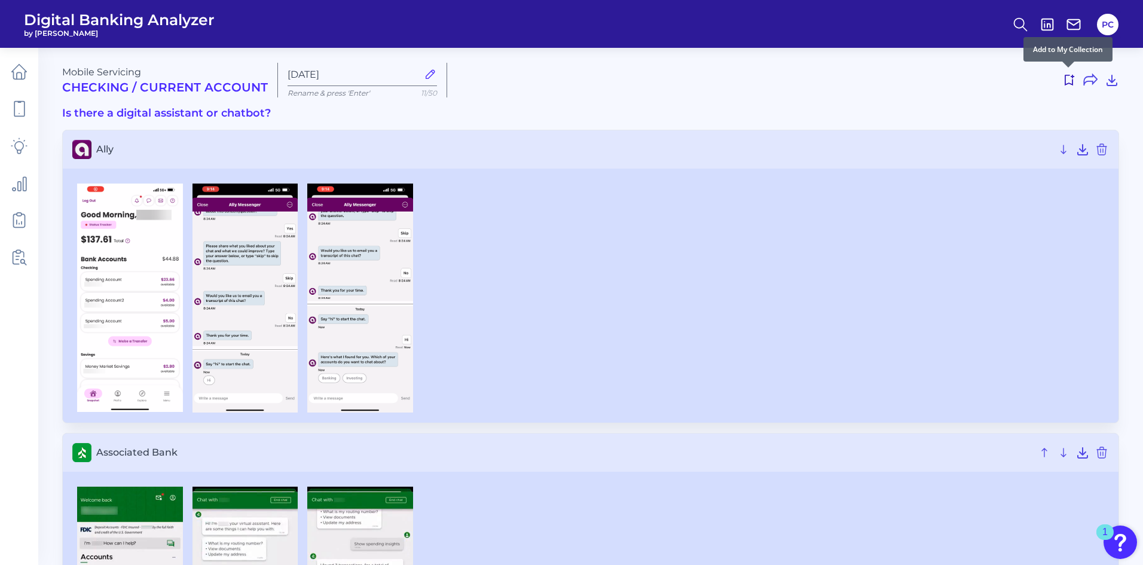
click at [1069, 78] on icon at bounding box center [1069, 80] width 14 height 14
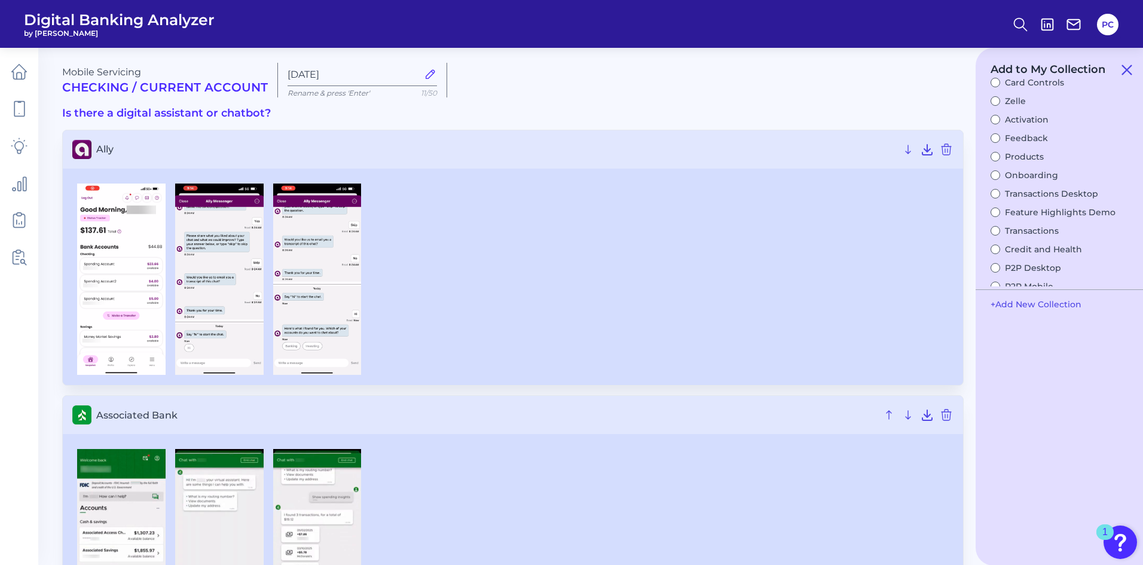
scroll to position [892, 0]
click at [1014, 252] on button "Chat Mobile" at bounding box center [1024, 255] width 66 height 11
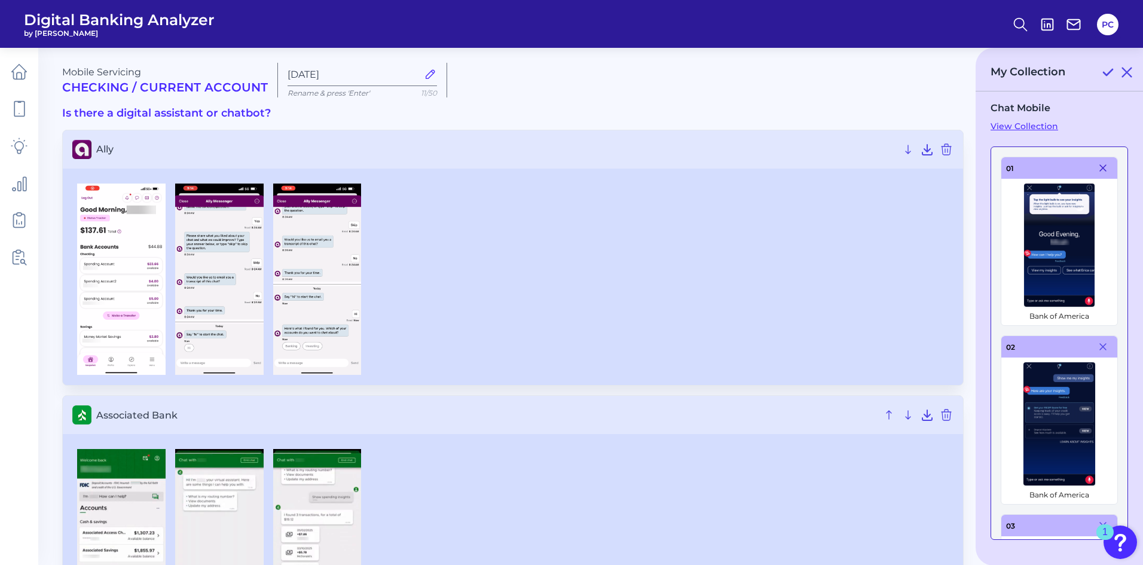
click at [1098, 169] on icon at bounding box center [1103, 168] width 10 height 10
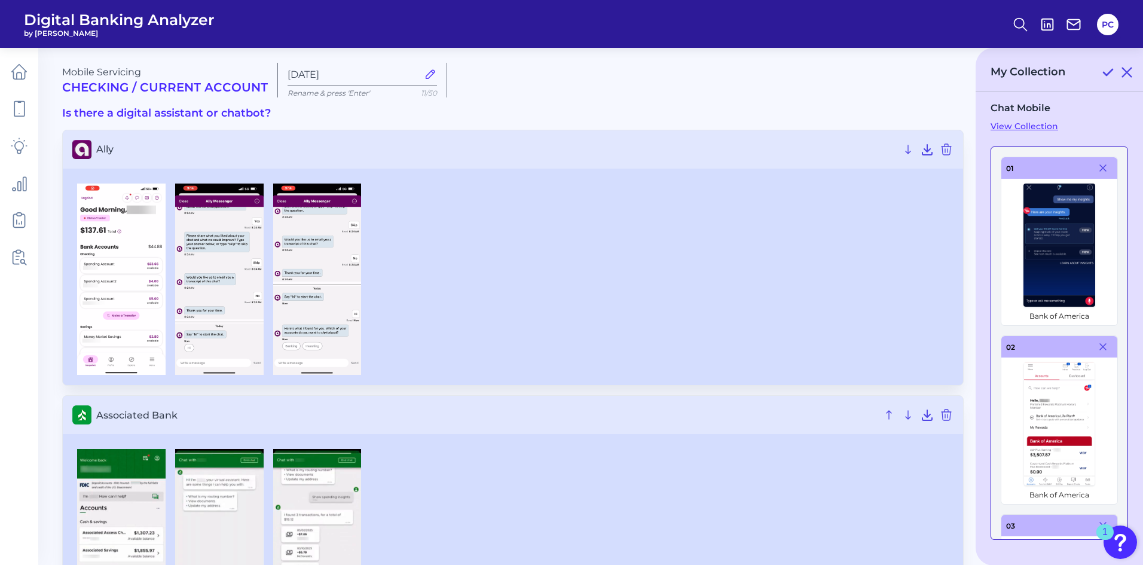
click at [1098, 169] on icon at bounding box center [1103, 168] width 10 height 10
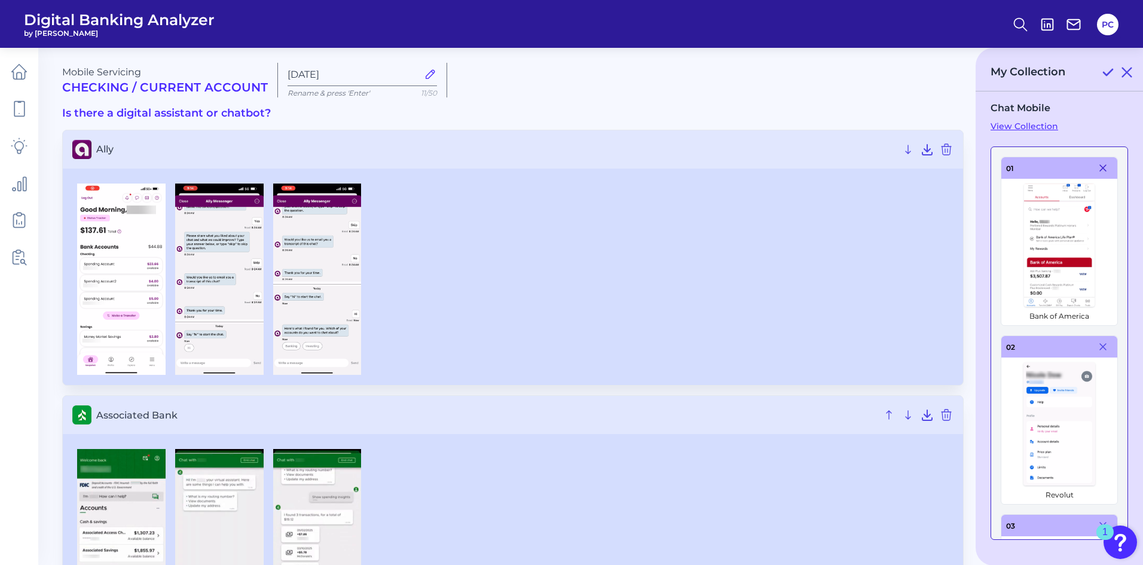
click at [1100, 169] on icon at bounding box center [1103, 168] width 6 height 6
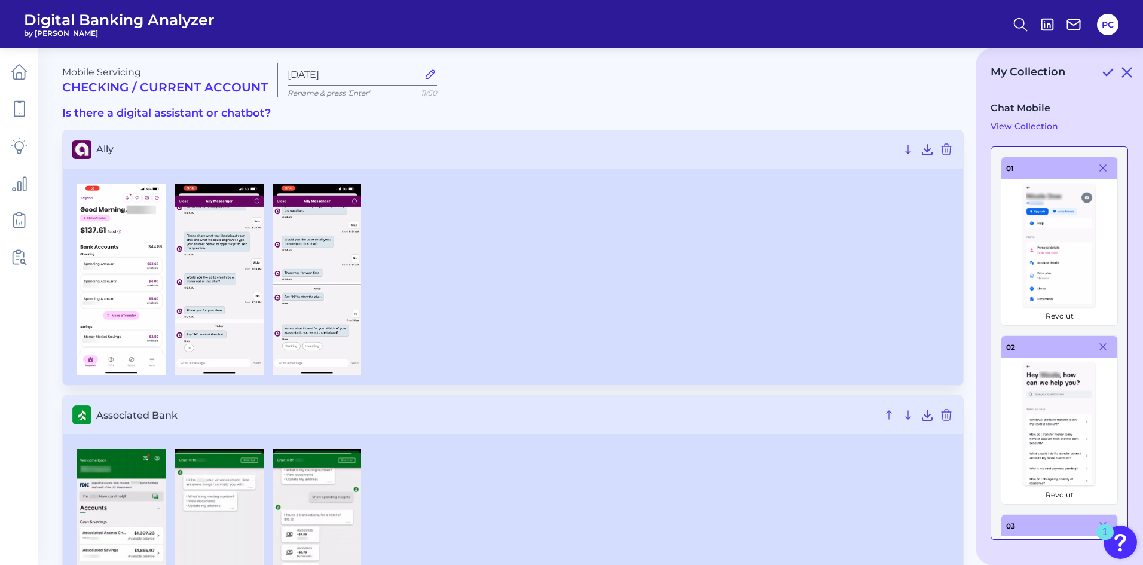
click at [1100, 169] on icon at bounding box center [1103, 168] width 6 height 6
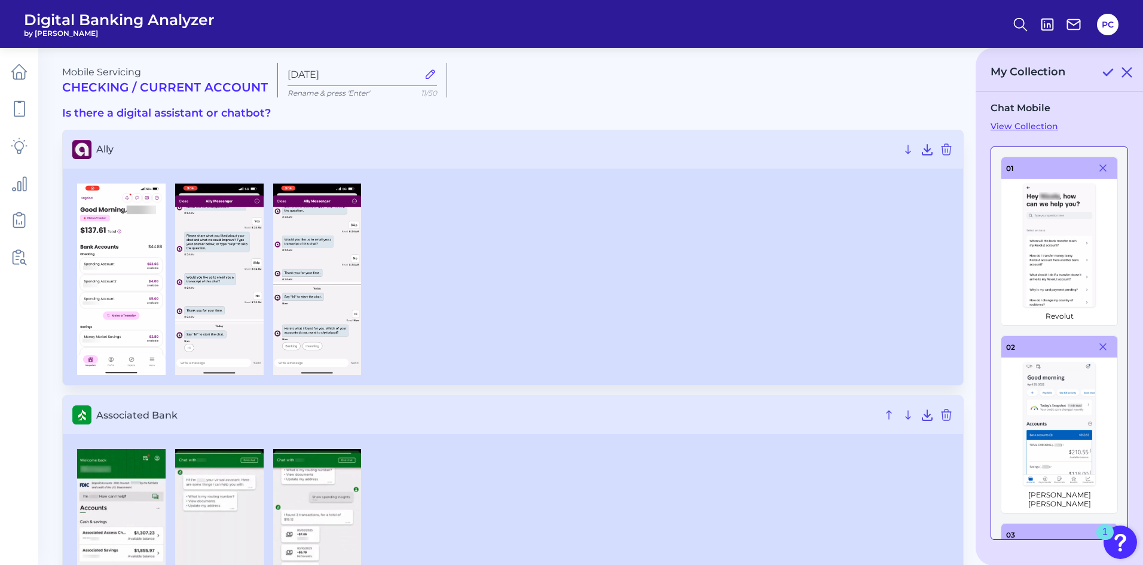
click at [1100, 169] on icon at bounding box center [1103, 168] width 6 height 6
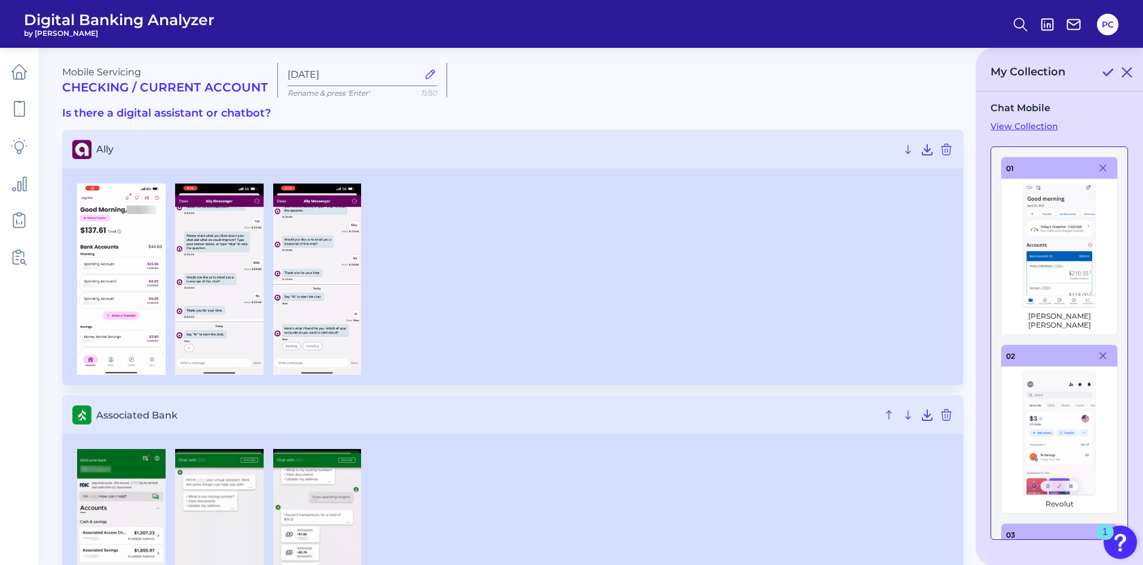
click at [1100, 169] on icon at bounding box center [1103, 168] width 6 height 6
click at [1100, 353] on icon at bounding box center [1103, 356] width 6 height 6
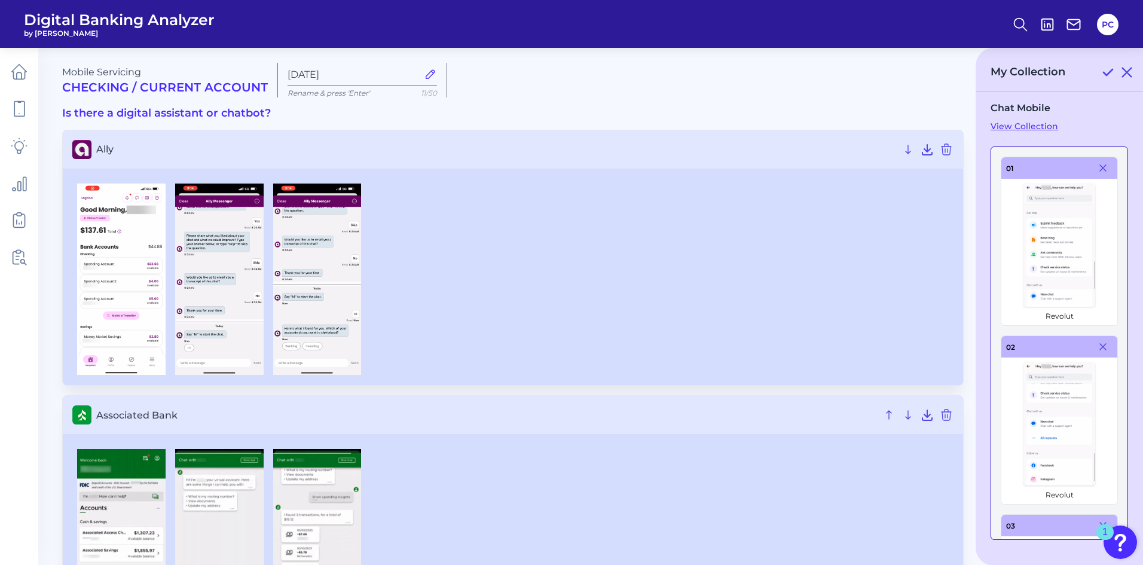
click at [1100, 169] on icon at bounding box center [1103, 168] width 6 height 6
click at [1100, 344] on icon at bounding box center [1103, 347] width 6 height 6
click at [1100, 169] on icon at bounding box center [1103, 168] width 6 height 6
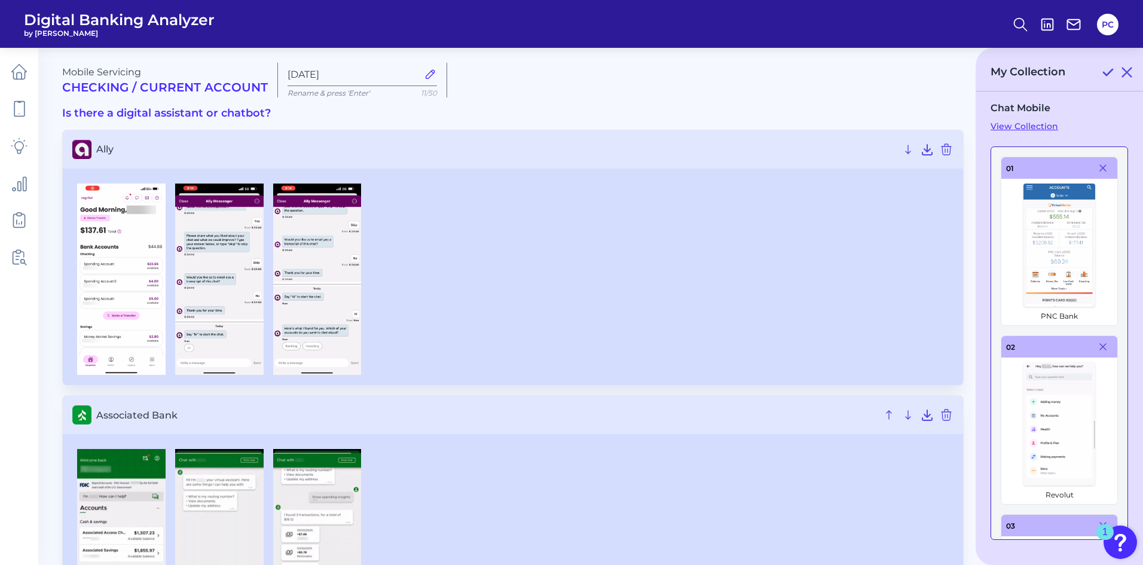
click at [1100, 344] on icon at bounding box center [1103, 347] width 6 height 6
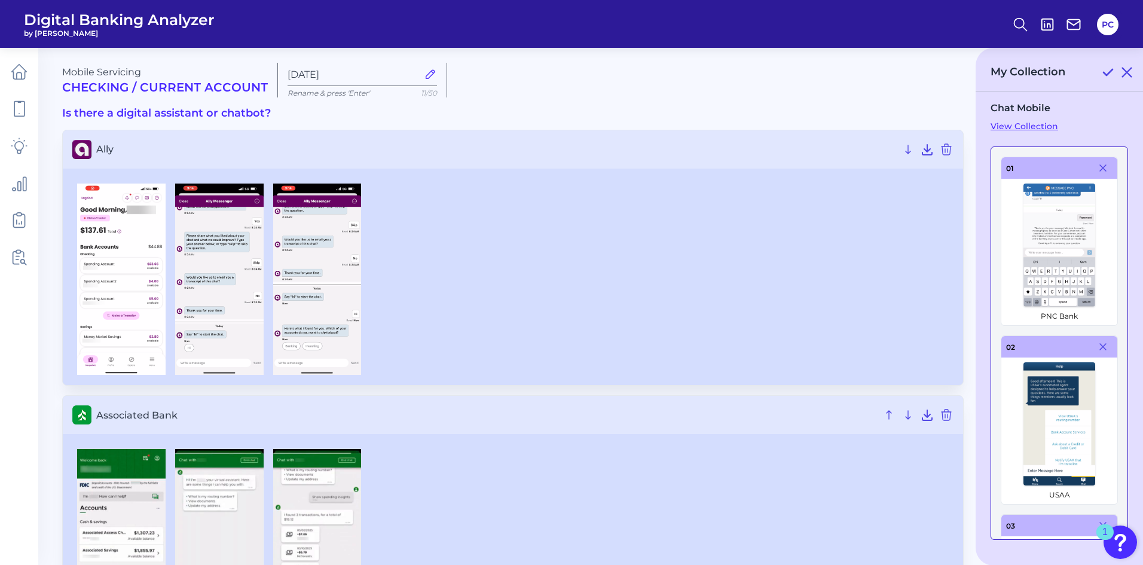
click at [1100, 169] on icon at bounding box center [1103, 168] width 6 height 6
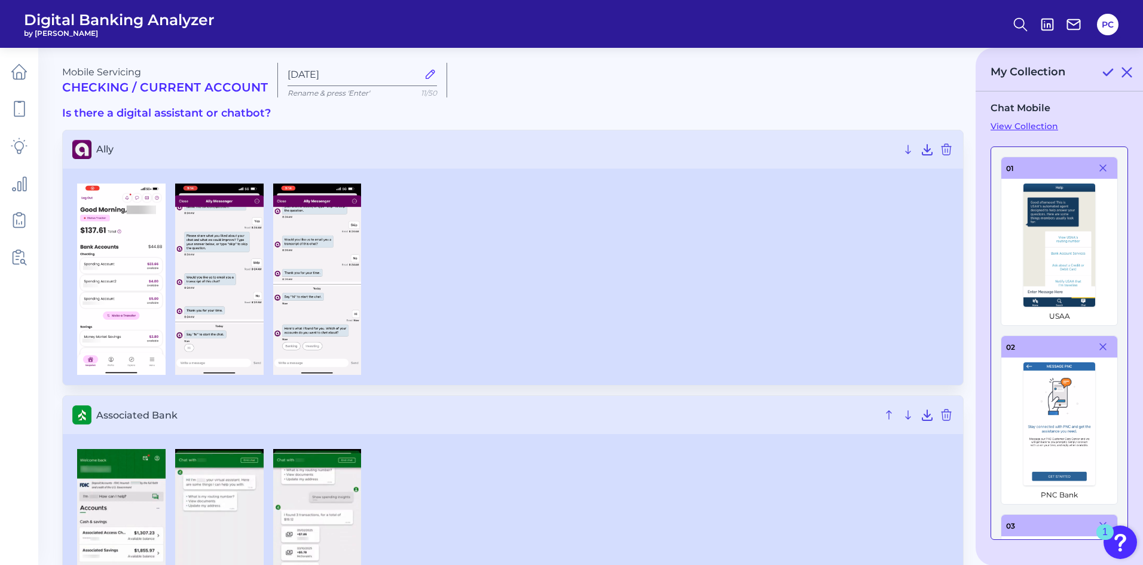
click at [1100, 169] on icon at bounding box center [1103, 168] width 6 height 6
click at [1100, 344] on icon at bounding box center [1103, 347] width 6 height 6
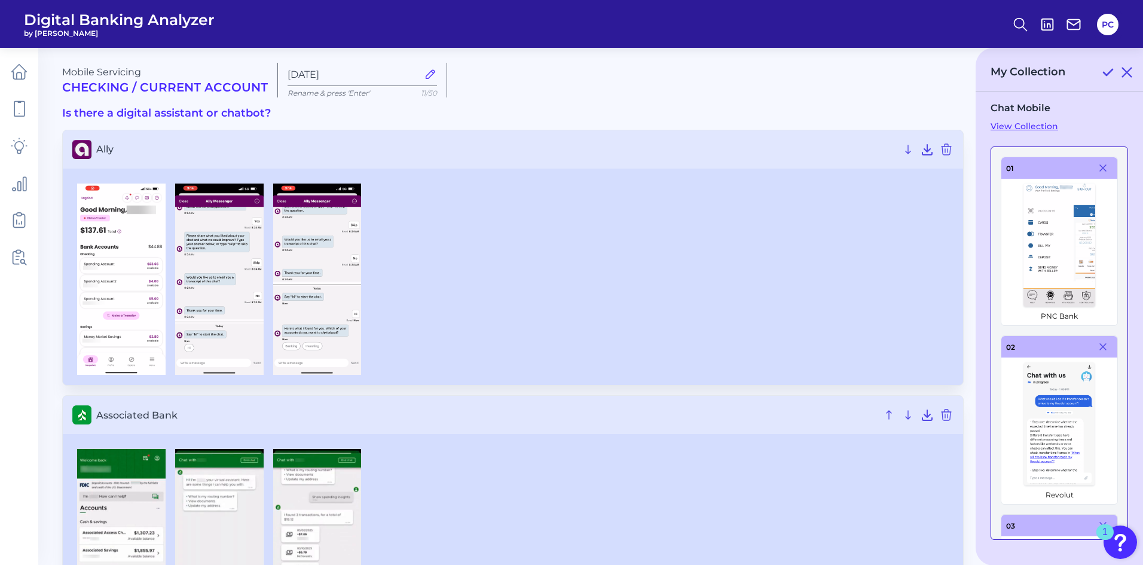
click at [1100, 169] on icon at bounding box center [1103, 168] width 6 height 6
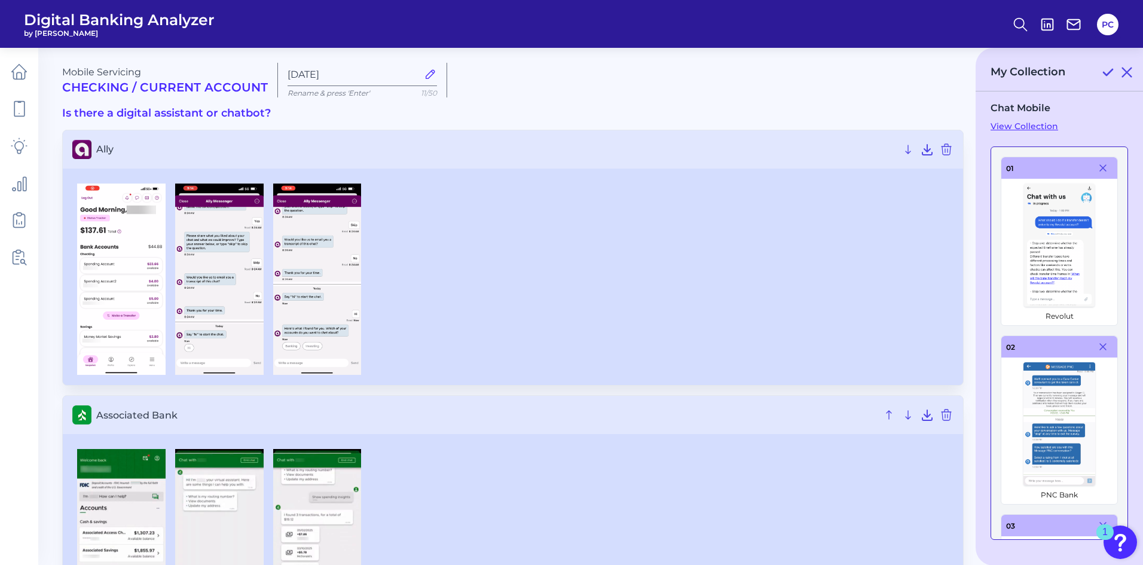
click at [1100, 169] on icon at bounding box center [1103, 168] width 6 height 6
click at [1100, 344] on icon at bounding box center [1103, 347] width 6 height 6
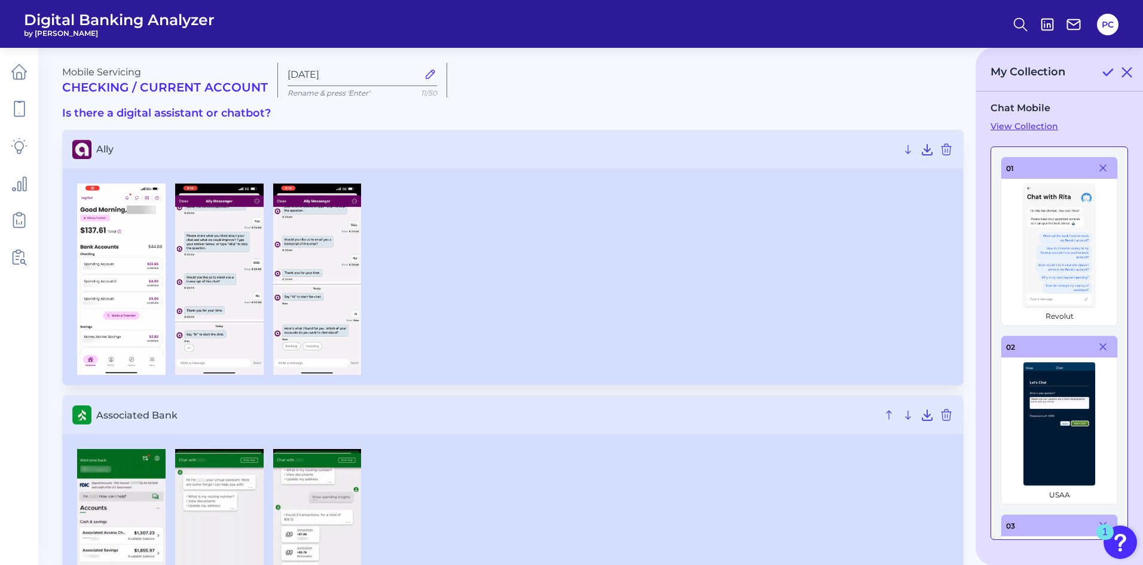
click at [1100, 169] on icon at bounding box center [1103, 168] width 6 height 6
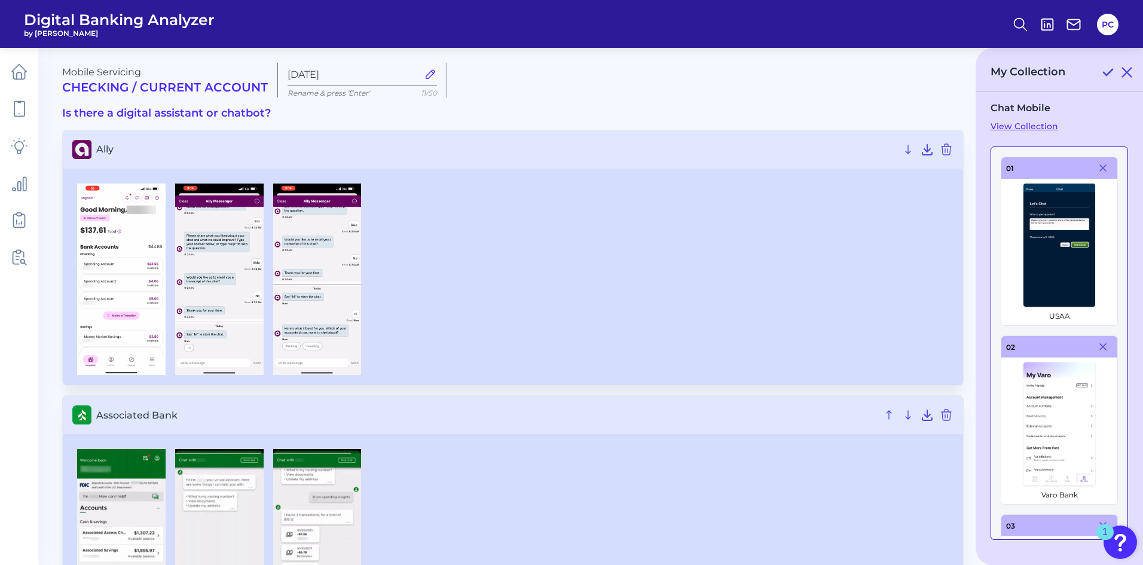
click at [1100, 169] on icon at bounding box center [1103, 168] width 6 height 6
click at [1100, 344] on icon at bounding box center [1103, 347] width 6 height 6
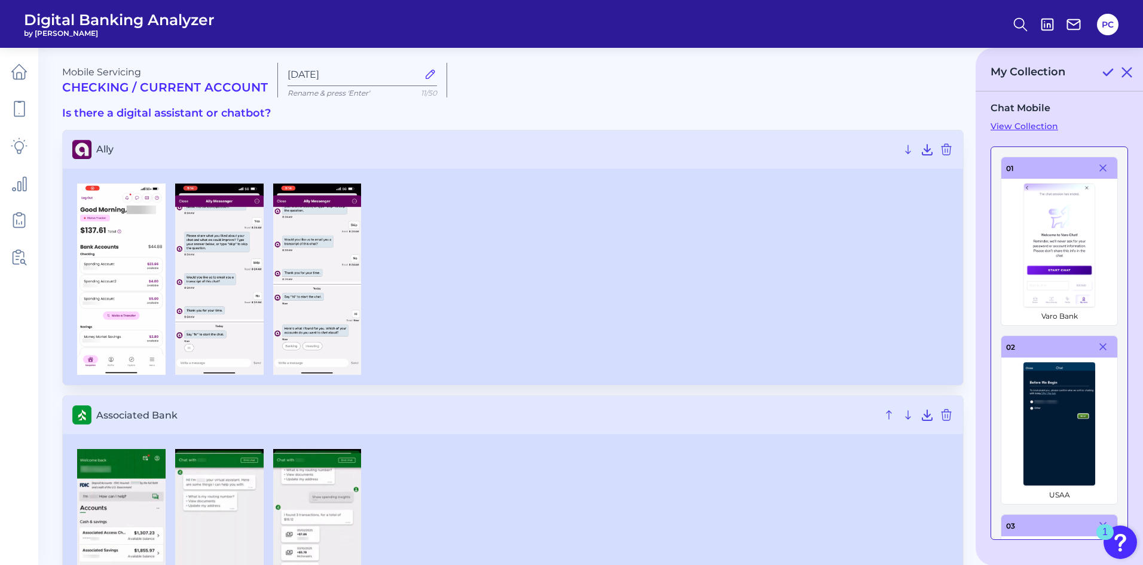
click at [1100, 169] on icon at bounding box center [1103, 168] width 6 height 6
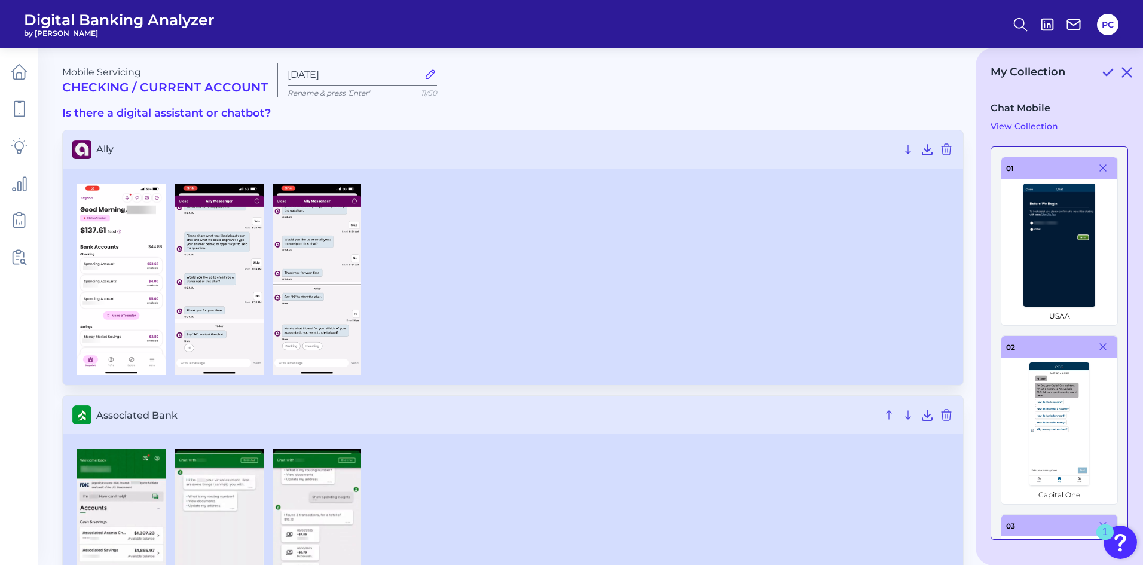
click at [1100, 169] on icon at bounding box center [1103, 168] width 6 height 6
click at [1100, 344] on icon at bounding box center [1103, 347] width 6 height 6
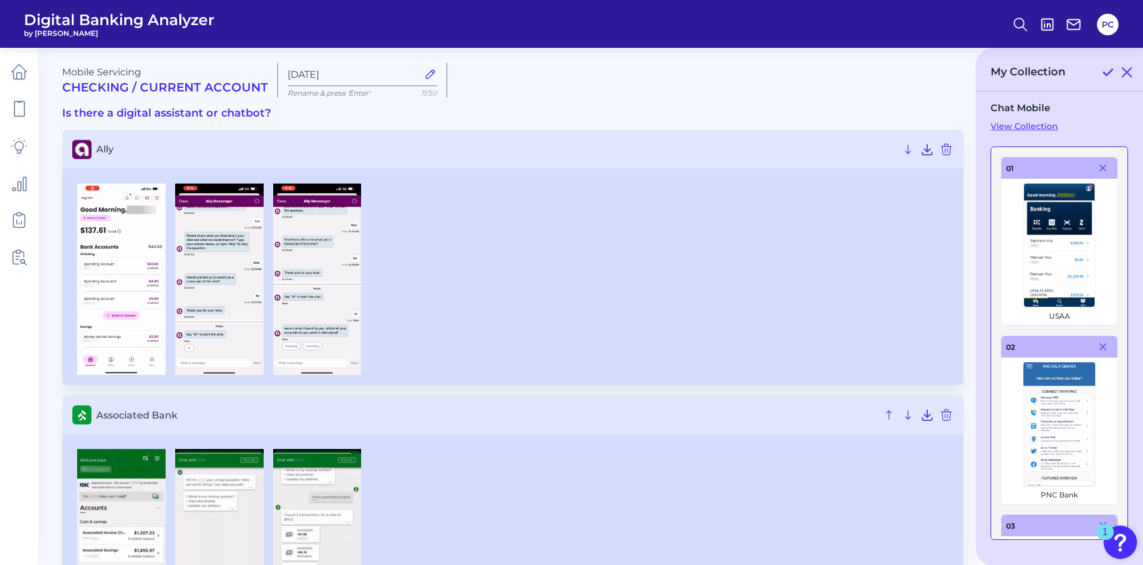
click at [1100, 169] on icon at bounding box center [1103, 168] width 6 height 6
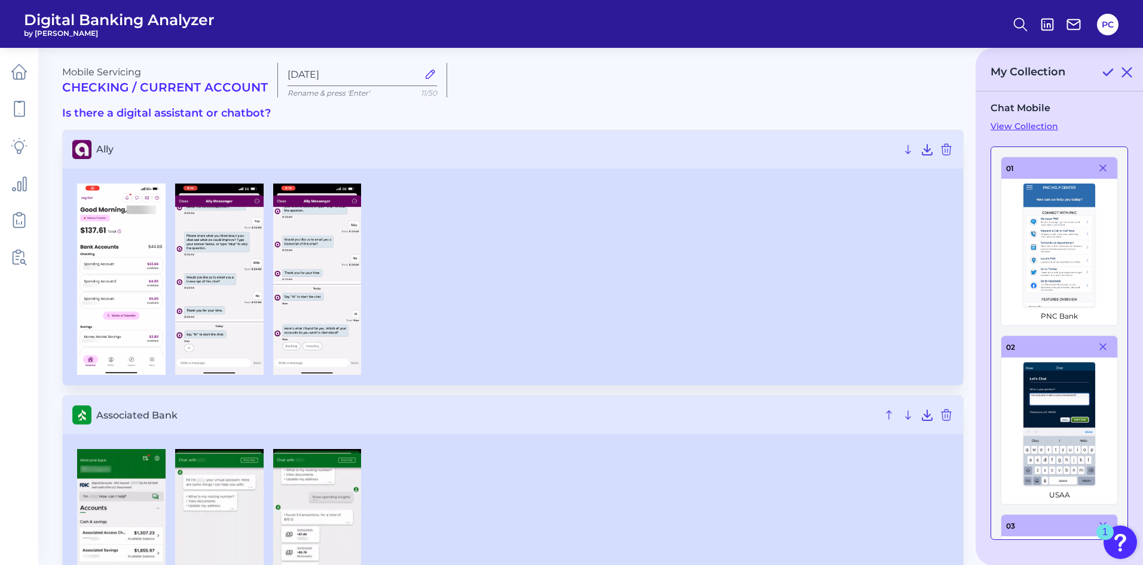
click at [1100, 169] on icon at bounding box center [1103, 168] width 6 height 6
click at [1100, 344] on icon at bounding box center [1103, 347] width 6 height 6
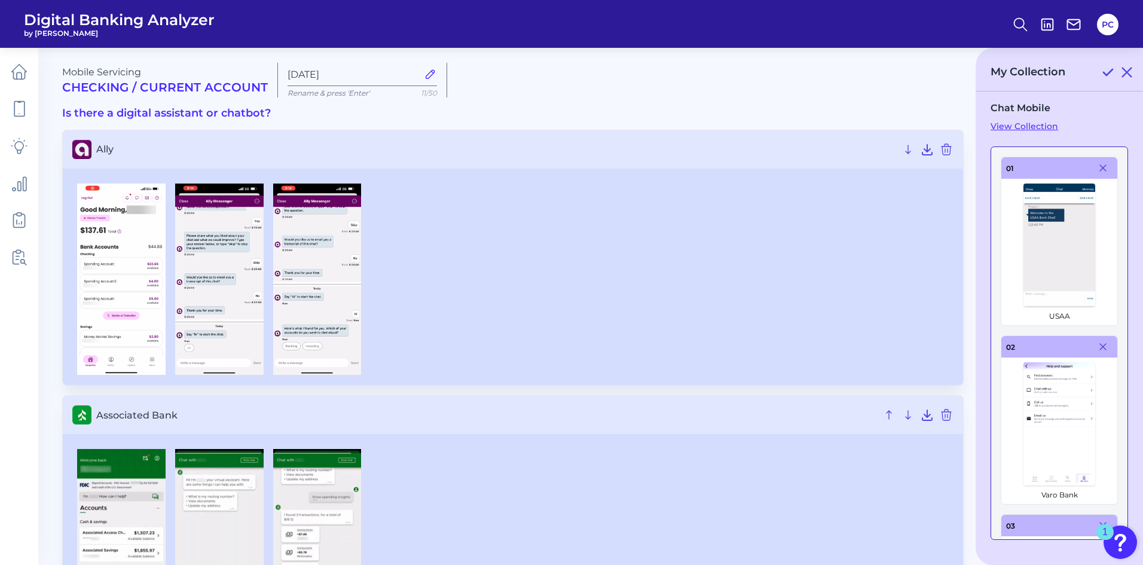
click at [1100, 169] on icon at bounding box center [1103, 168] width 6 height 6
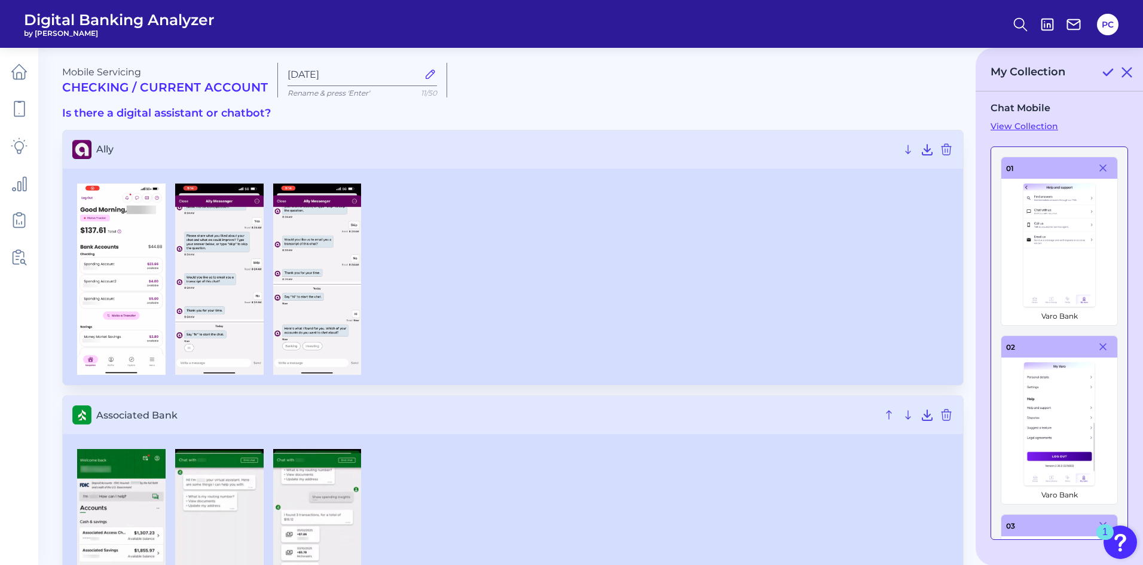
click at [1100, 169] on icon at bounding box center [1103, 168] width 6 height 6
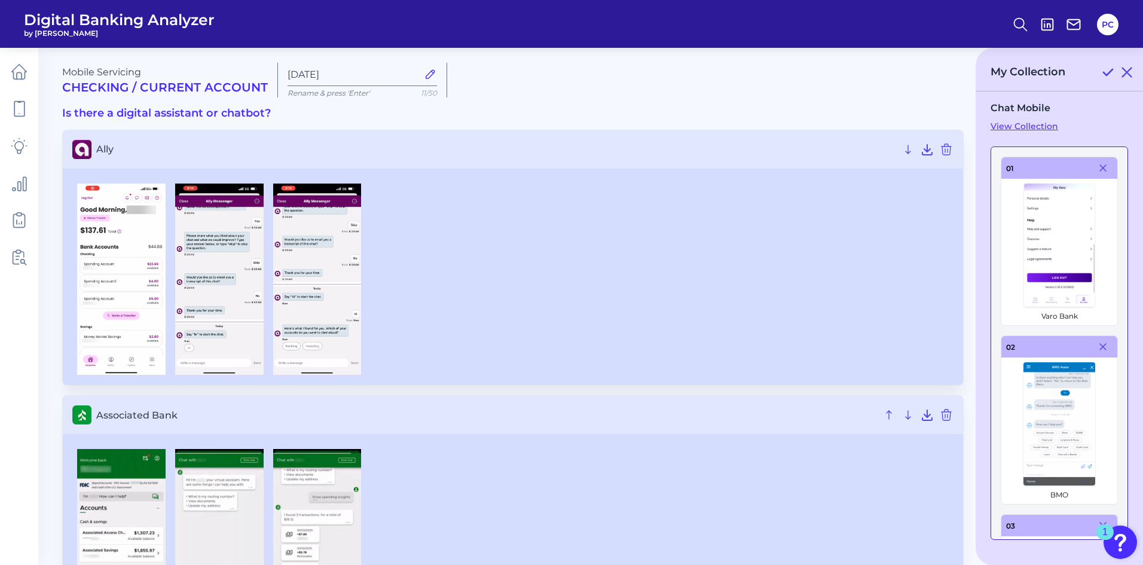
click at [1100, 169] on icon at bounding box center [1103, 168] width 6 height 6
click at [1100, 344] on icon at bounding box center [1103, 347] width 6 height 6
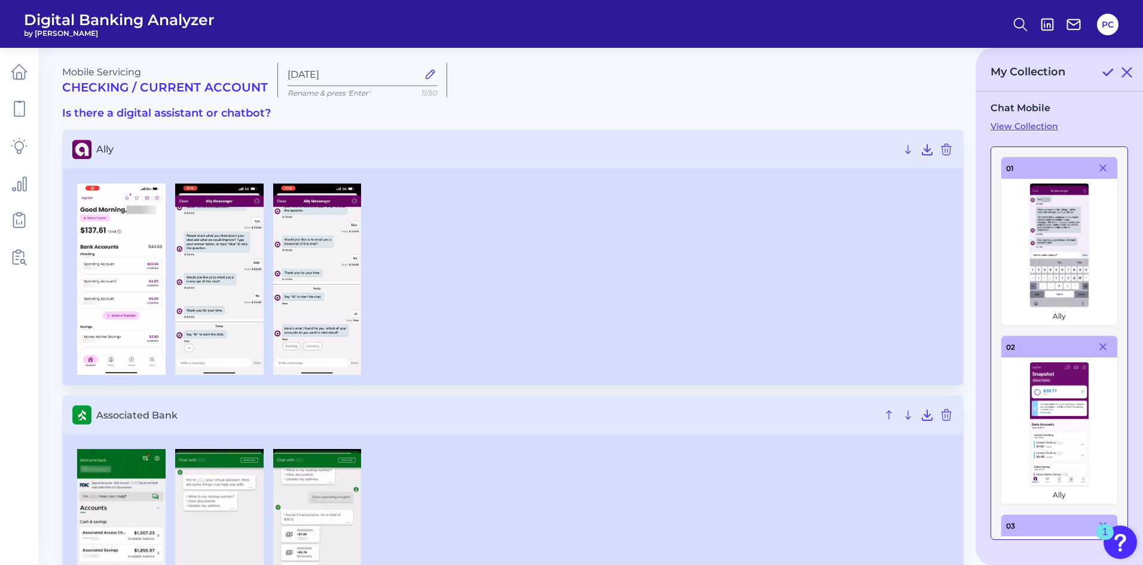
click at [1100, 169] on icon at bounding box center [1103, 168] width 6 height 6
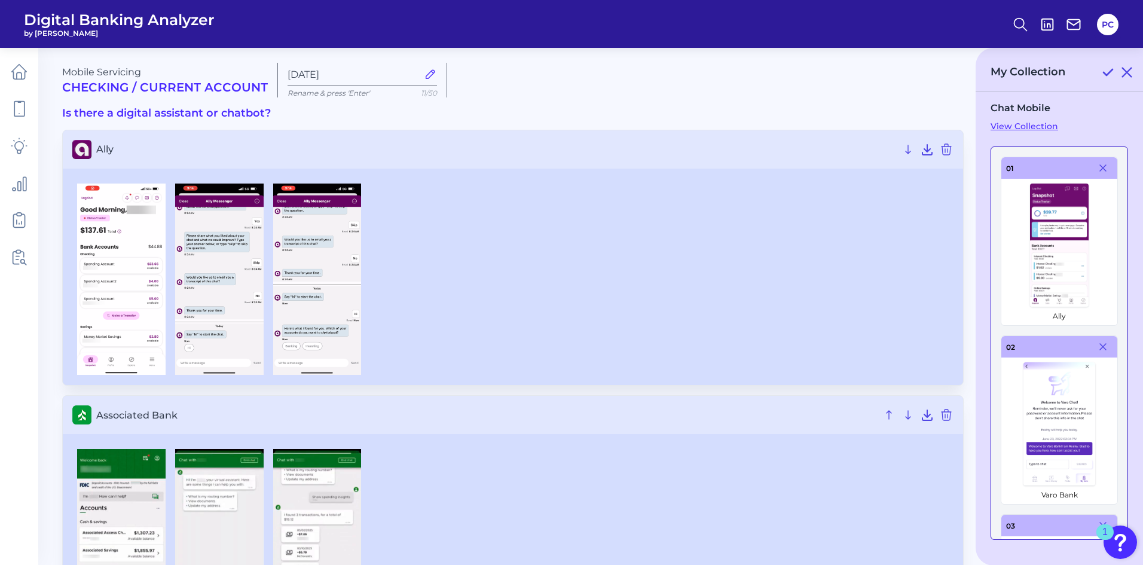
click at [1100, 169] on icon at bounding box center [1103, 168] width 6 height 6
click at [1100, 344] on icon at bounding box center [1103, 347] width 6 height 6
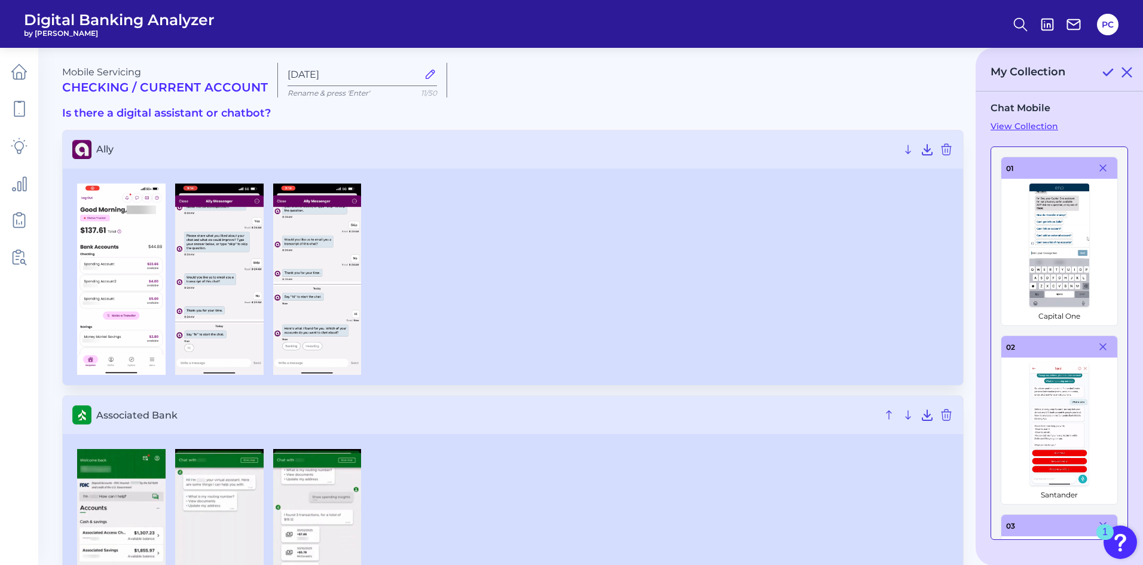
click at [1100, 169] on icon at bounding box center [1103, 168] width 6 height 6
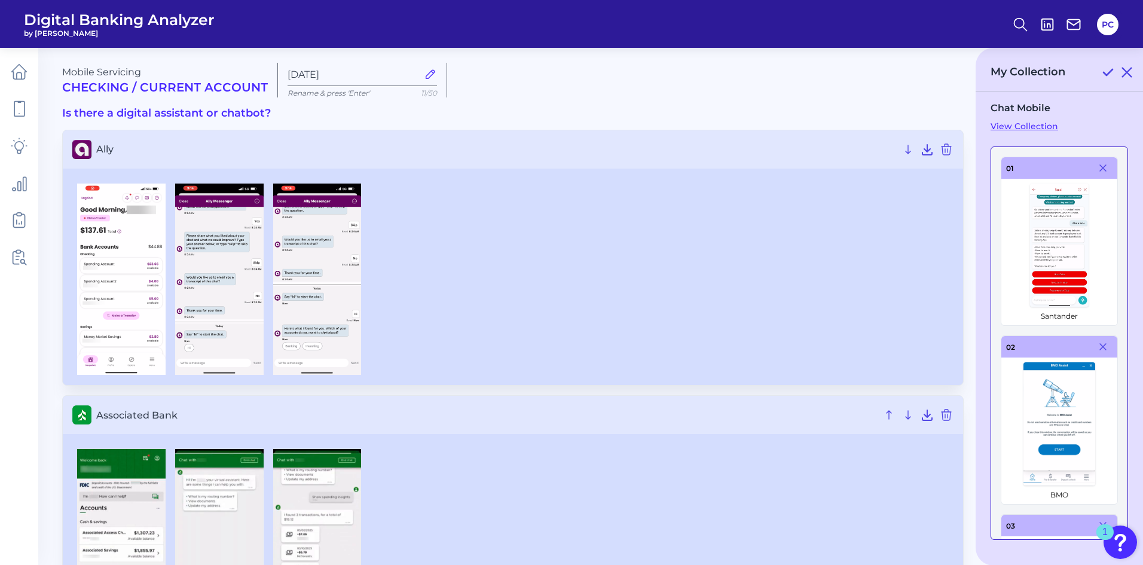
click at [1100, 169] on icon at bounding box center [1103, 168] width 6 height 6
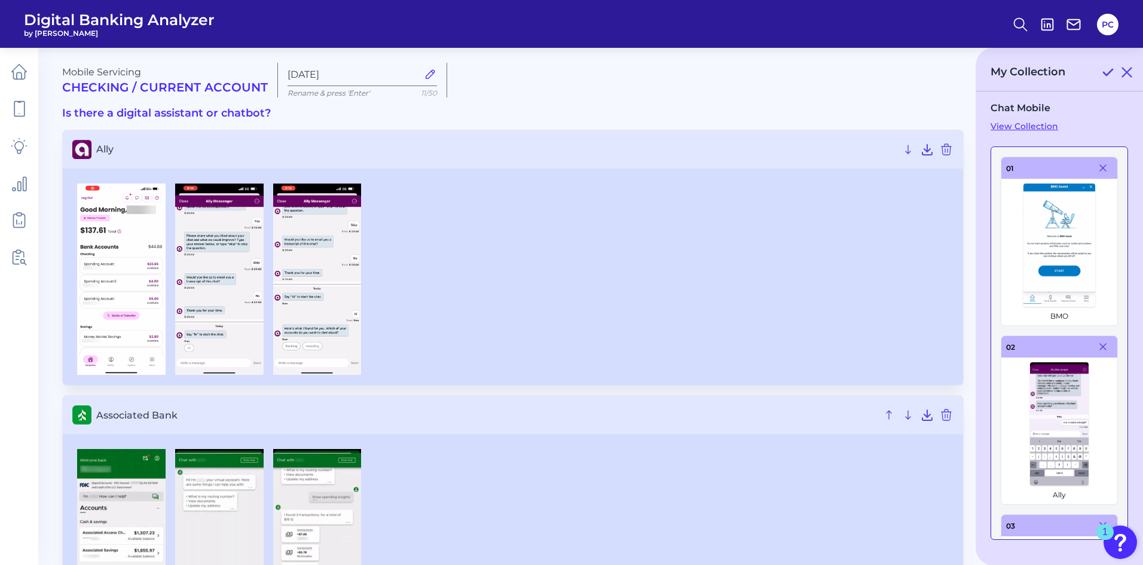
click at [1100, 169] on icon at bounding box center [1103, 168] width 6 height 6
click at [1100, 344] on icon at bounding box center [1103, 347] width 6 height 6
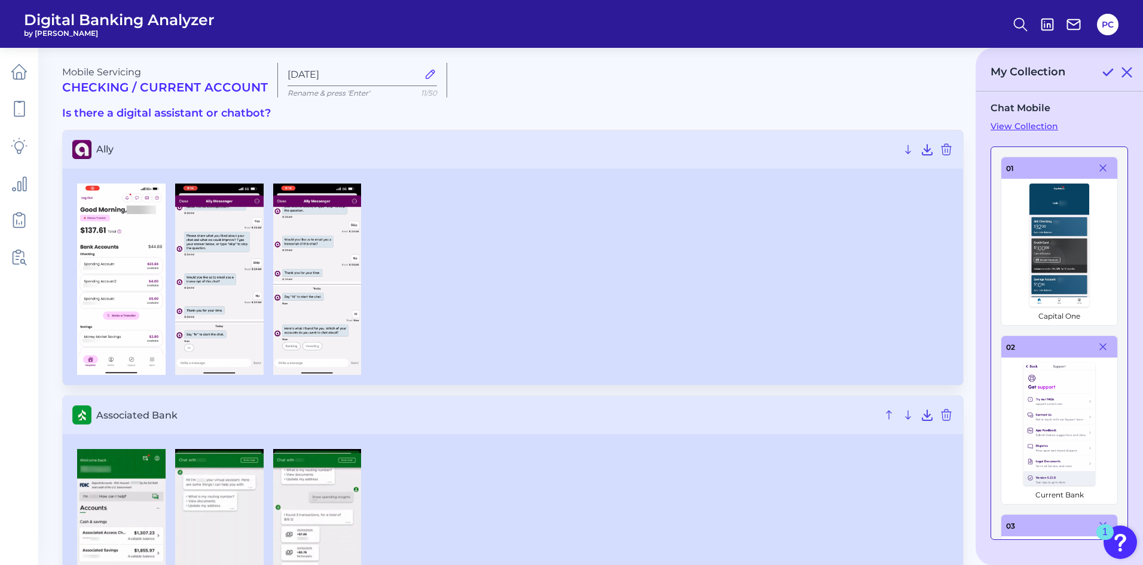
click at [1100, 169] on icon at bounding box center [1103, 168] width 6 height 6
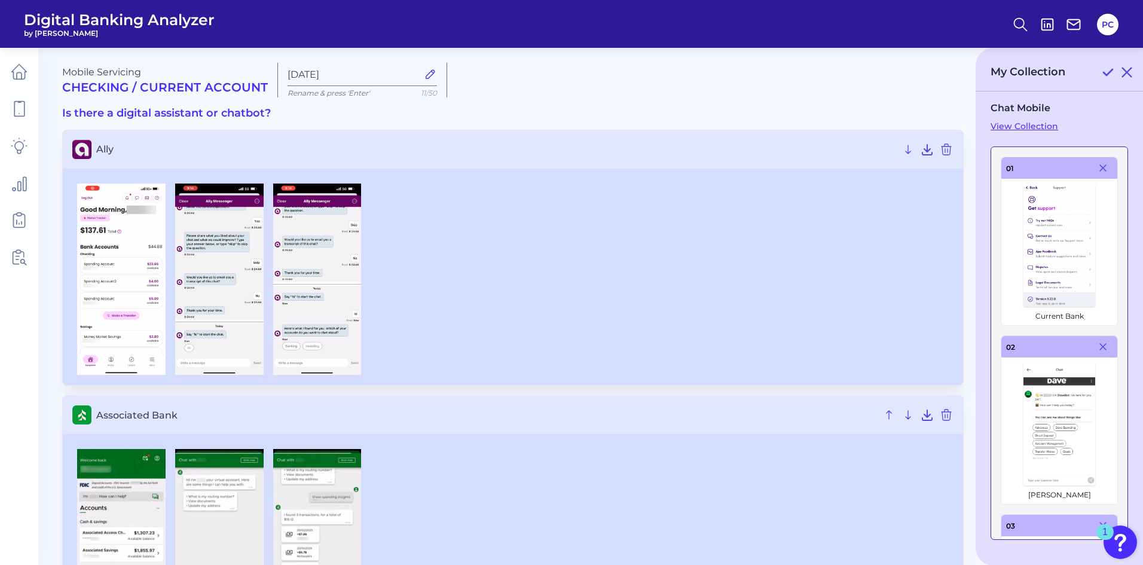
click at [1100, 169] on icon at bounding box center [1103, 168] width 6 height 6
click at [1100, 344] on icon at bounding box center [1103, 347] width 6 height 6
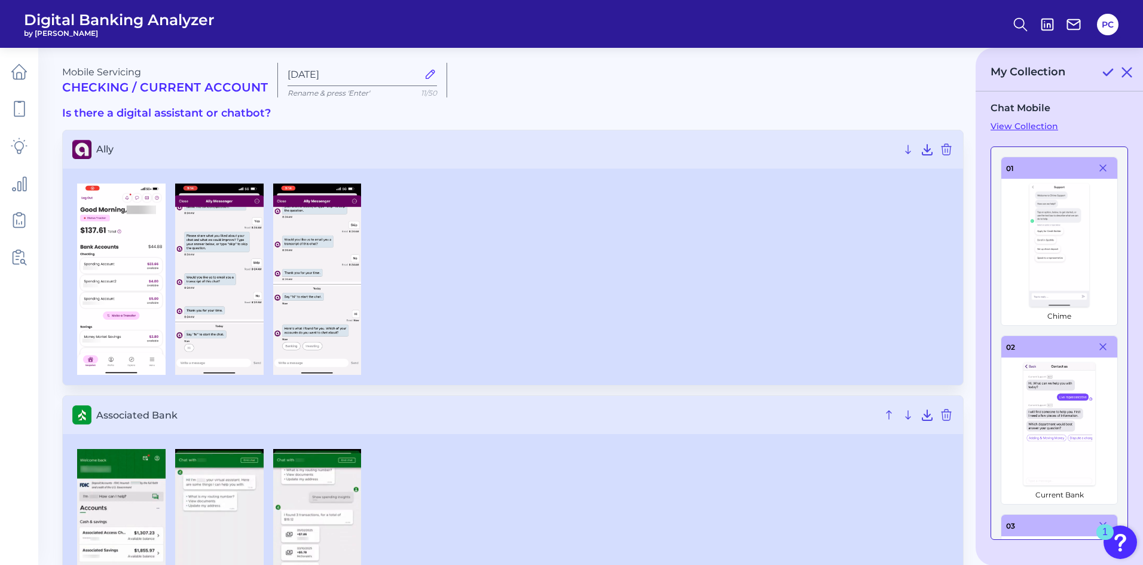
click at [1100, 169] on icon at bounding box center [1103, 168] width 6 height 6
click at [1100, 344] on icon at bounding box center [1103, 347] width 6 height 6
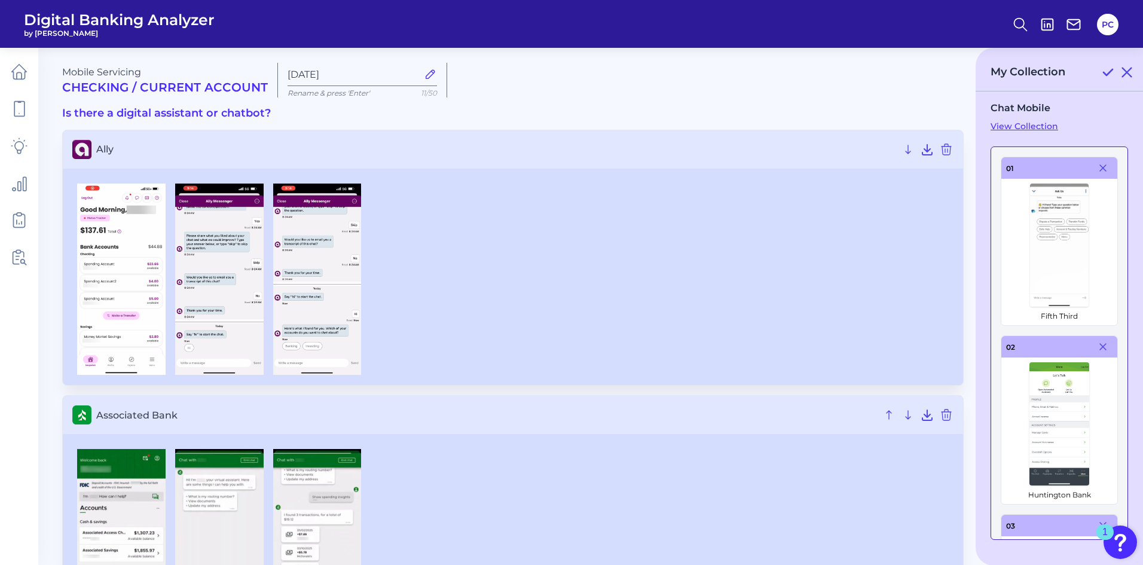
click at [1100, 169] on icon at bounding box center [1103, 168] width 6 height 6
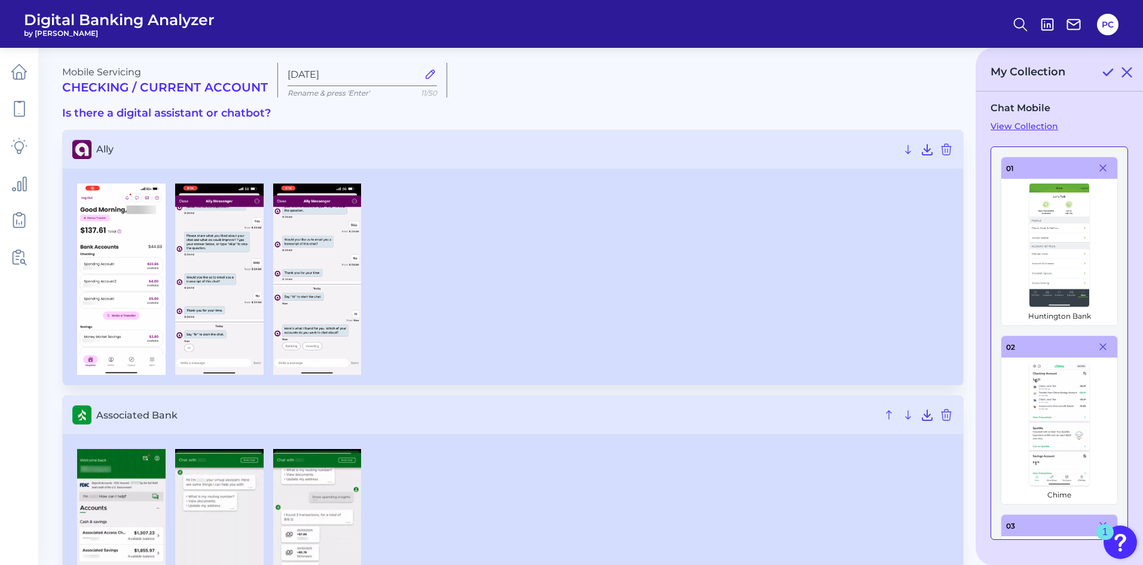
click at [1100, 169] on icon at bounding box center [1103, 168] width 6 height 6
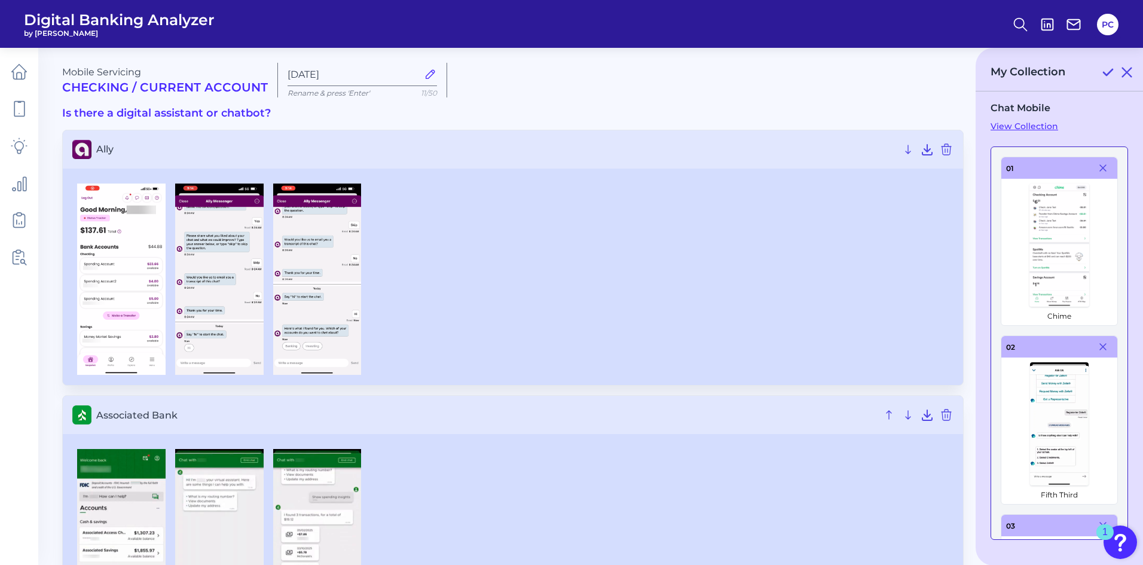
click at [1100, 169] on icon at bounding box center [1103, 168] width 6 height 6
click at [1100, 344] on icon at bounding box center [1103, 347] width 6 height 6
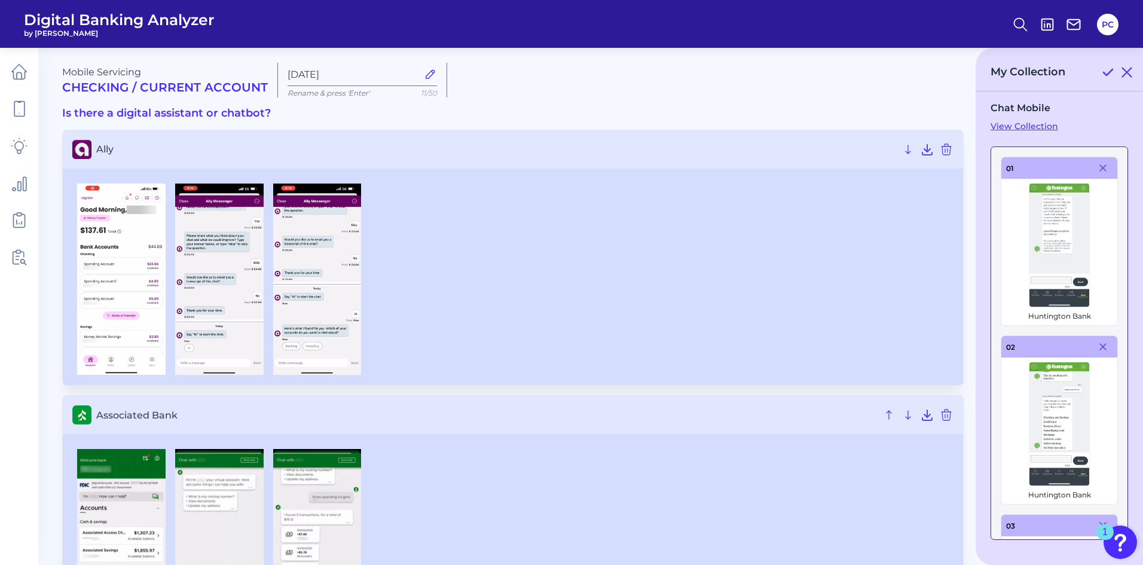
click at [1100, 169] on icon at bounding box center [1103, 168] width 6 height 6
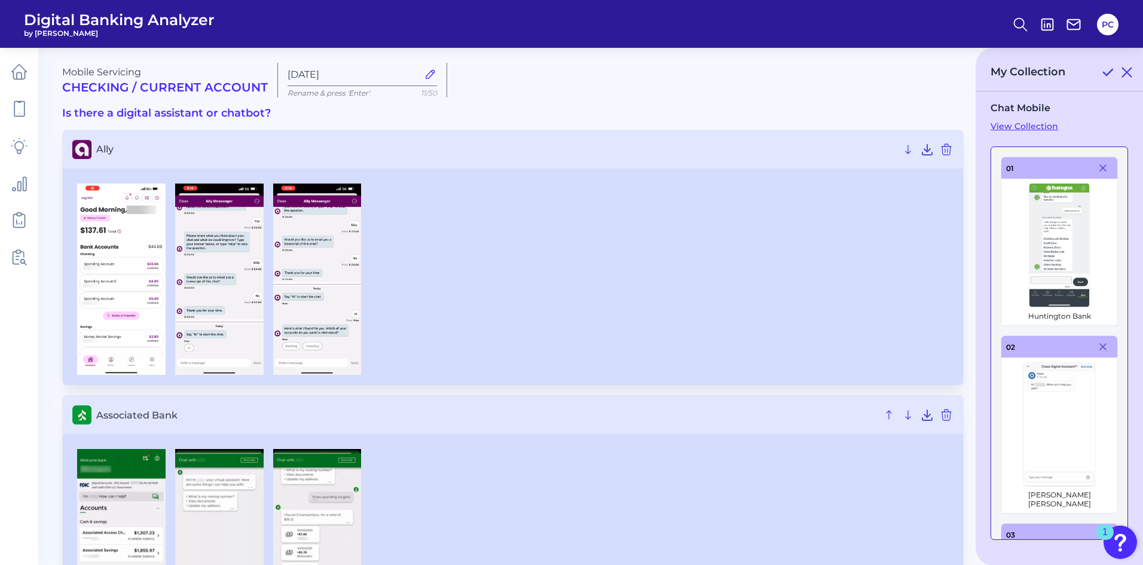
click at [1100, 169] on icon at bounding box center [1103, 168] width 6 height 6
click at [1100, 344] on icon at bounding box center [1103, 347] width 6 height 6
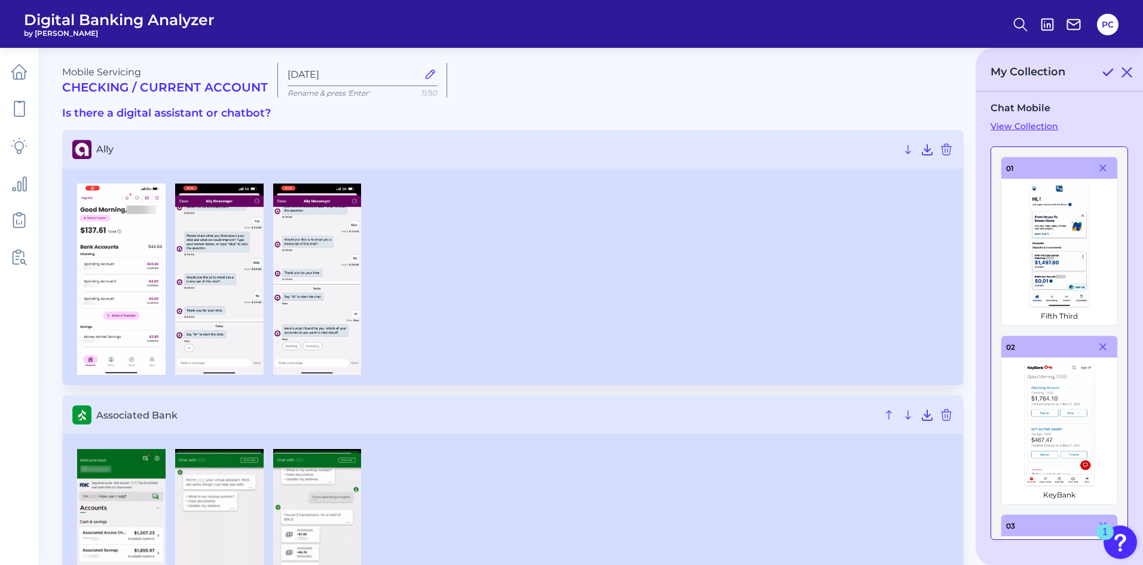
click at [1100, 169] on icon at bounding box center [1103, 168] width 6 height 6
click at [1100, 344] on icon at bounding box center [1103, 347] width 6 height 6
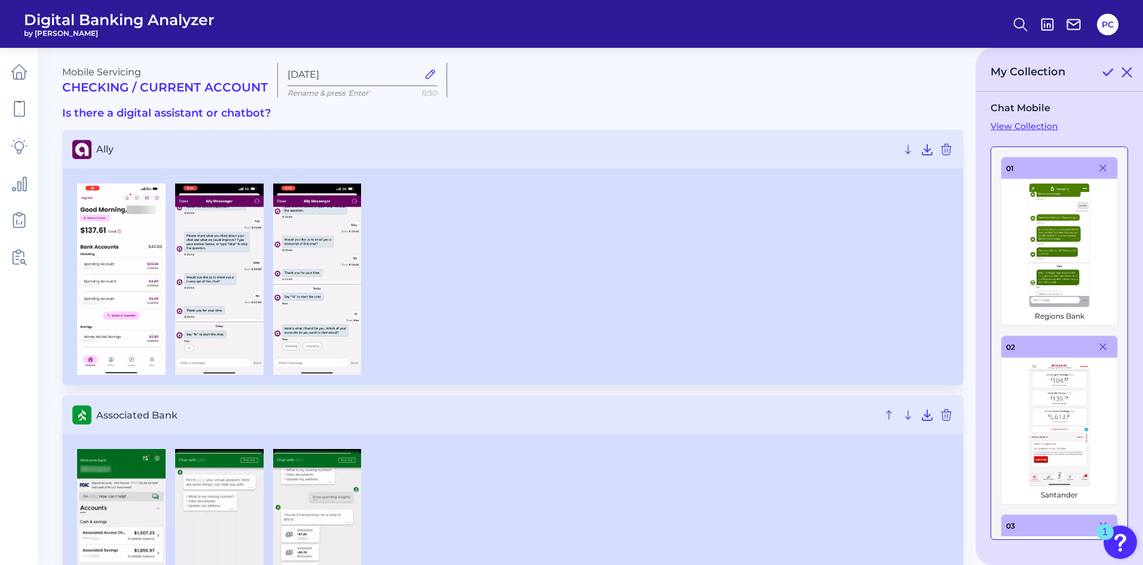
click at [1100, 169] on icon at bounding box center [1103, 168] width 6 height 6
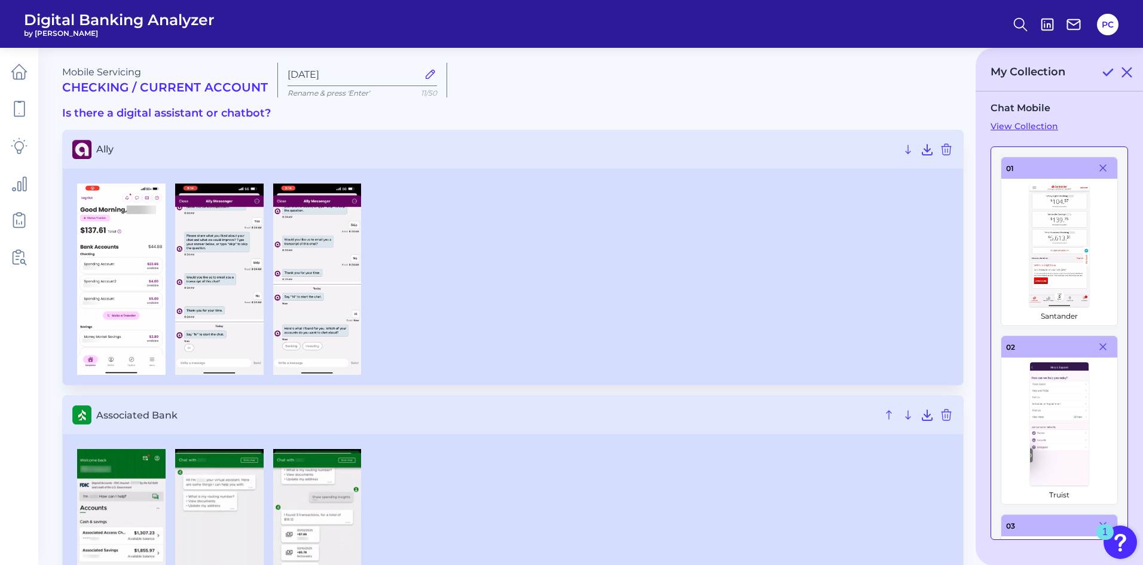
click at [1100, 169] on icon at bounding box center [1103, 168] width 6 height 6
click at [1100, 344] on icon at bounding box center [1103, 347] width 6 height 6
click at [1100, 169] on icon at bounding box center [1103, 168] width 6 height 6
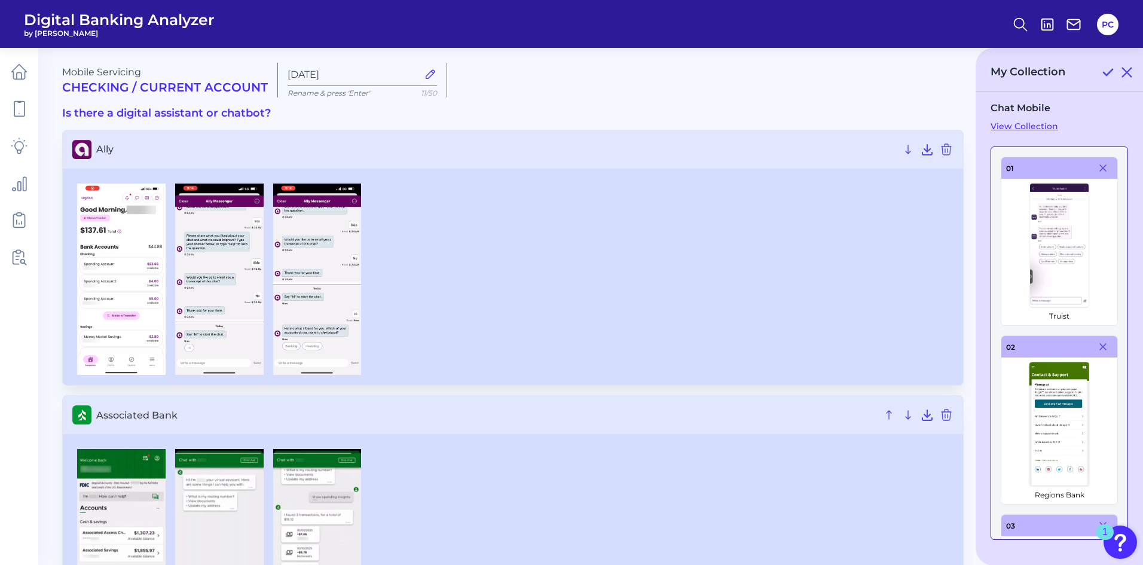
click at [1100, 169] on icon at bounding box center [1103, 168] width 6 height 6
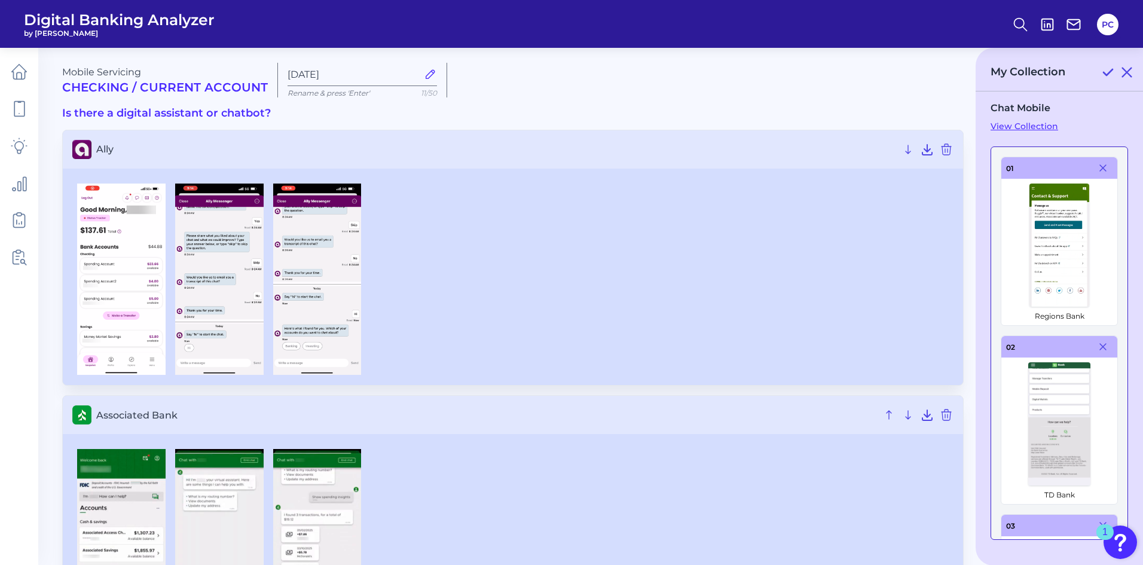
click at [1100, 169] on icon at bounding box center [1103, 168] width 6 height 6
click at [1100, 344] on icon at bounding box center [1103, 347] width 6 height 6
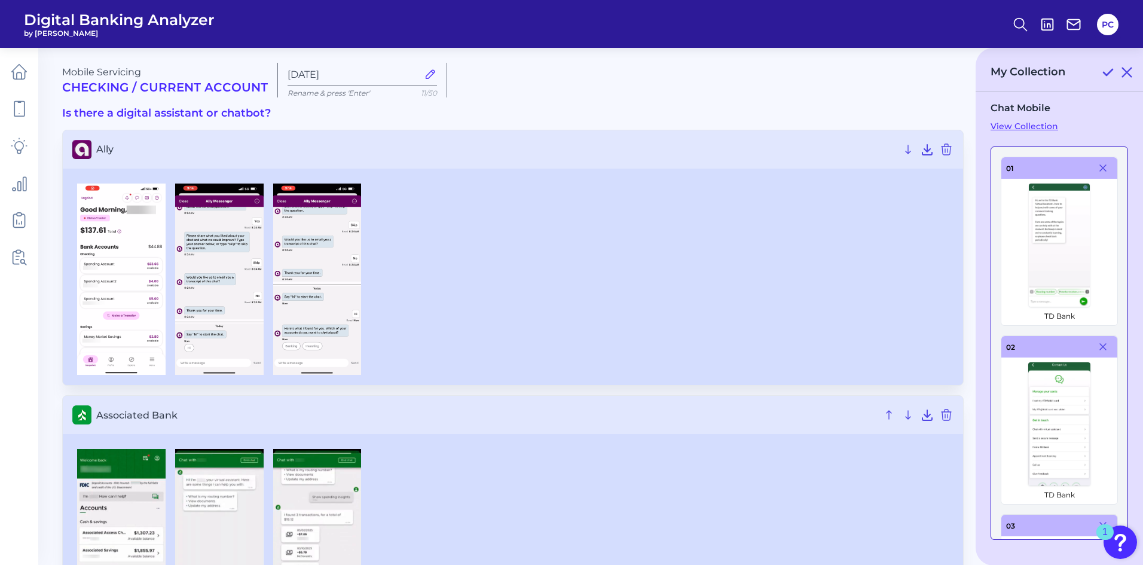
click at [1100, 169] on icon at bounding box center [1103, 168] width 6 height 6
click at [1100, 344] on icon at bounding box center [1103, 347] width 6 height 6
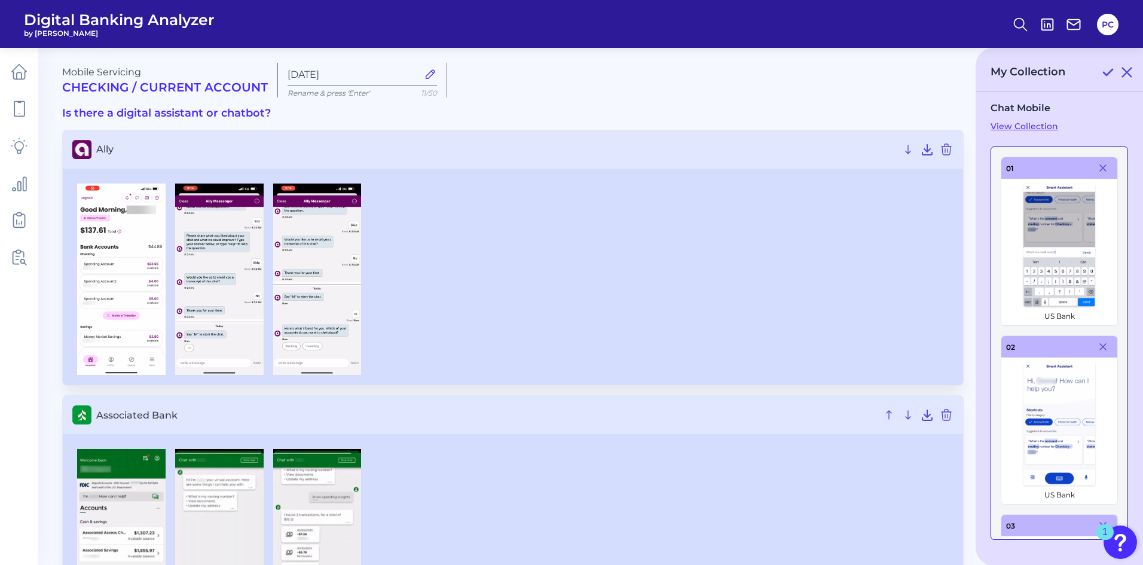
click at [1100, 169] on icon at bounding box center [1103, 168] width 6 height 6
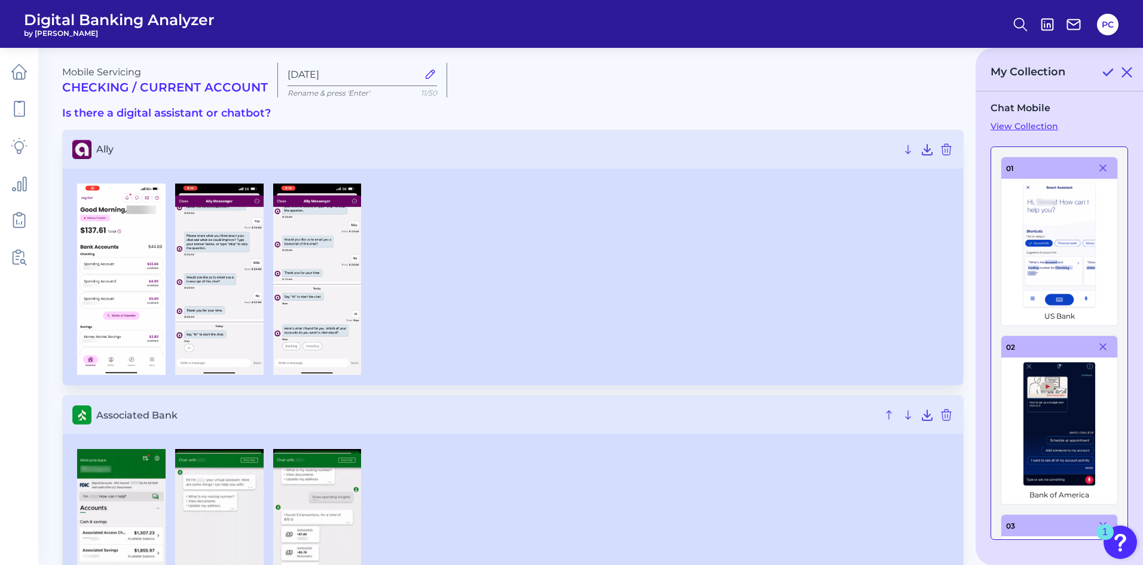
click at [1100, 169] on icon at bounding box center [1103, 168] width 6 height 6
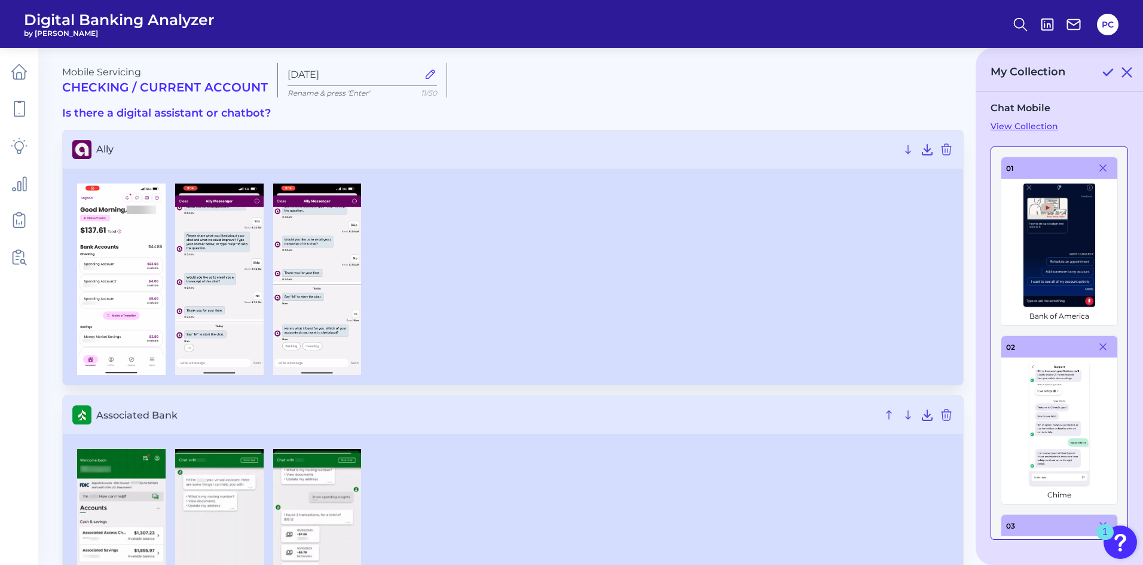
click at [1100, 169] on icon at bounding box center [1103, 168] width 6 height 6
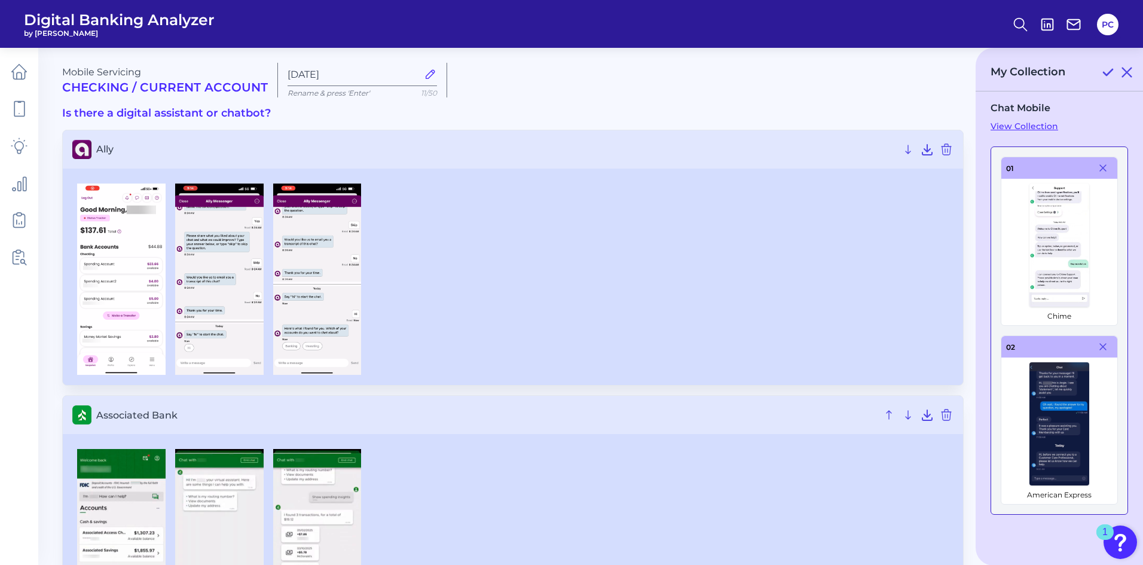
click at [1100, 169] on icon at bounding box center [1103, 168] width 6 height 6
click at [1100, 344] on icon at bounding box center [1103, 347] width 6 height 6
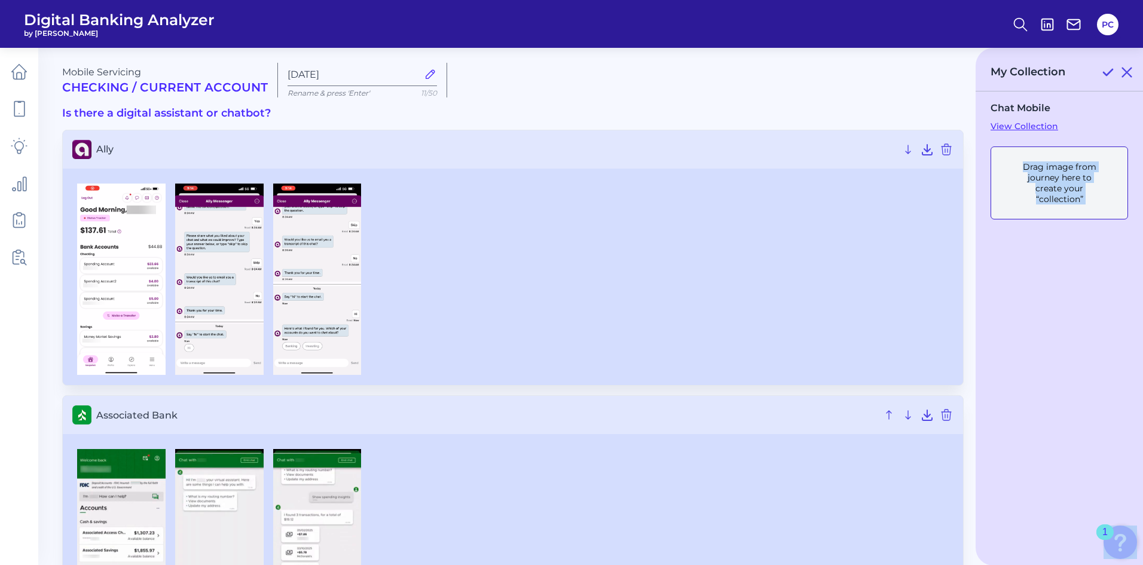
click at [1098, 169] on div "Drag image from journey here to create your “collection”" at bounding box center [1059, 182] width 88 height 43
click at [1101, 197] on div "Drag image from journey here to create your “collection”" at bounding box center [1059, 182] width 88 height 43
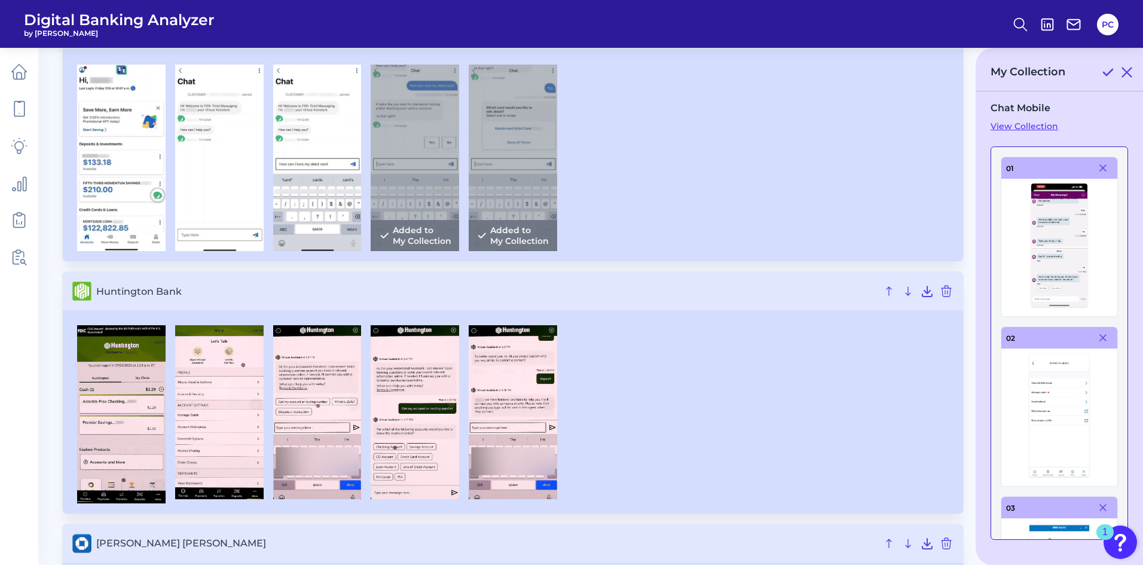
scroll to position [2511, 0]
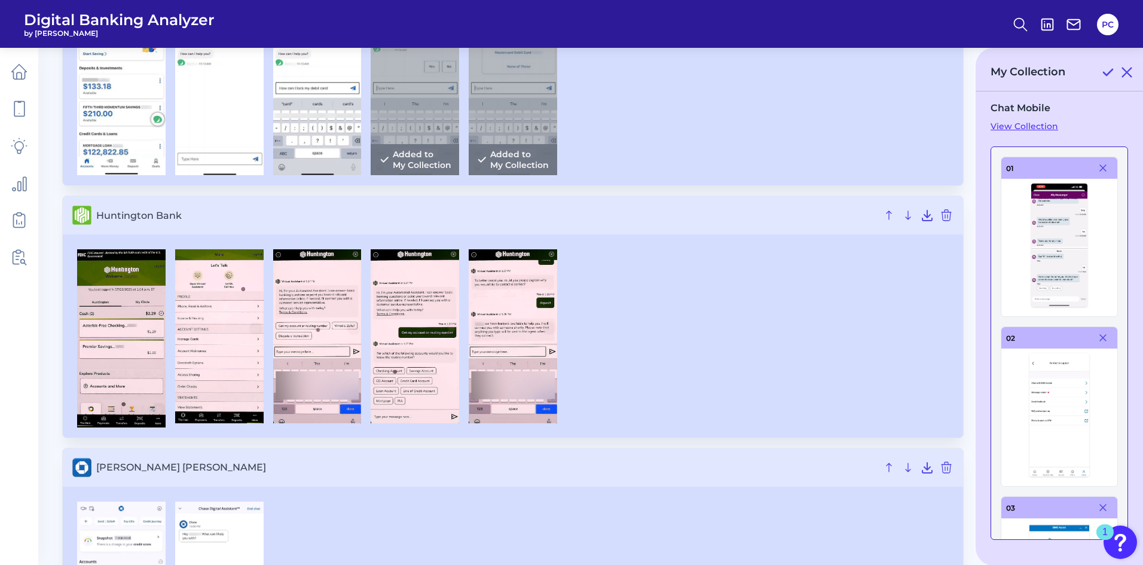
click at [625, 285] on div at bounding box center [512, 338] width 881 height 178
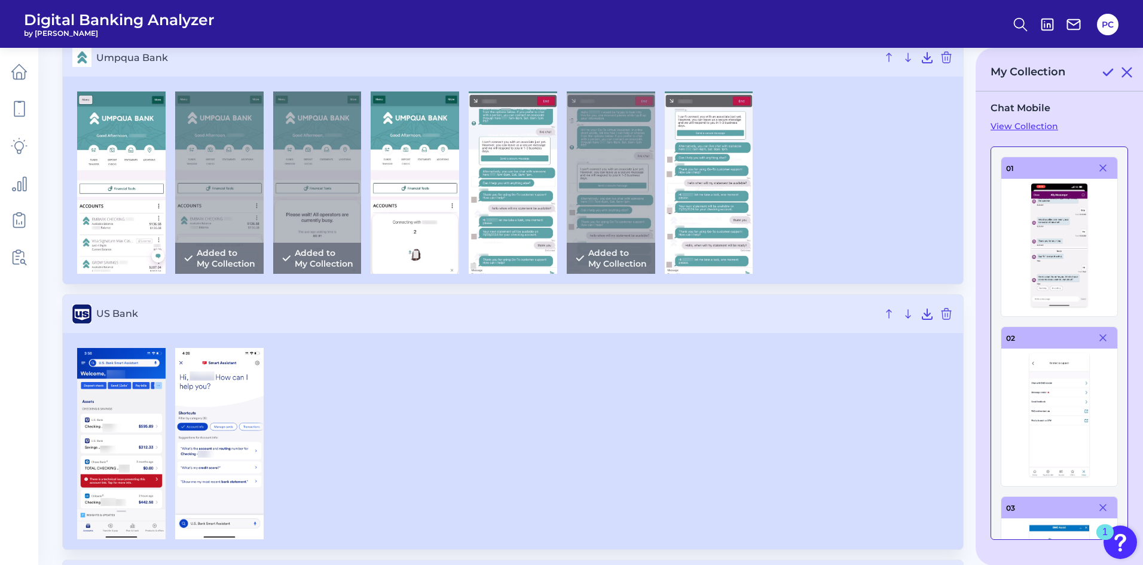
scroll to position [4844, 0]
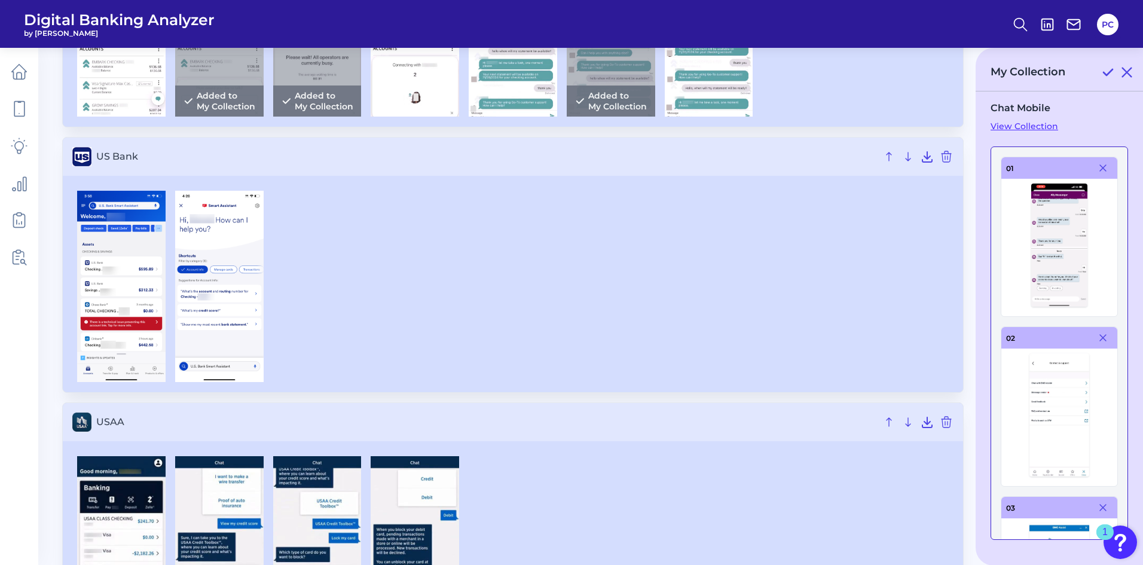
click at [214, 282] on img at bounding box center [219, 286] width 88 height 191
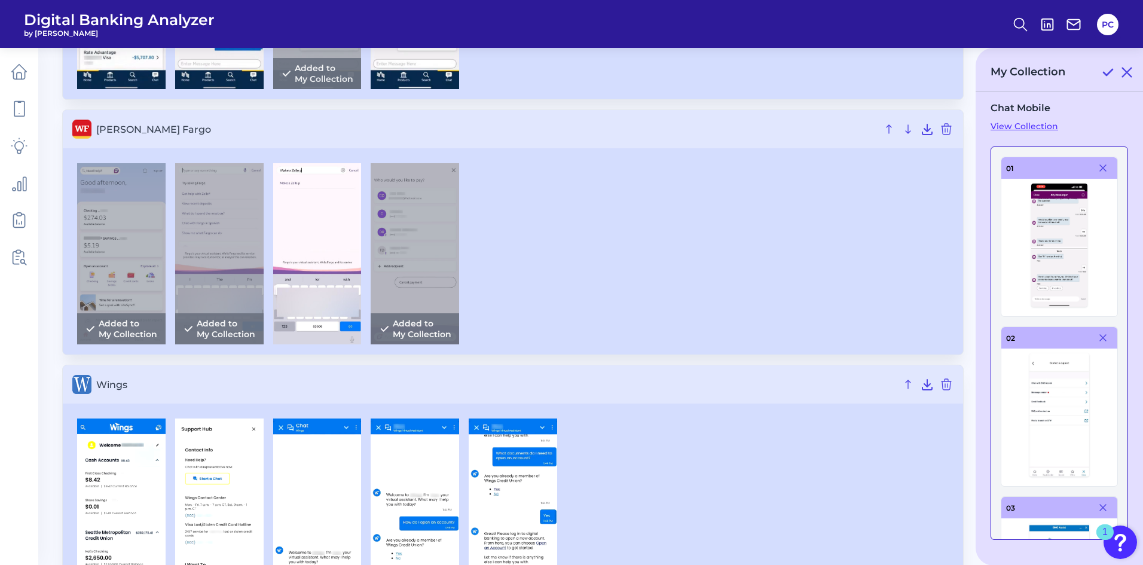
scroll to position [5461, 0]
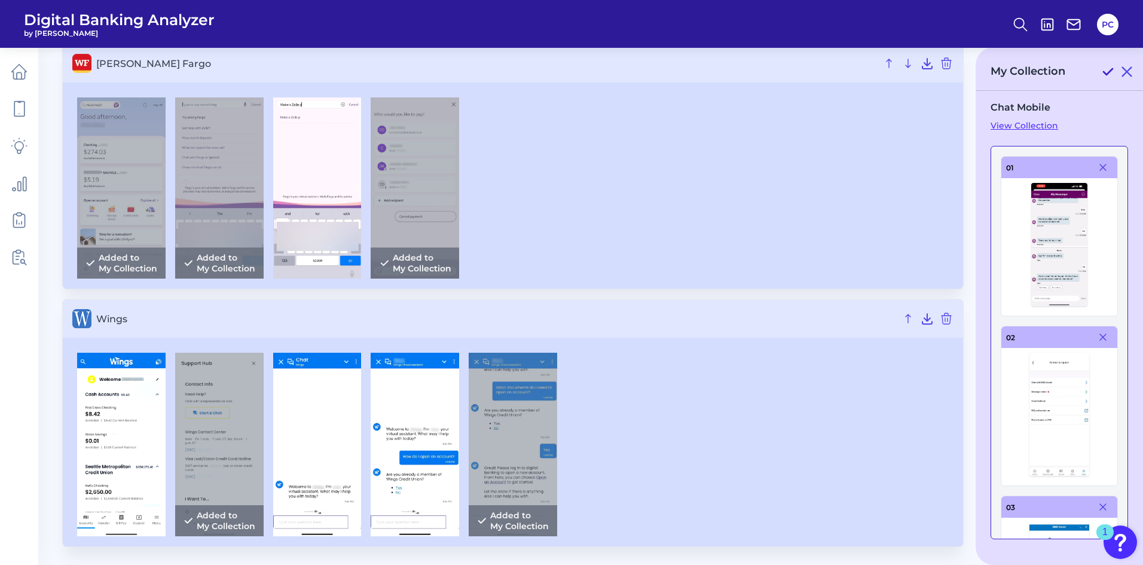
click at [1106, 75] on icon at bounding box center [1108, 72] width 14 height 14
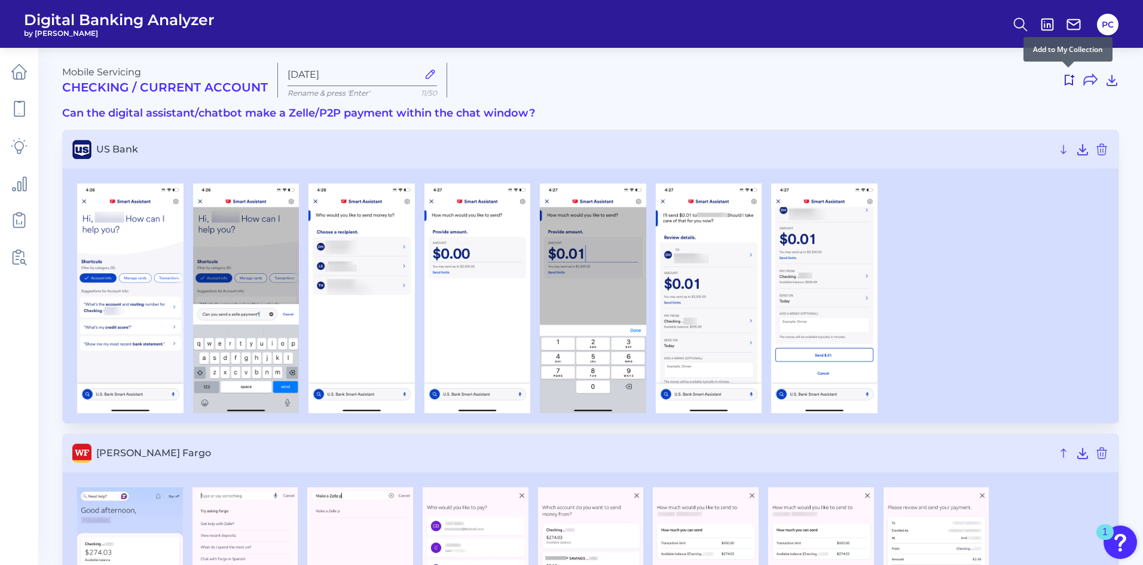
click at [1070, 80] on icon at bounding box center [1069, 80] width 14 height 14
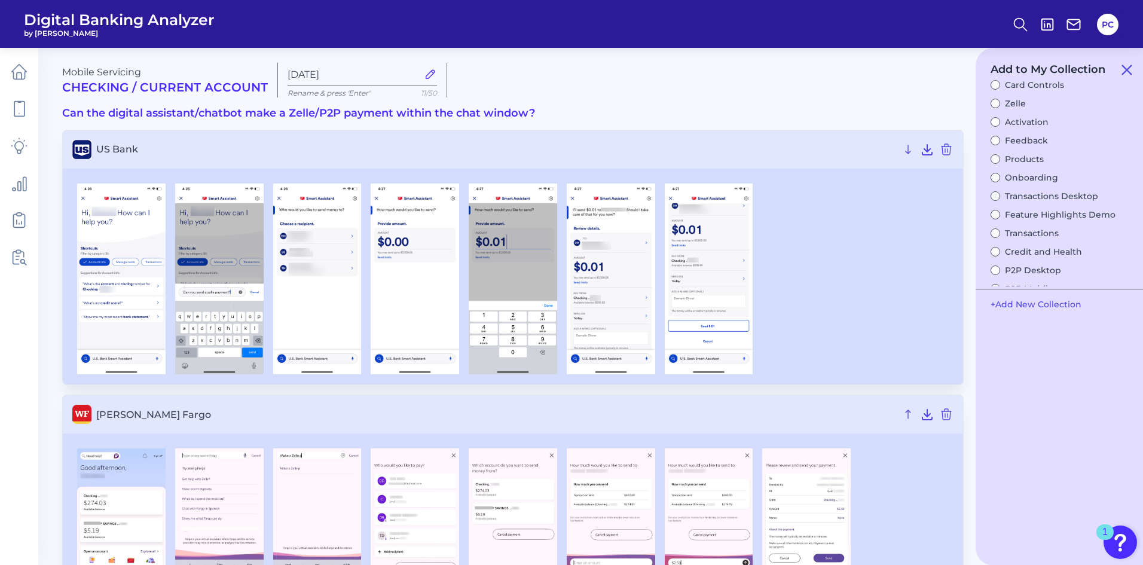
scroll to position [892, 0]
click at [1040, 254] on button "Chat Mobile" at bounding box center [1024, 255] width 66 height 11
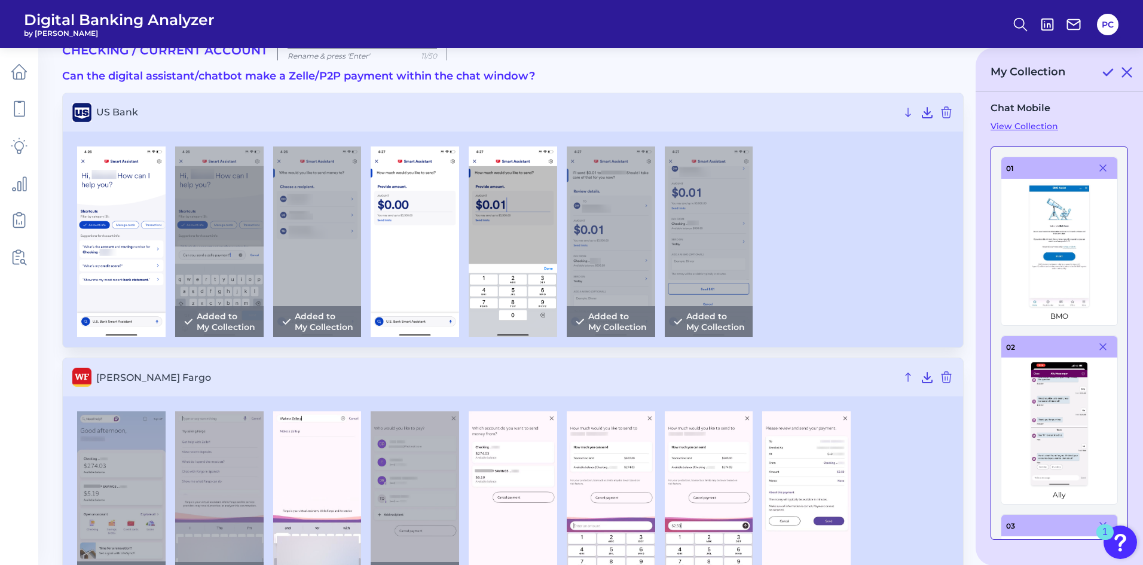
scroll to position [94, 0]
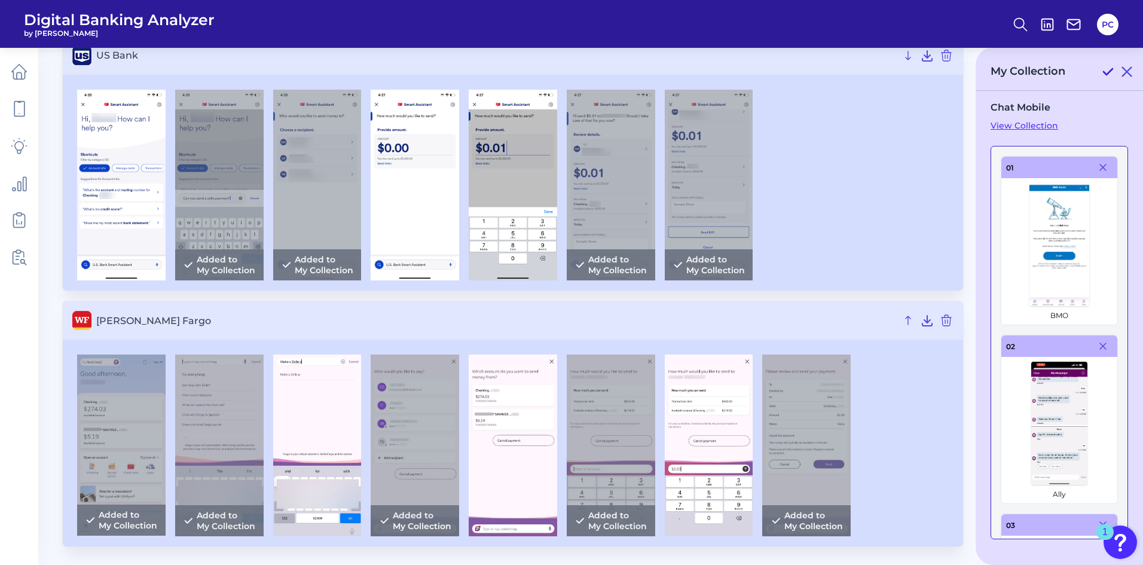
click at [1106, 75] on icon at bounding box center [1108, 72] width 14 height 14
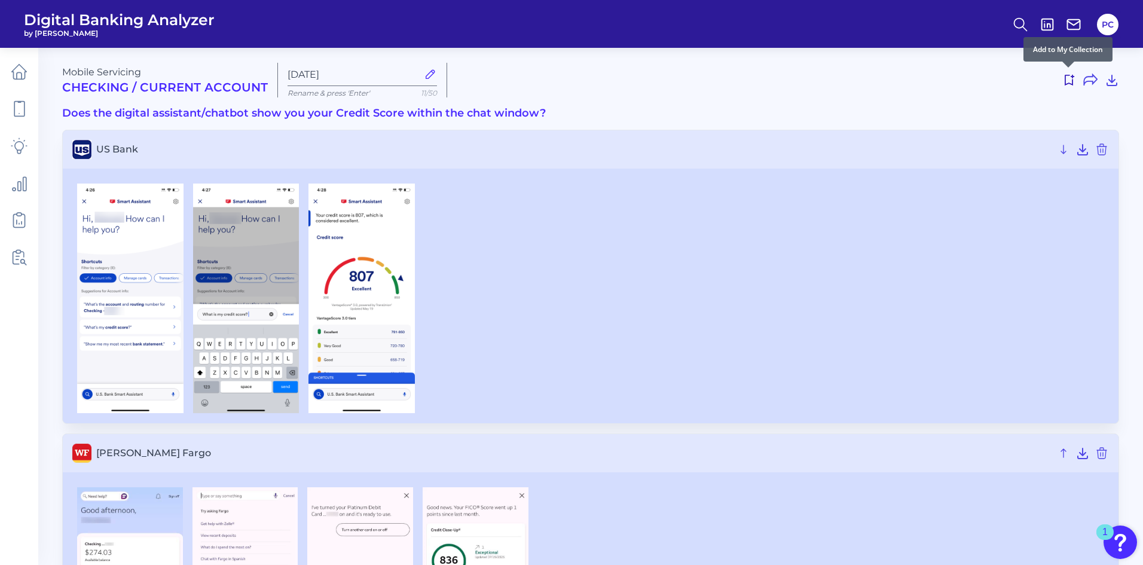
click at [1070, 86] on icon at bounding box center [1069, 80] width 14 height 14
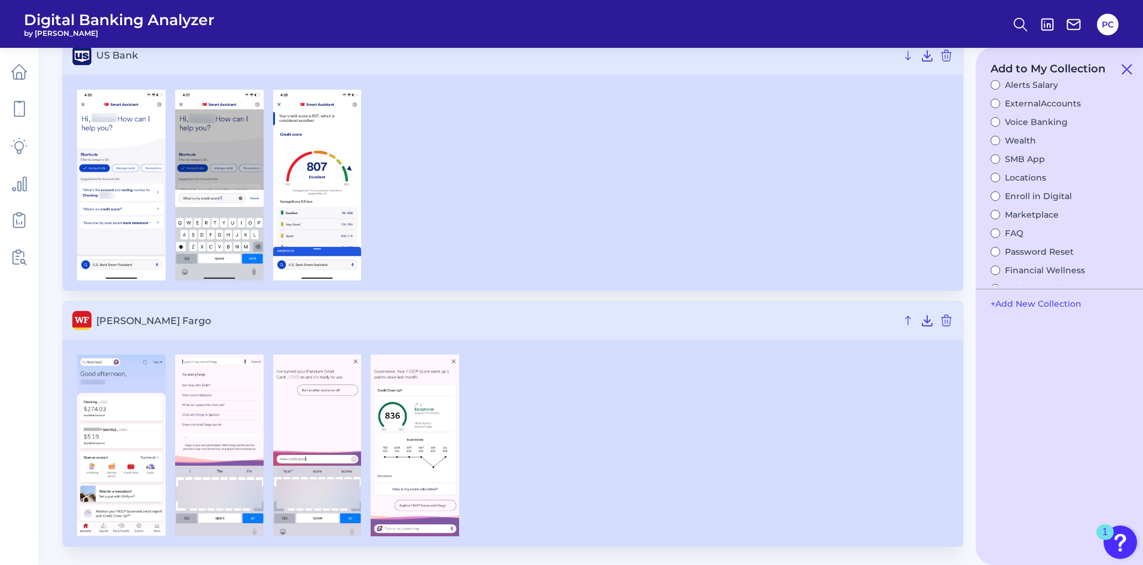
scroll to position [892, 0]
click at [1027, 257] on button "Chat Mobile" at bounding box center [1024, 254] width 66 height 11
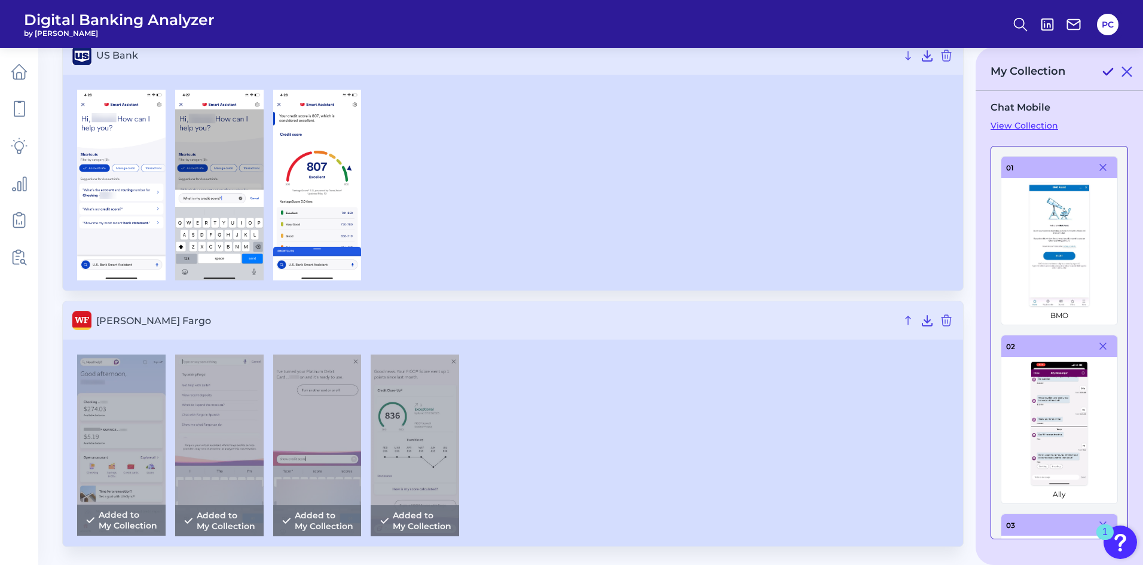
click at [1107, 75] on icon at bounding box center [1108, 72] width 9 height 6
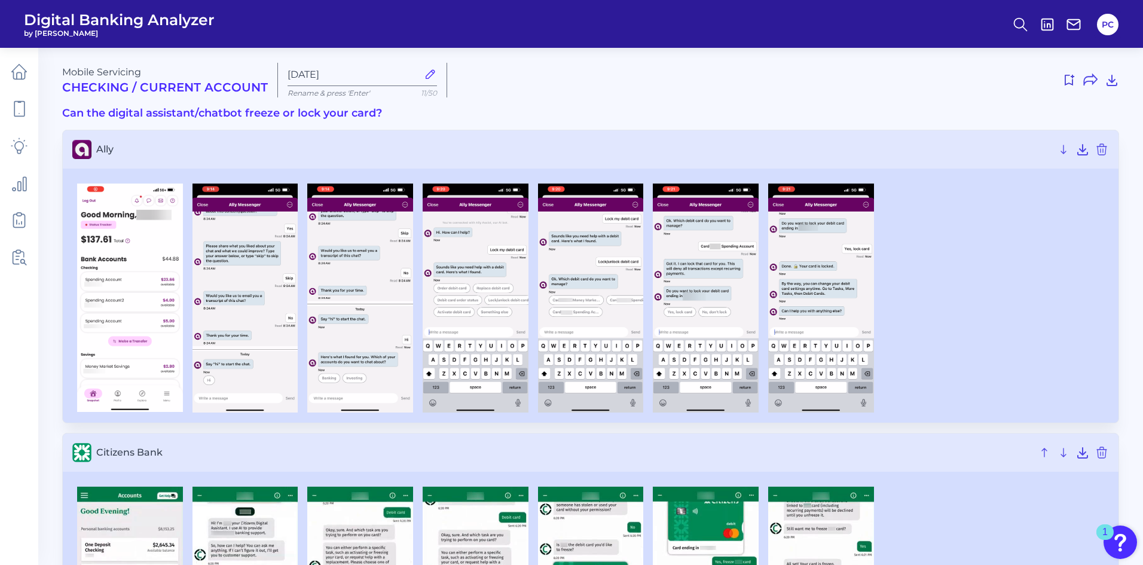
click at [1061, 83] on div at bounding box center [788, 80] width 663 height 19
click at [1069, 85] on icon at bounding box center [1069, 80] width 14 height 14
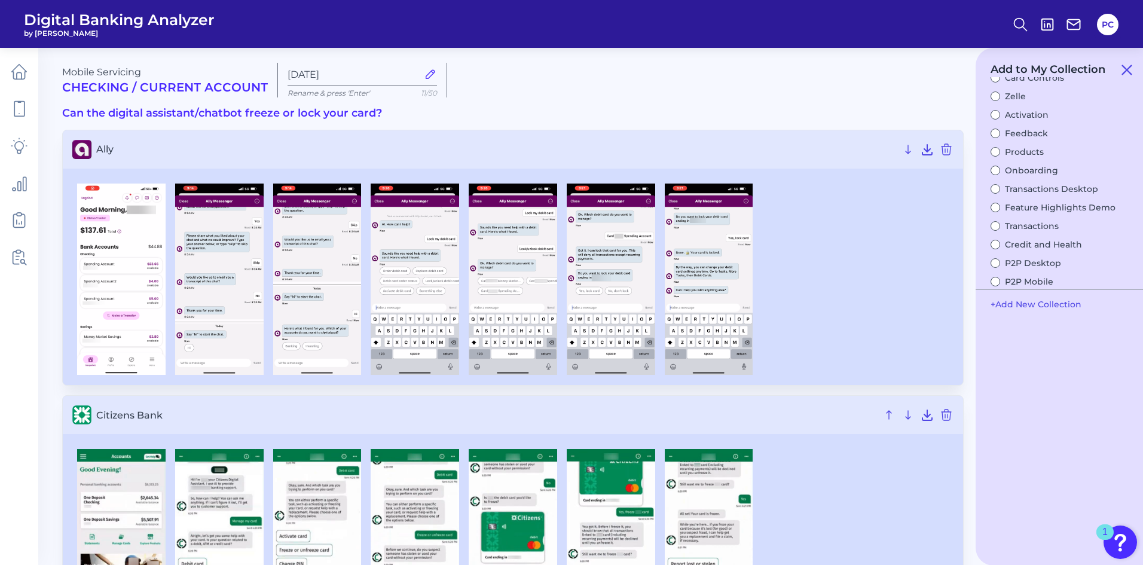
scroll to position [892, 0]
click at [1030, 255] on button "Chat Mobile" at bounding box center [1024, 255] width 66 height 11
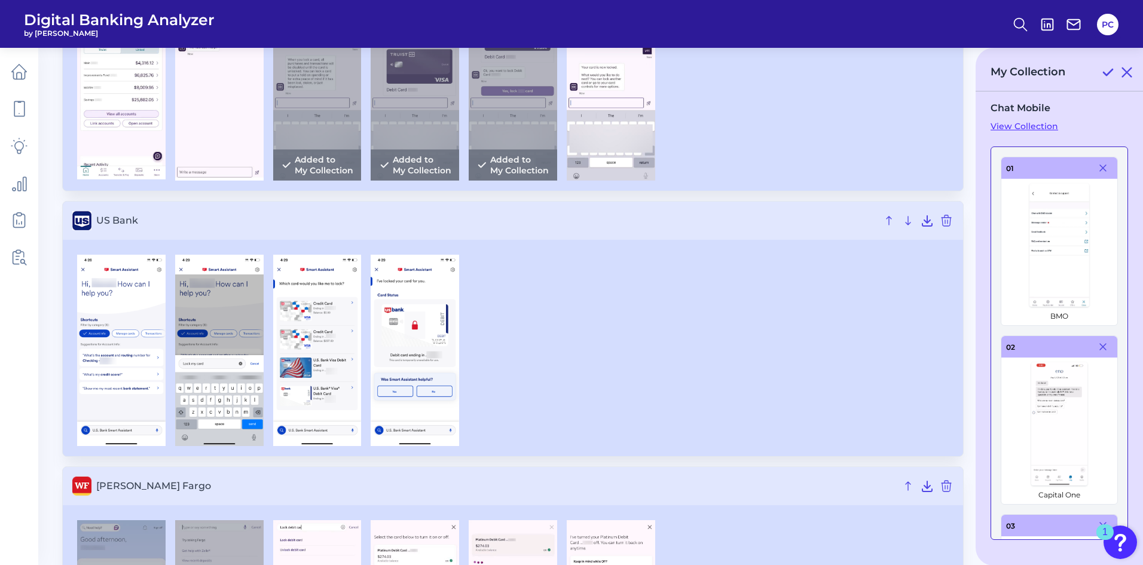
scroll to position [1044, 0]
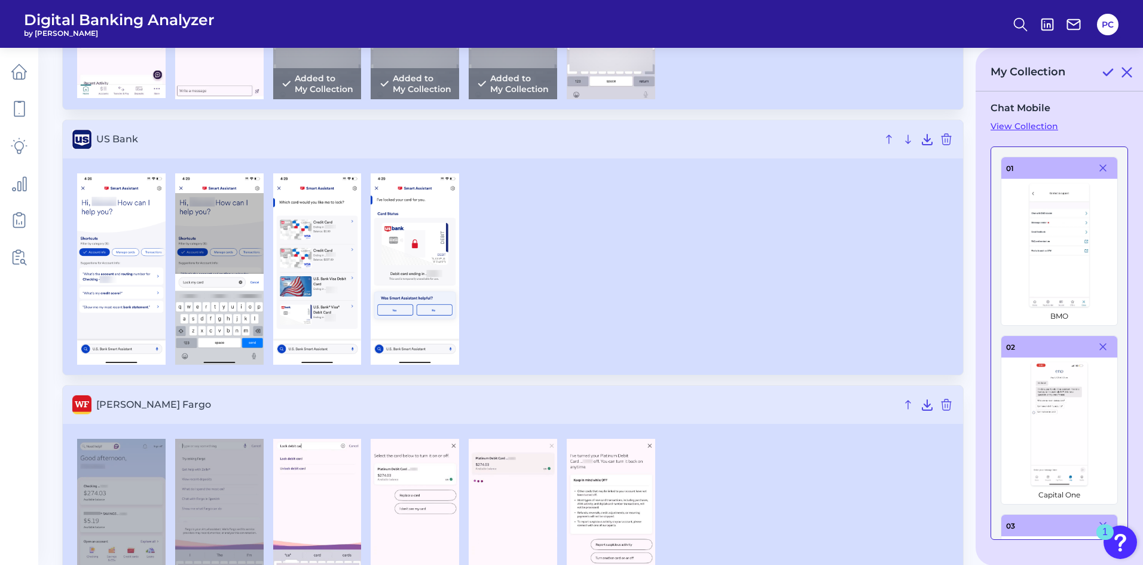
click at [211, 243] on img at bounding box center [219, 268] width 88 height 191
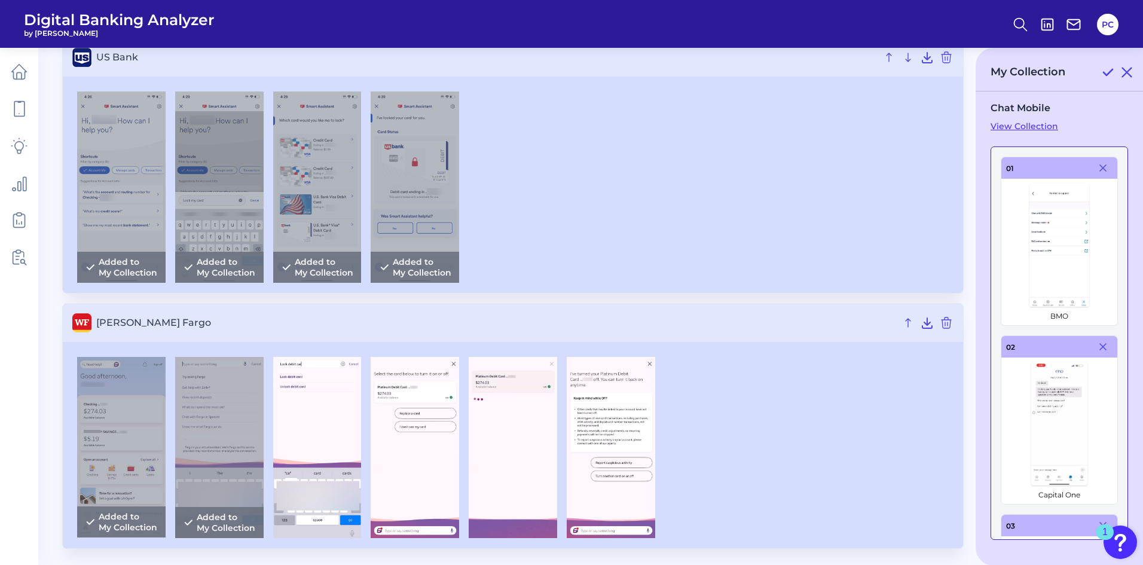
scroll to position [1128, 0]
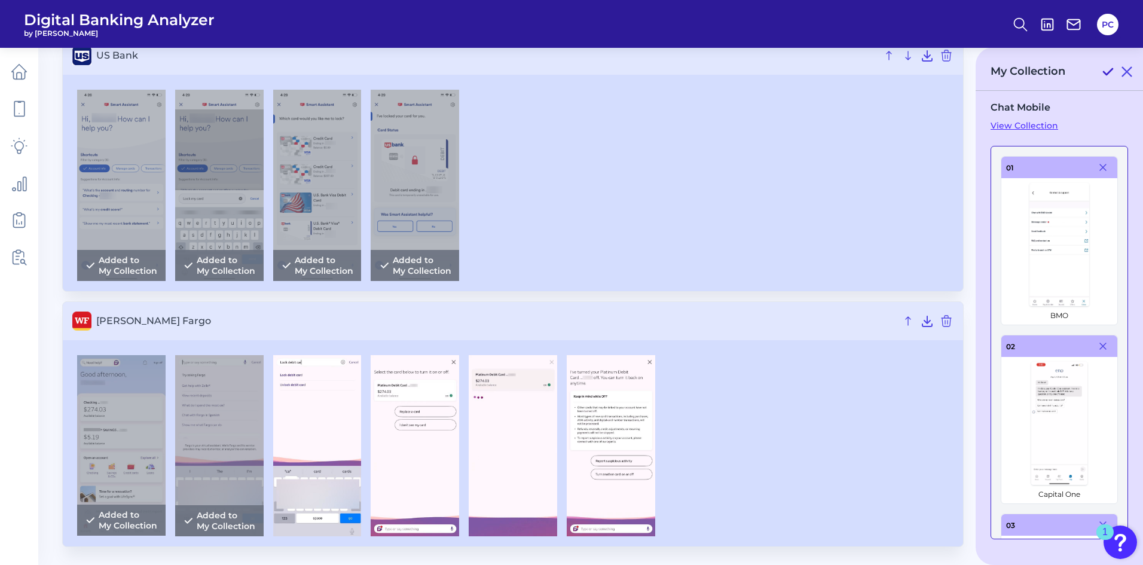
click at [1109, 72] on icon at bounding box center [1108, 72] width 9 height 6
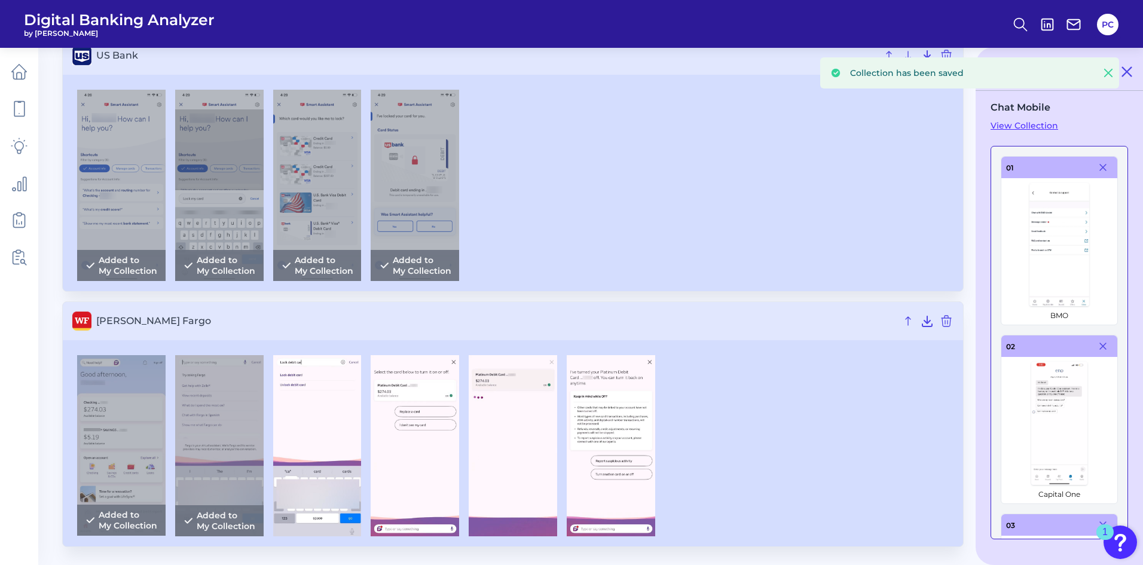
click at [1108, 73] on icon at bounding box center [1108, 72] width 7 height 7
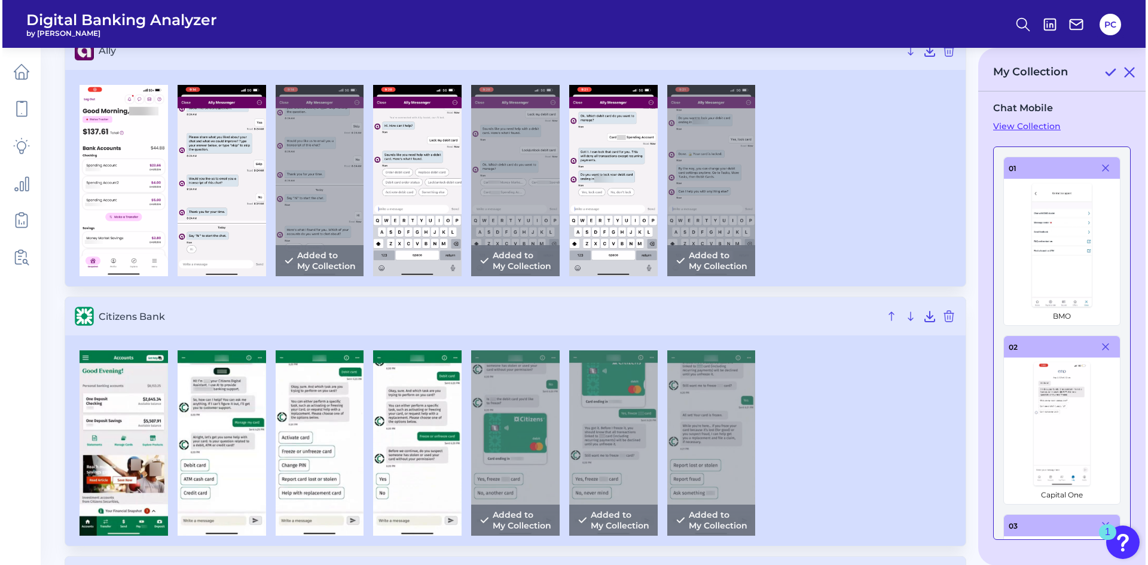
scroll to position [0, 0]
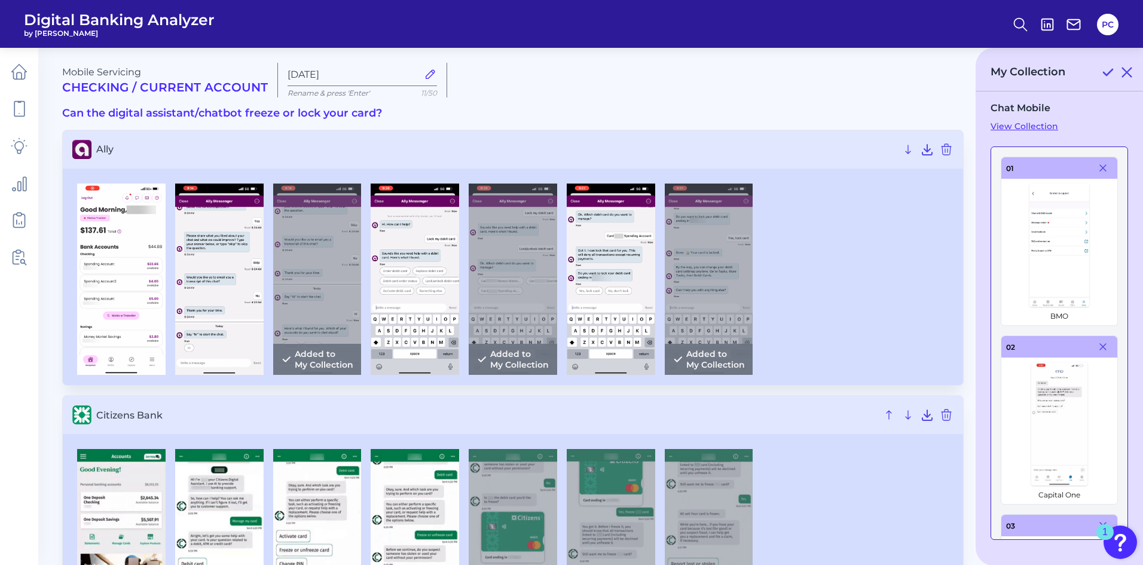
click at [1025, 126] on link "View Collection" at bounding box center [1060, 126] width 138 height 11
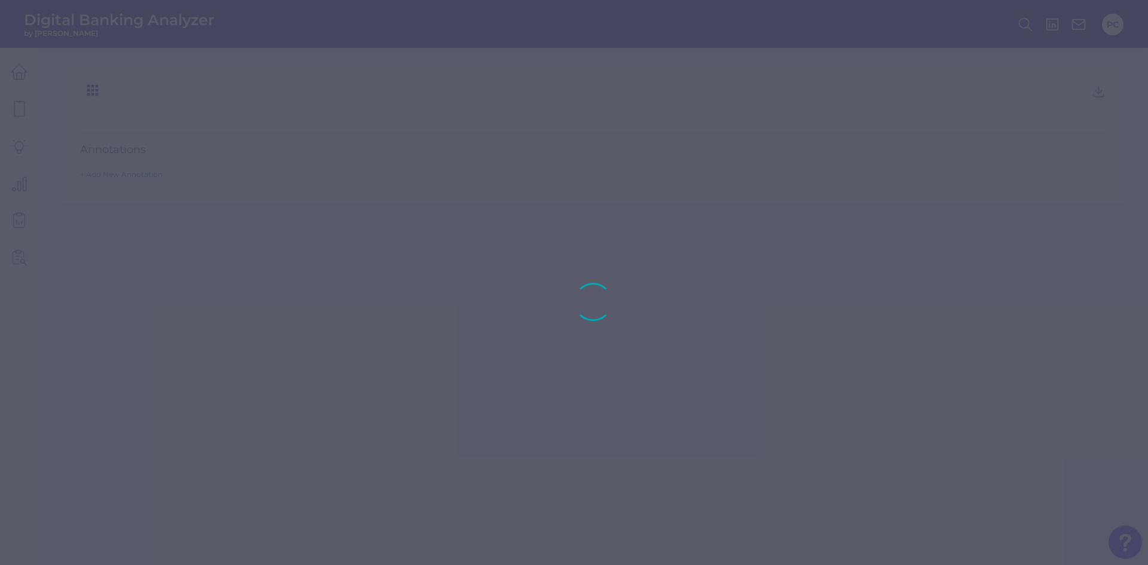
type input "Chat Mobile"
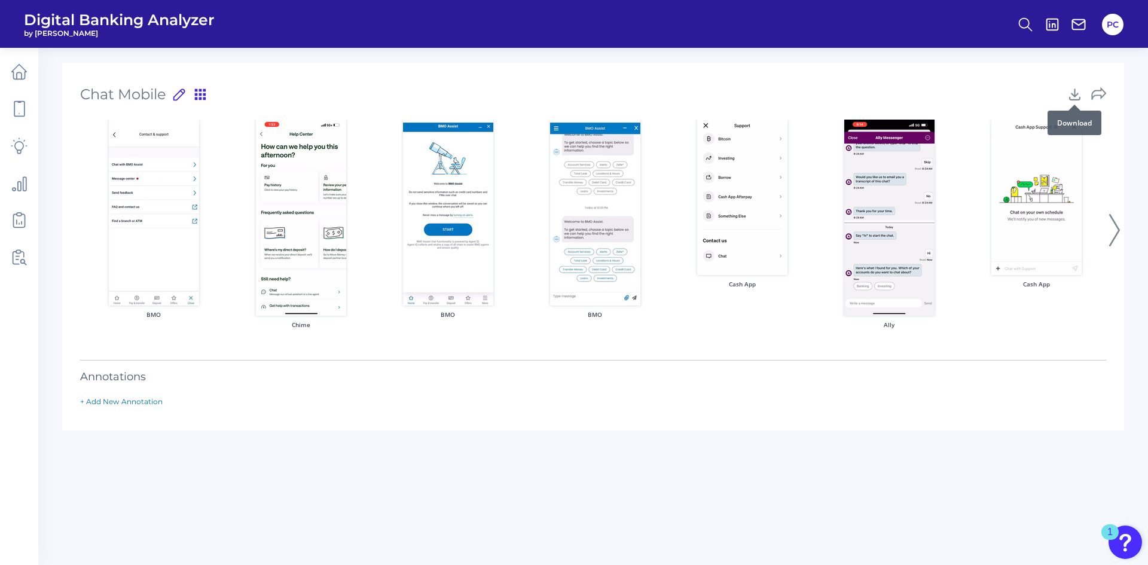
click at [1072, 99] on div at bounding box center [1075, 105] width 12 height 12
click at [1076, 94] on icon at bounding box center [1074, 94] width 15 height 15
